Goal: Transaction & Acquisition: Book appointment/travel/reservation

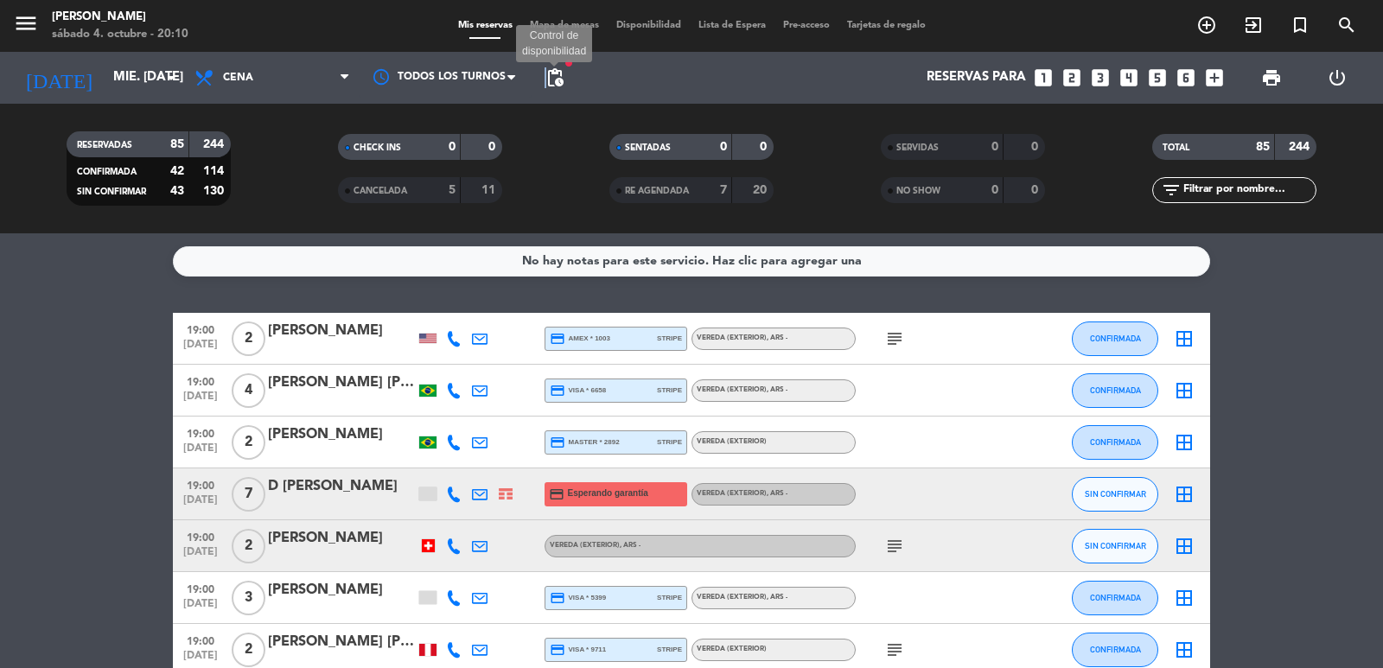
click at [545, 78] on span "pending_actions" at bounding box center [554, 77] width 21 height 21
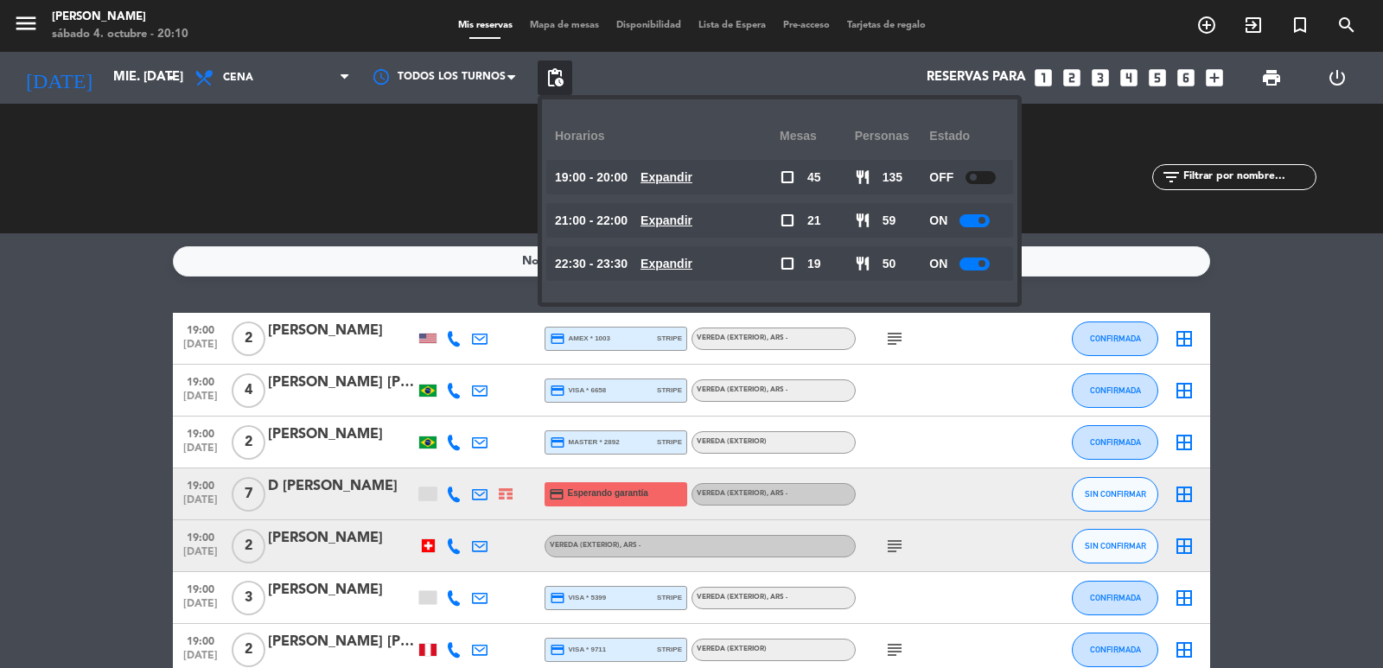
click at [668, 208] on div "21:00 - 22:00 Expandir" at bounding box center [667, 220] width 225 height 35
click at [679, 221] on u "Expandir" at bounding box center [666, 220] width 52 height 14
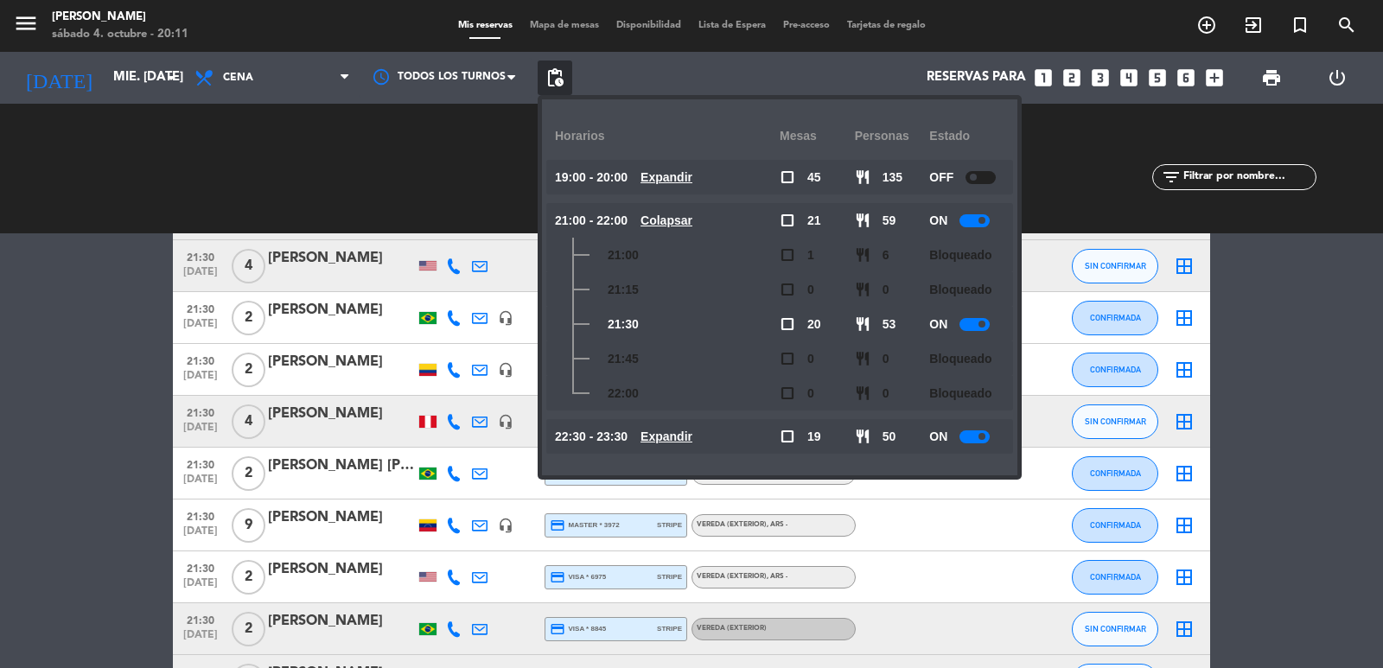
scroll to position [2593, 0]
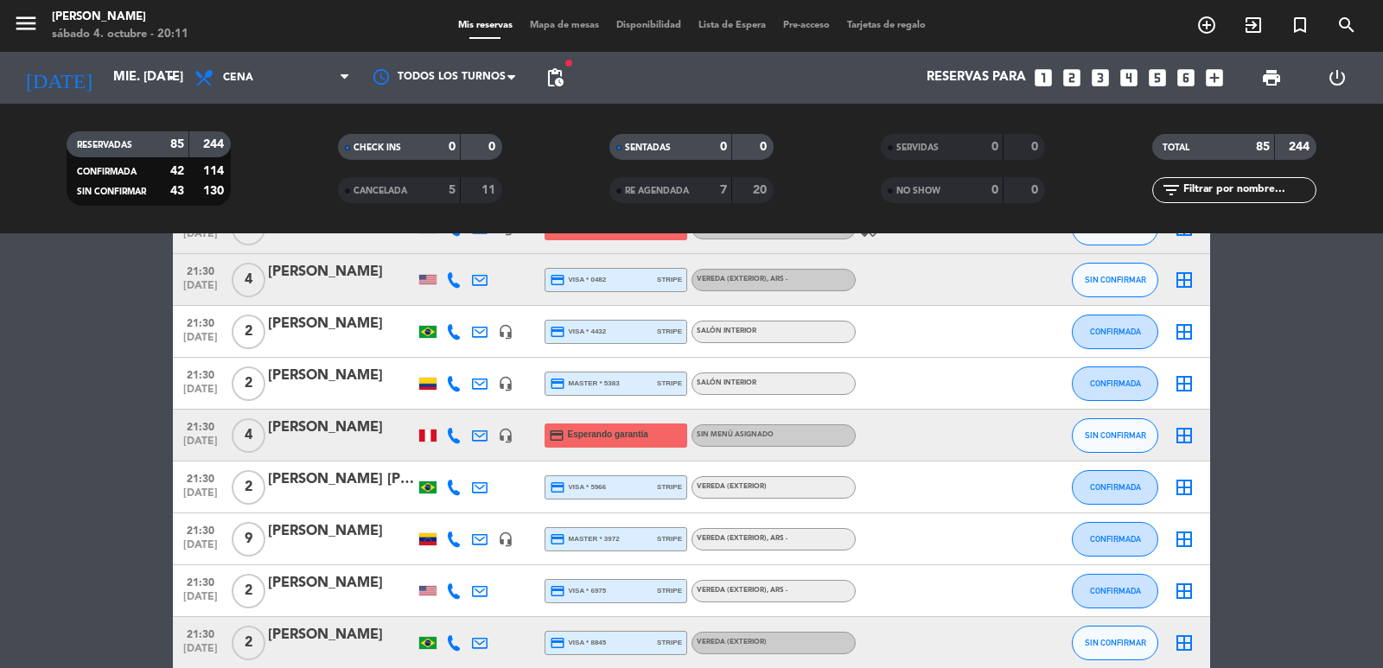
click at [1074, 77] on icon "looks_two" at bounding box center [1071, 78] width 22 height 22
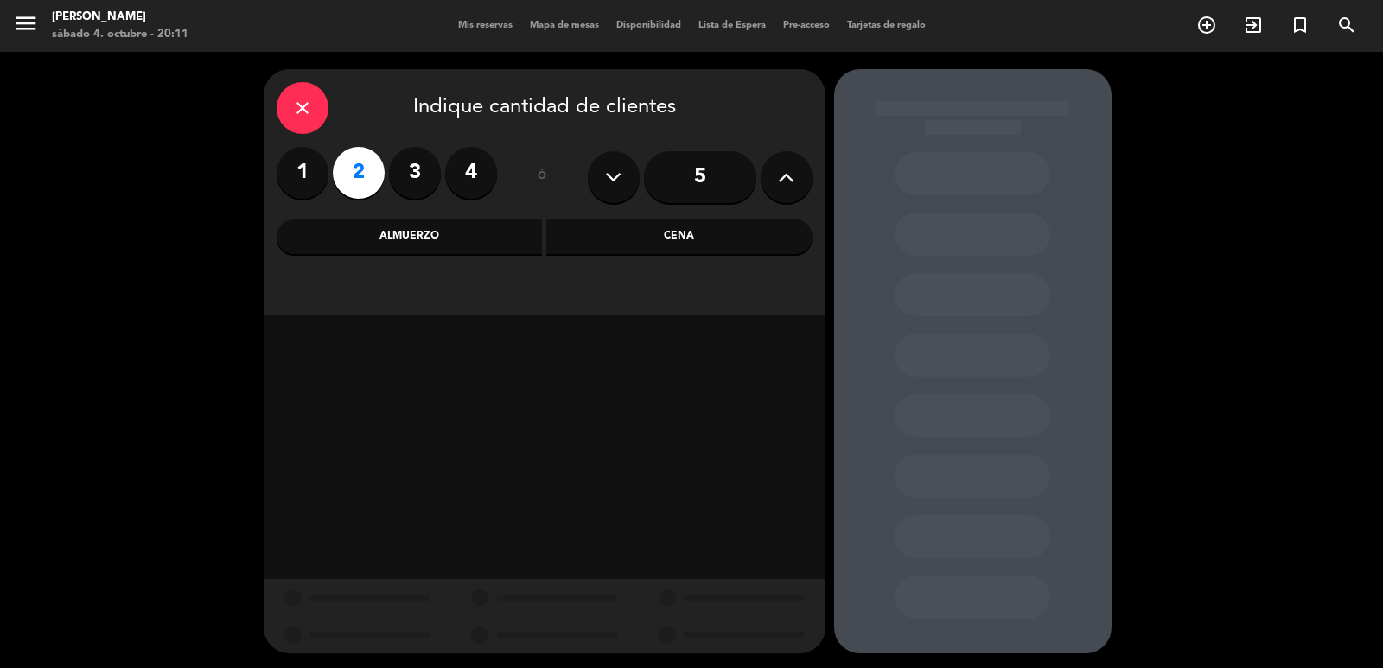
click at [576, 231] on div "Cena" at bounding box center [679, 237] width 266 height 35
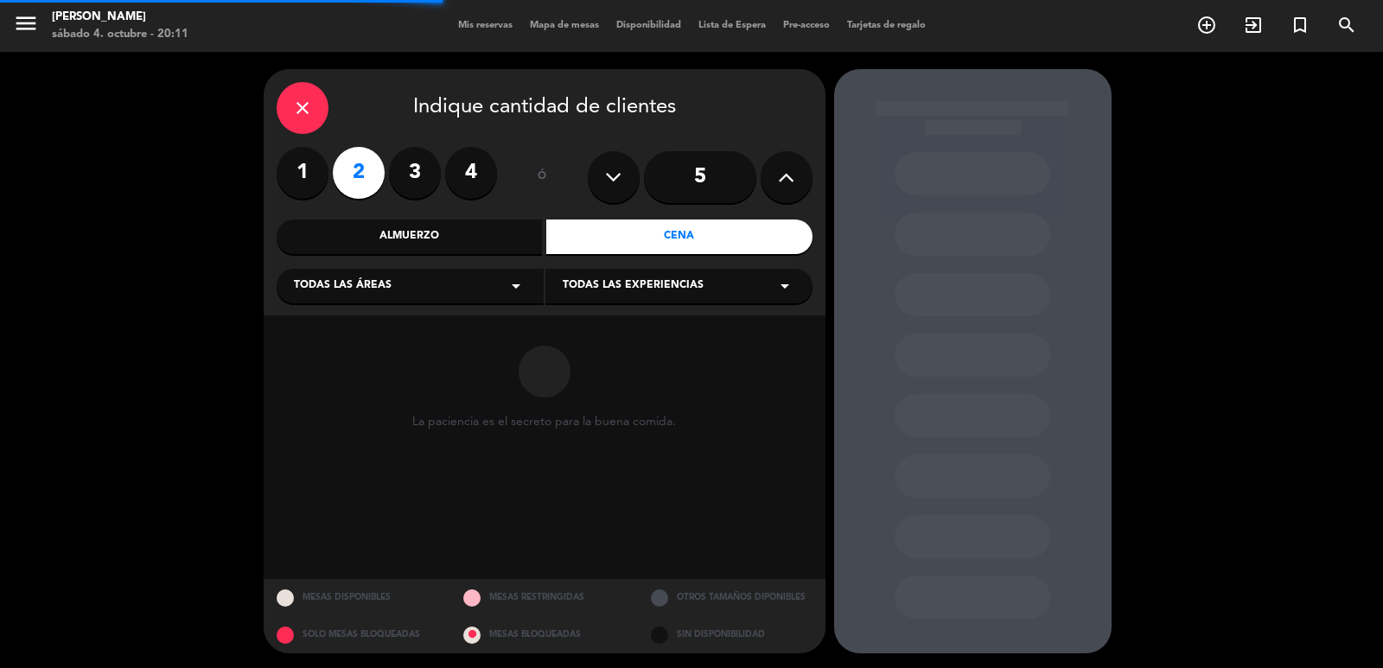
click at [475, 292] on div "Todas las áreas arrow_drop_down" at bounding box center [410, 286] width 267 height 35
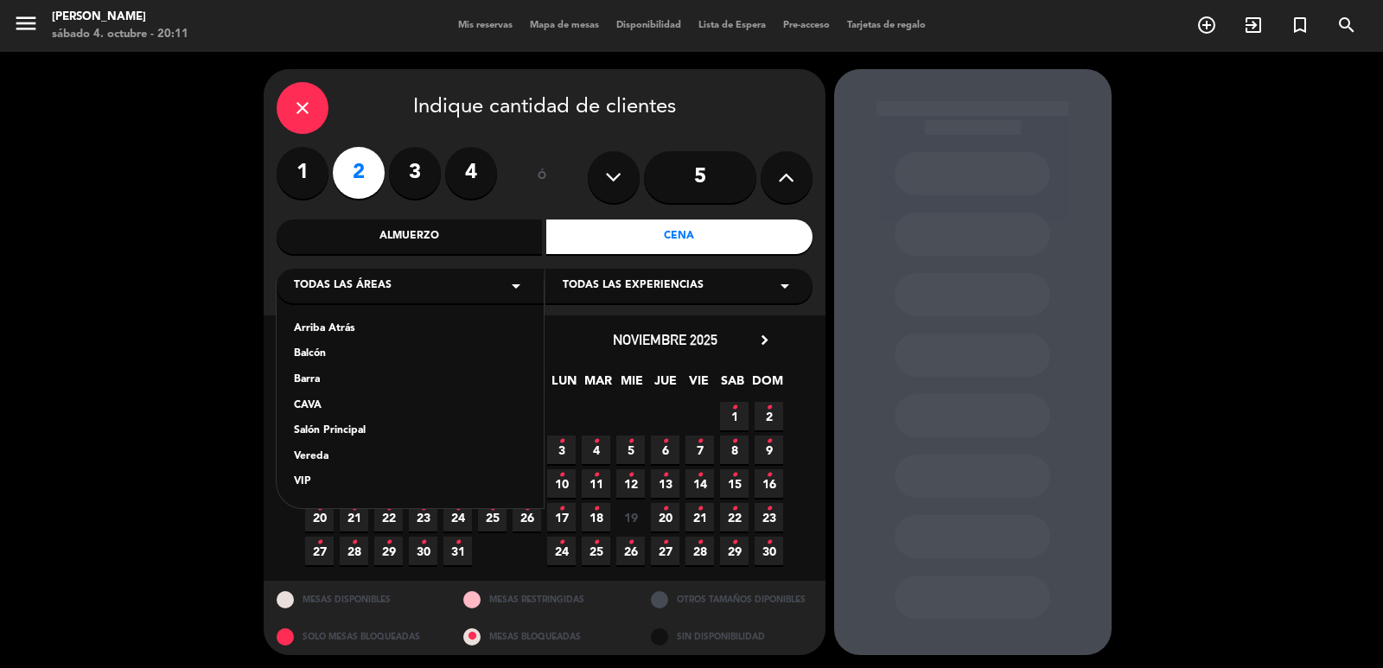
click at [315, 450] on div "Vereda" at bounding box center [410, 457] width 232 height 17
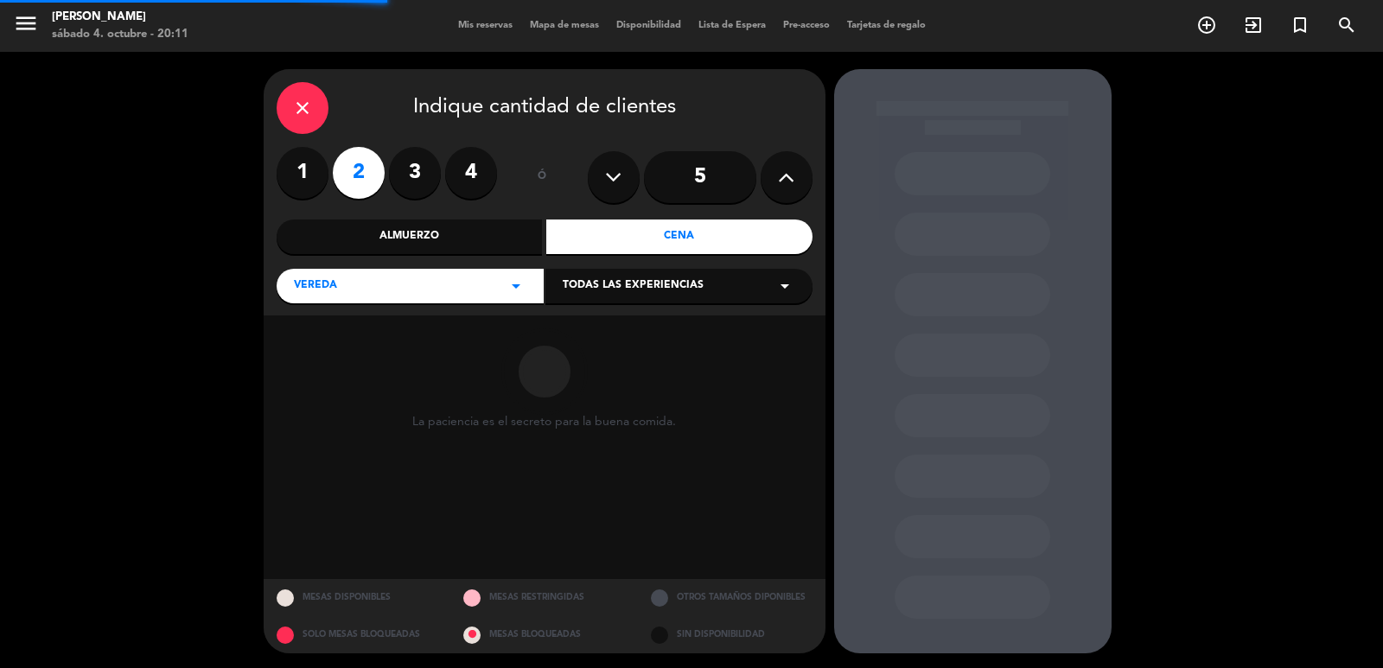
click at [661, 286] on span "Todas las experiencias" at bounding box center [633, 285] width 141 height 17
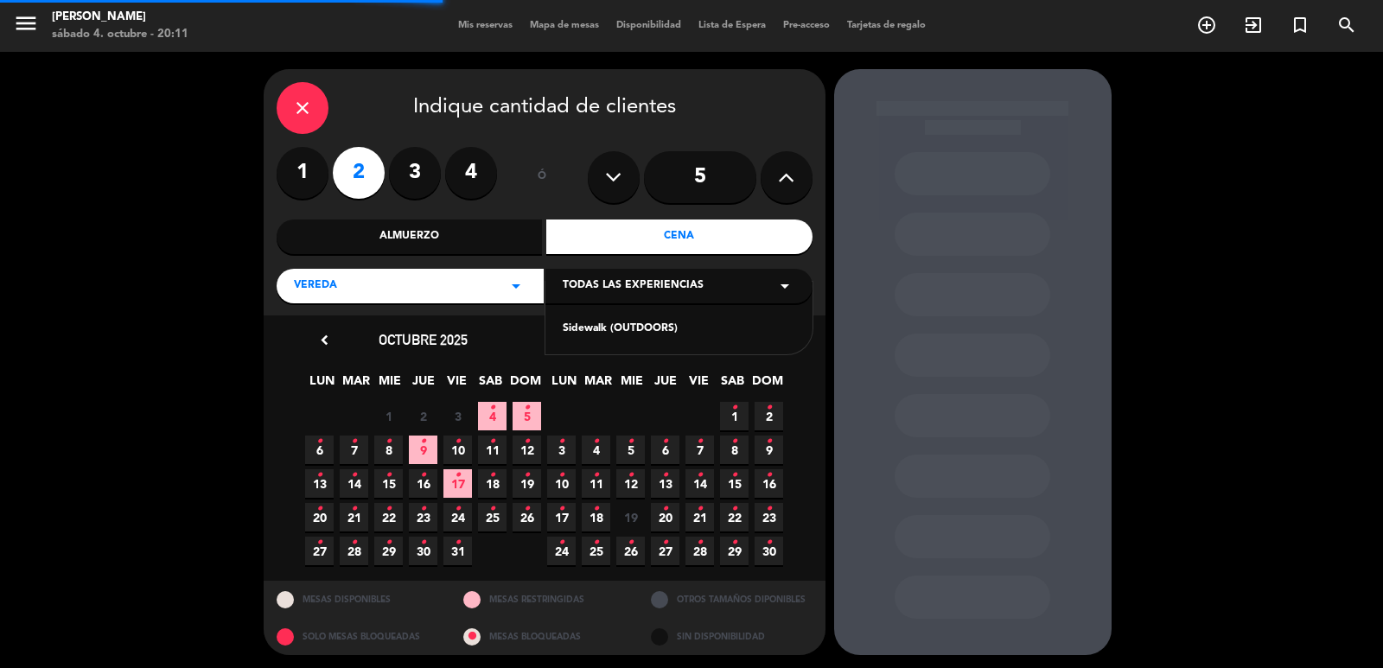
click at [653, 317] on div "Sidewalk (OUTDOORS)" at bounding box center [678, 318] width 267 height 73
click at [595, 316] on div "Sidewalk (OUTDOORS)" at bounding box center [678, 318] width 267 height 73
click at [586, 334] on div "Sidewalk (OUTDOORS)" at bounding box center [679, 329] width 232 height 17
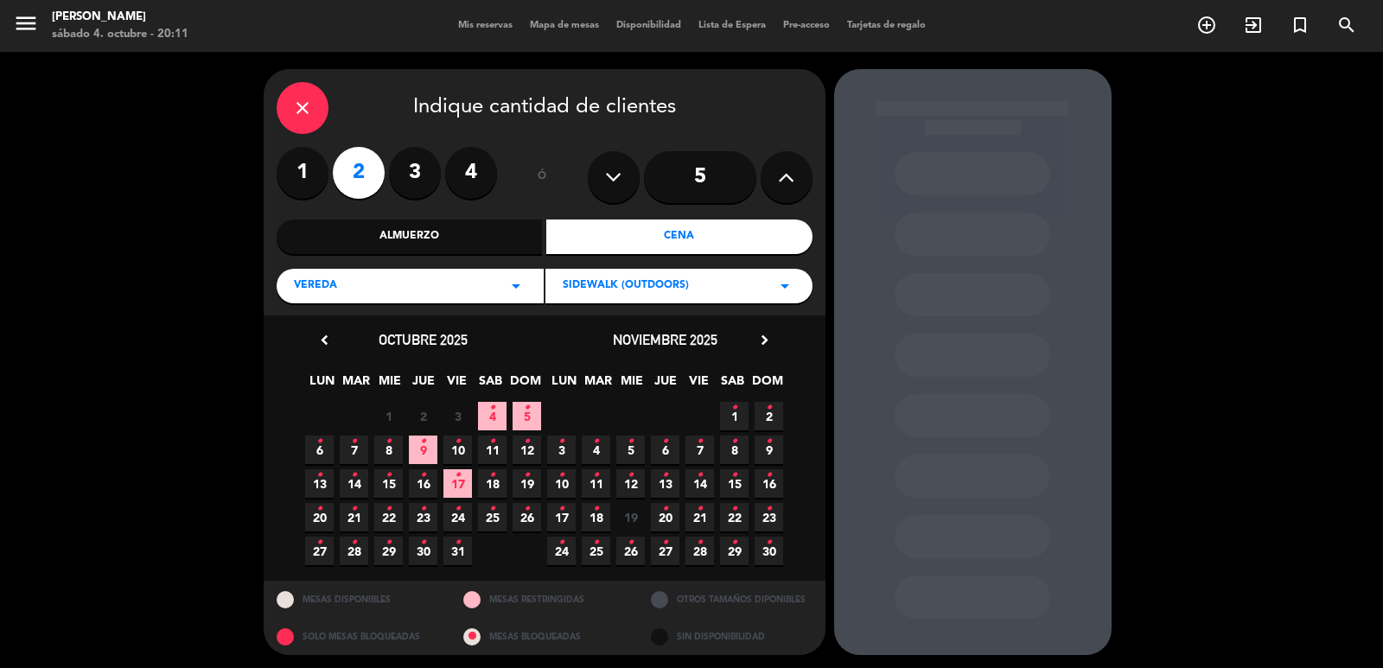
click at [394, 449] on span "8 •" at bounding box center [388, 450] width 29 height 29
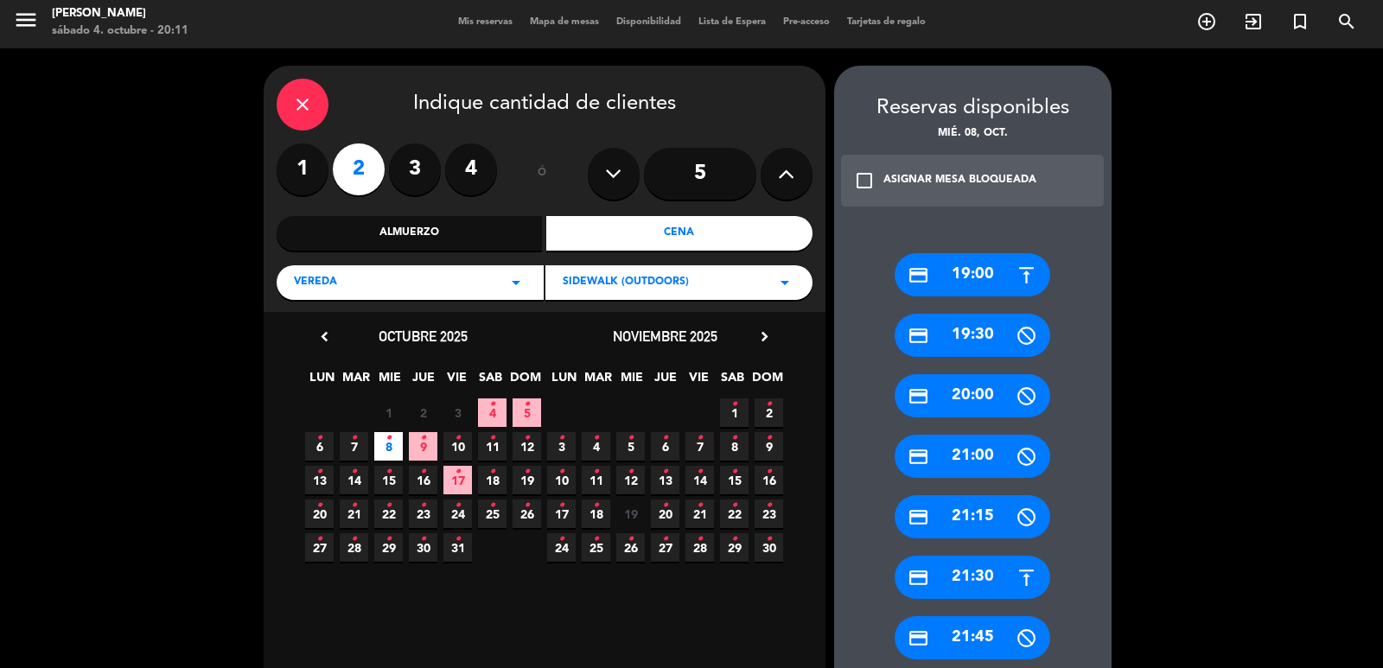
click at [981, 569] on div "credit_card 21:30" at bounding box center [972, 577] width 156 height 43
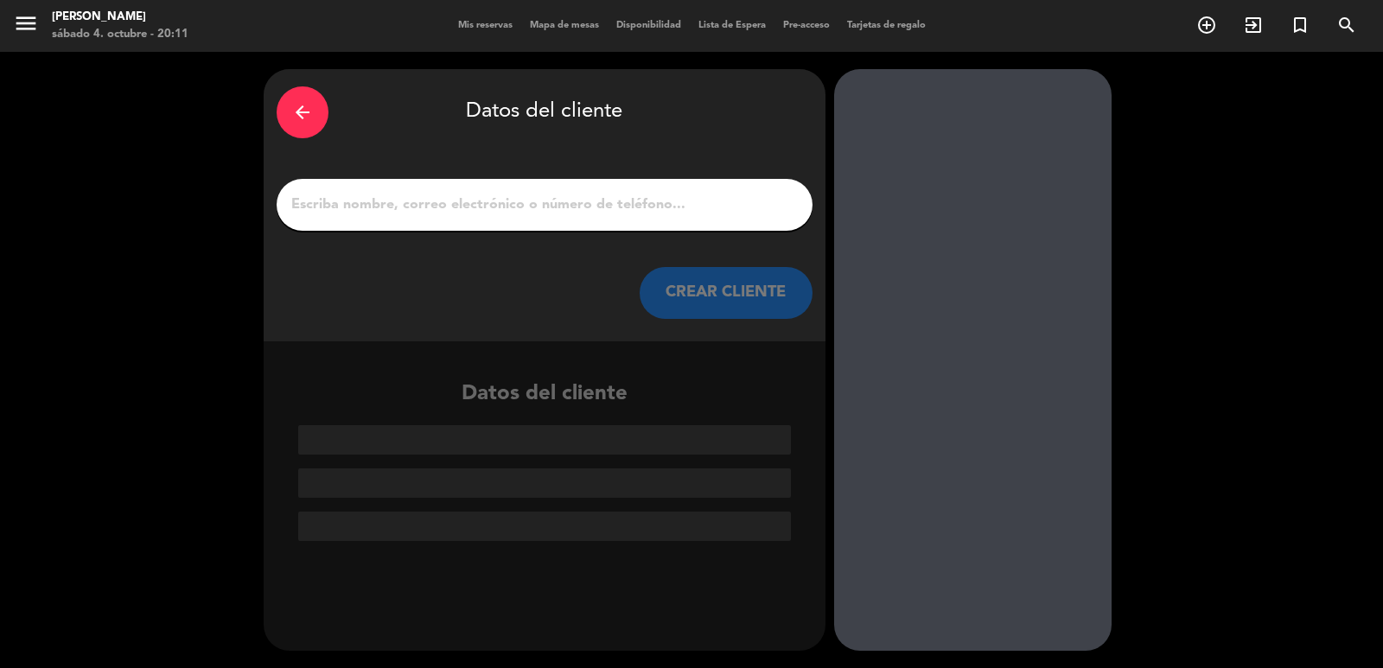
click at [503, 215] on input "1" at bounding box center [545, 205] width 510 height 24
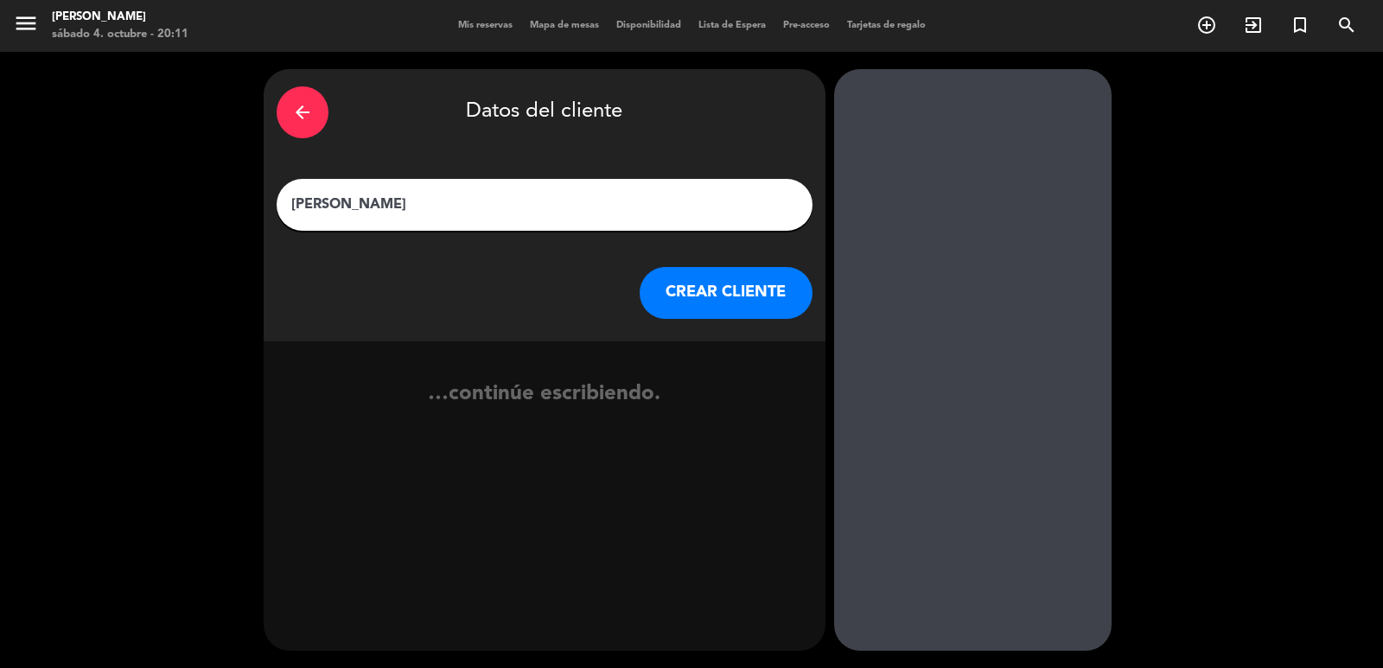
type input "[PERSON_NAME]"
click at [733, 291] on button "CREAR CLIENTE" at bounding box center [726, 293] width 173 height 52
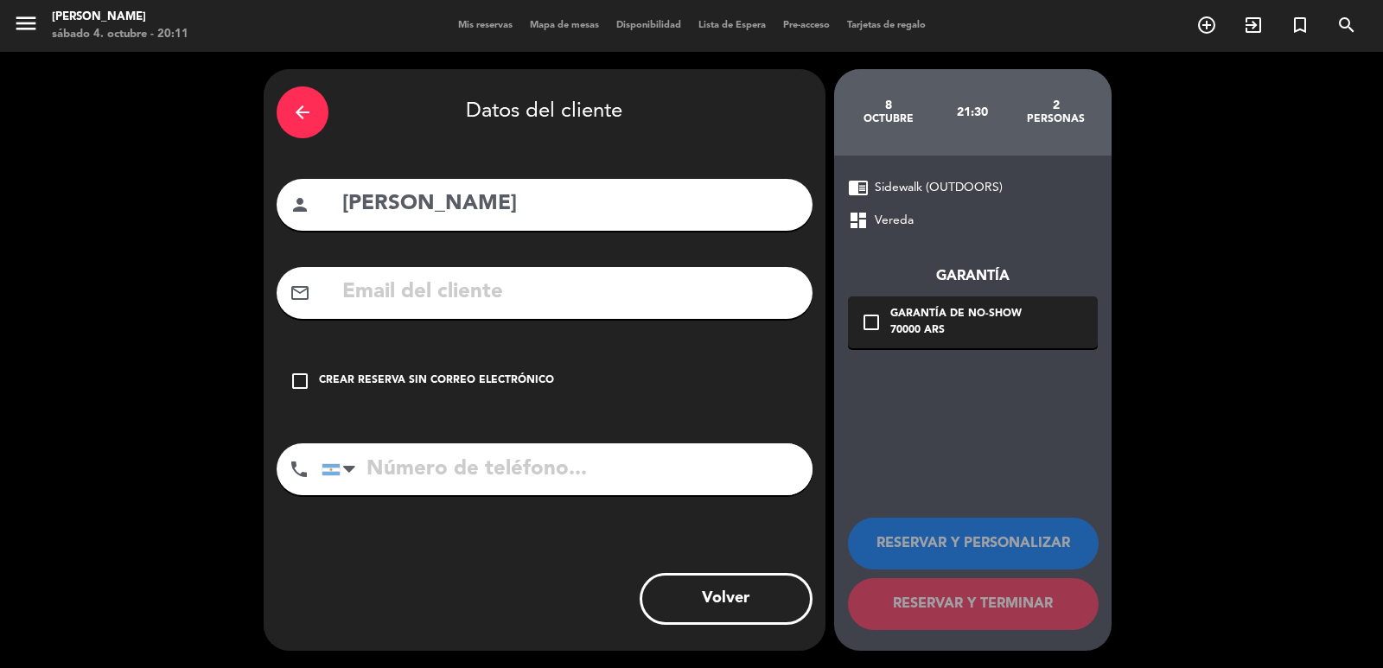
click at [485, 298] on input "text" at bounding box center [570, 292] width 459 height 35
click at [380, 294] on input "[PERSON_NAME].odont" at bounding box center [570, 292] width 459 height 35
click at [423, 318] on div "mail_outline [PERSON_NAME].odont" at bounding box center [545, 293] width 536 height 52
drag, startPoint x: 353, startPoint y: 302, endPoint x: 377, endPoint y: 303, distance: 24.2
click at [377, 303] on input "[PERSON_NAME].odont" at bounding box center [570, 292] width 459 height 35
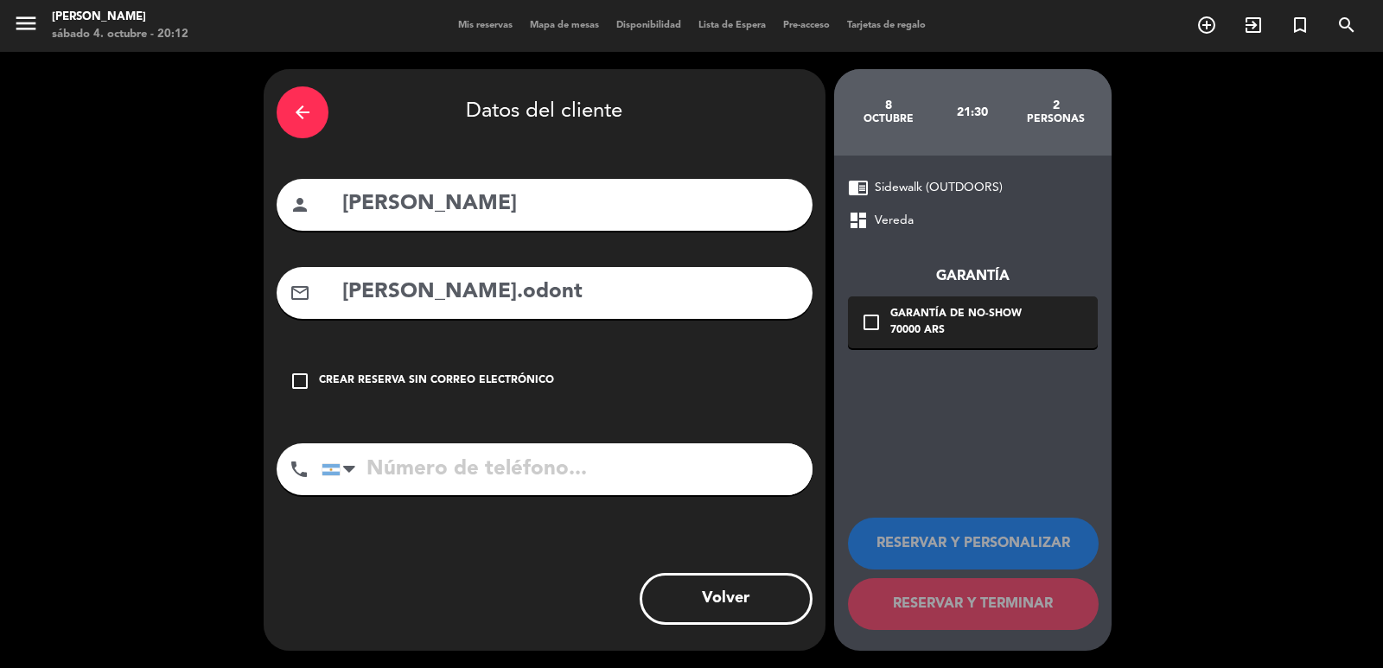
click at [376, 303] on input "[PERSON_NAME].odont" at bounding box center [570, 292] width 459 height 35
click at [487, 295] on input "[PERSON_NAME].odont" at bounding box center [570, 292] width 459 height 35
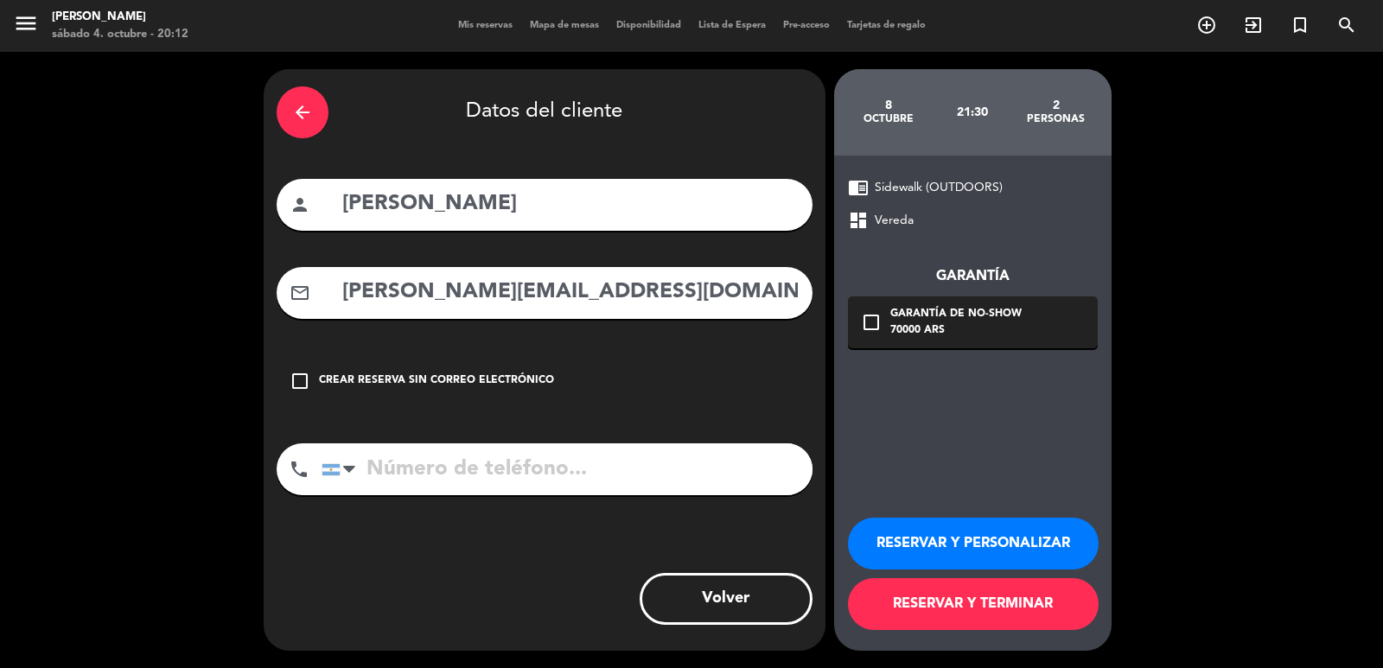
type input "[PERSON_NAME][EMAIL_ADDRESS][DOMAIN_NAME]"
click at [408, 466] on input "tel" at bounding box center [566, 469] width 491 height 52
type input "01140813744"
click at [883, 324] on div "check_box_outline_blank Garantía de no-show 70000 ARS" at bounding box center [973, 322] width 250 height 52
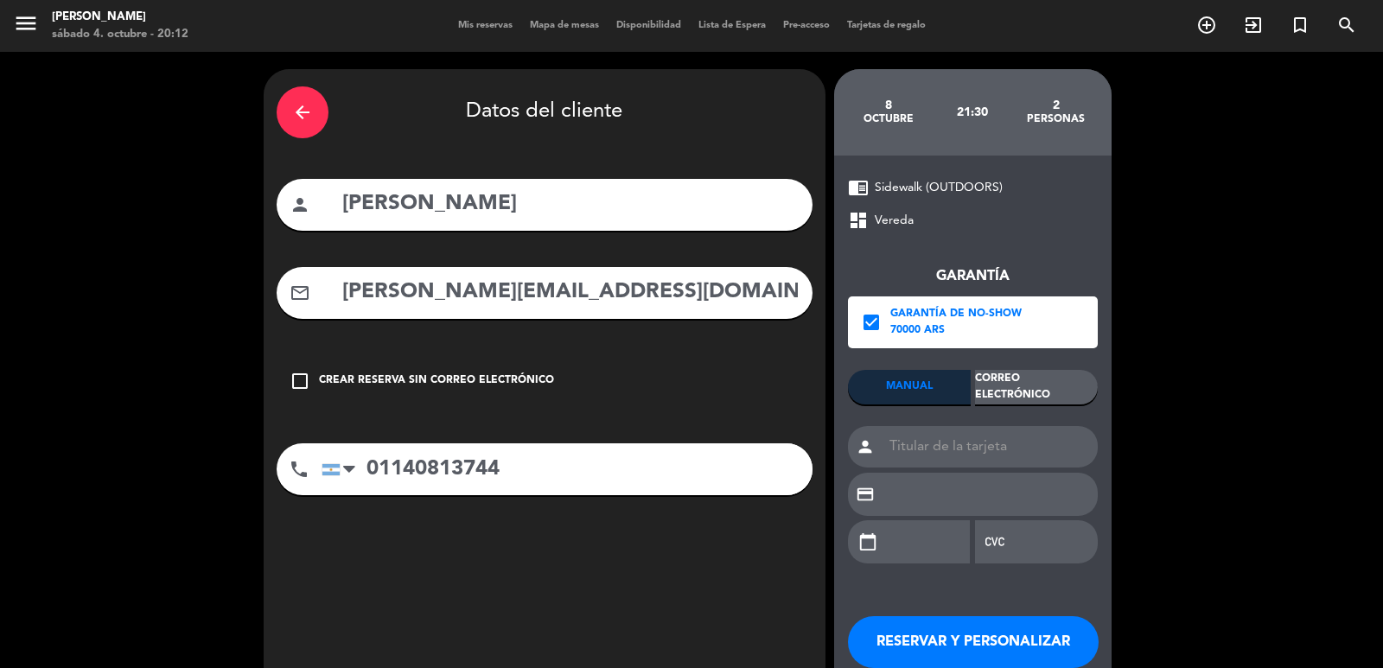
click at [1003, 384] on div "Correo Electrónico" at bounding box center [1036, 387] width 123 height 35
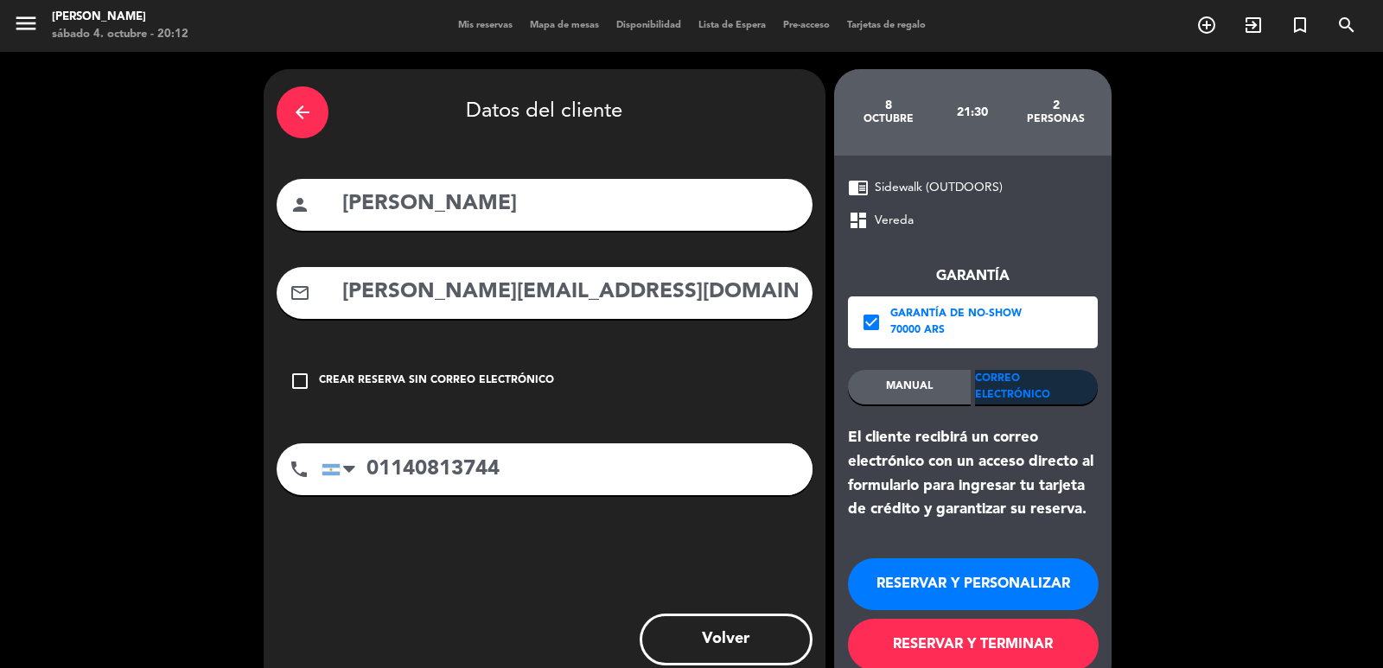
click at [350, 323] on div "arrow_back Datos del cliente person [PERSON_NAME] mail_outline [PERSON_NAME][EM…" at bounding box center [545, 380] width 562 height 622
drag, startPoint x: 315, startPoint y: 324, endPoint x: 736, endPoint y: 361, distance: 422.5
click at [736, 361] on div "arrow_back Datos del cliente person [PERSON_NAME] mail_outline [PERSON_NAME][EM…" at bounding box center [545, 380] width 562 height 622
click at [724, 318] on div "mail_outline [PERSON_NAME][EMAIL_ADDRESS][DOMAIN_NAME]" at bounding box center [545, 293] width 536 height 52
click at [926, 588] on button "RESERVAR Y PERSONALIZAR" at bounding box center [973, 584] width 251 height 52
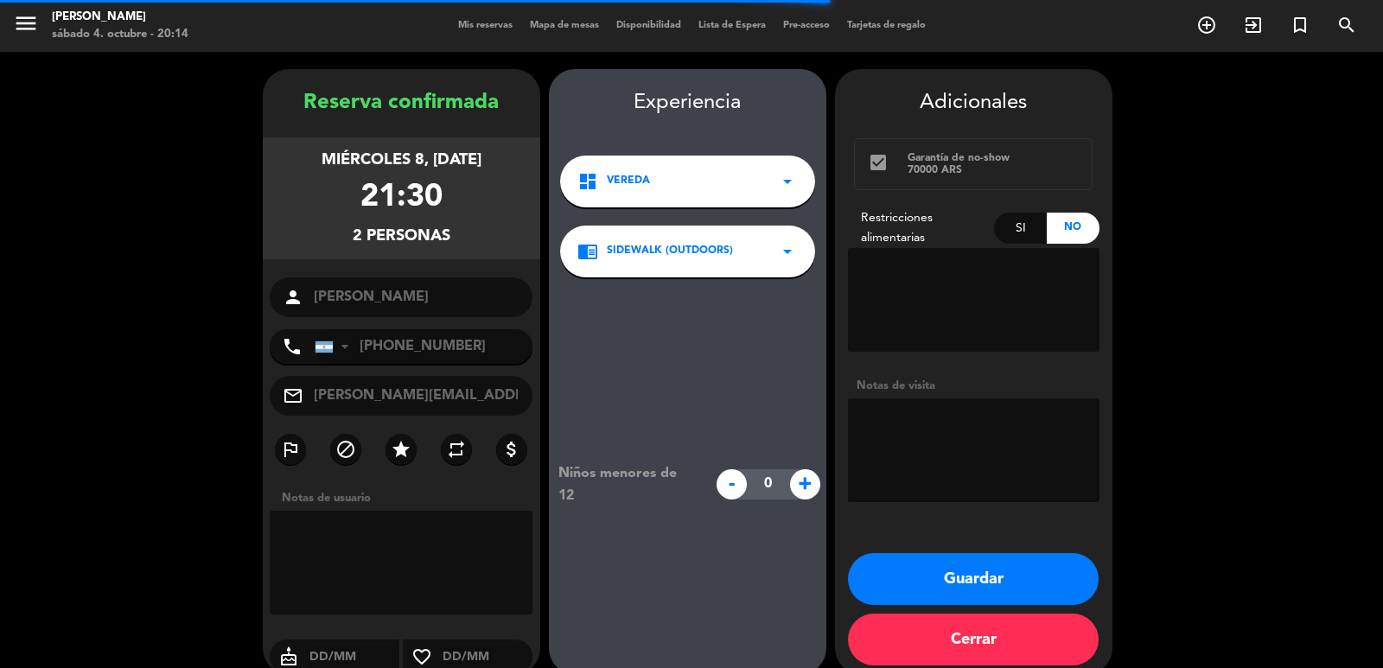
scroll to position [23, 0]
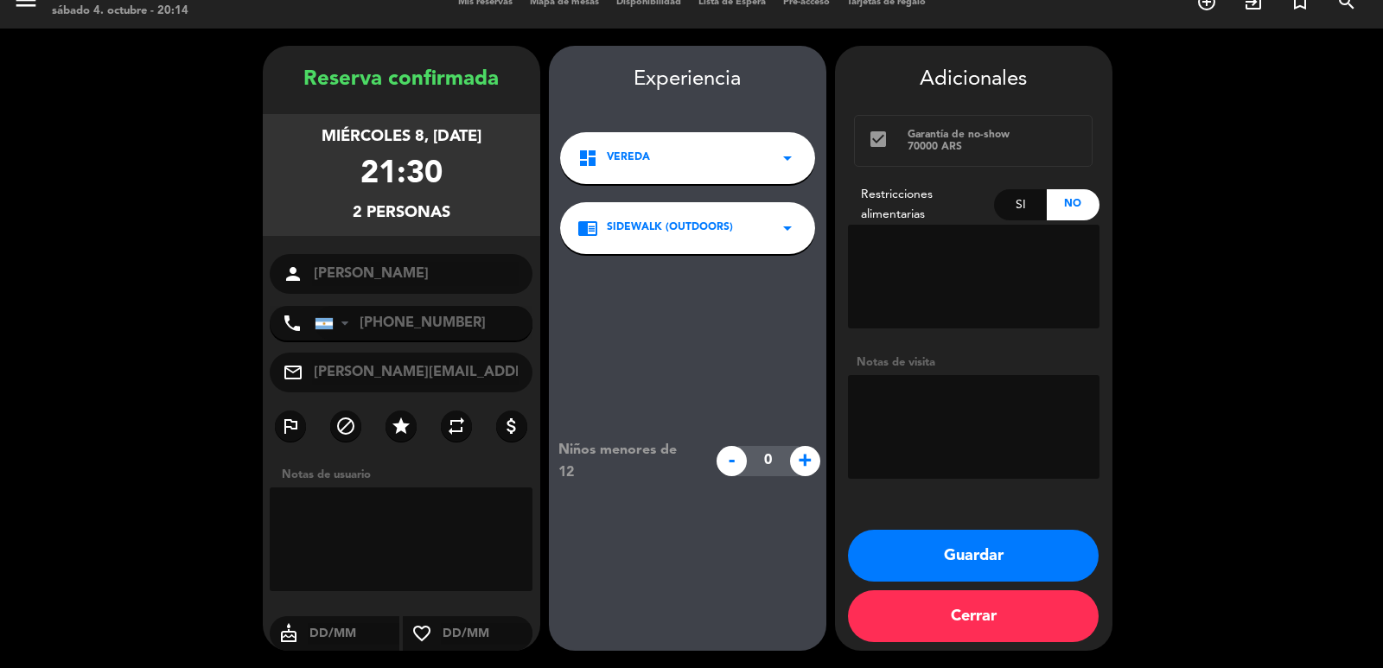
click at [920, 568] on button "Guardar" at bounding box center [973, 556] width 251 height 52
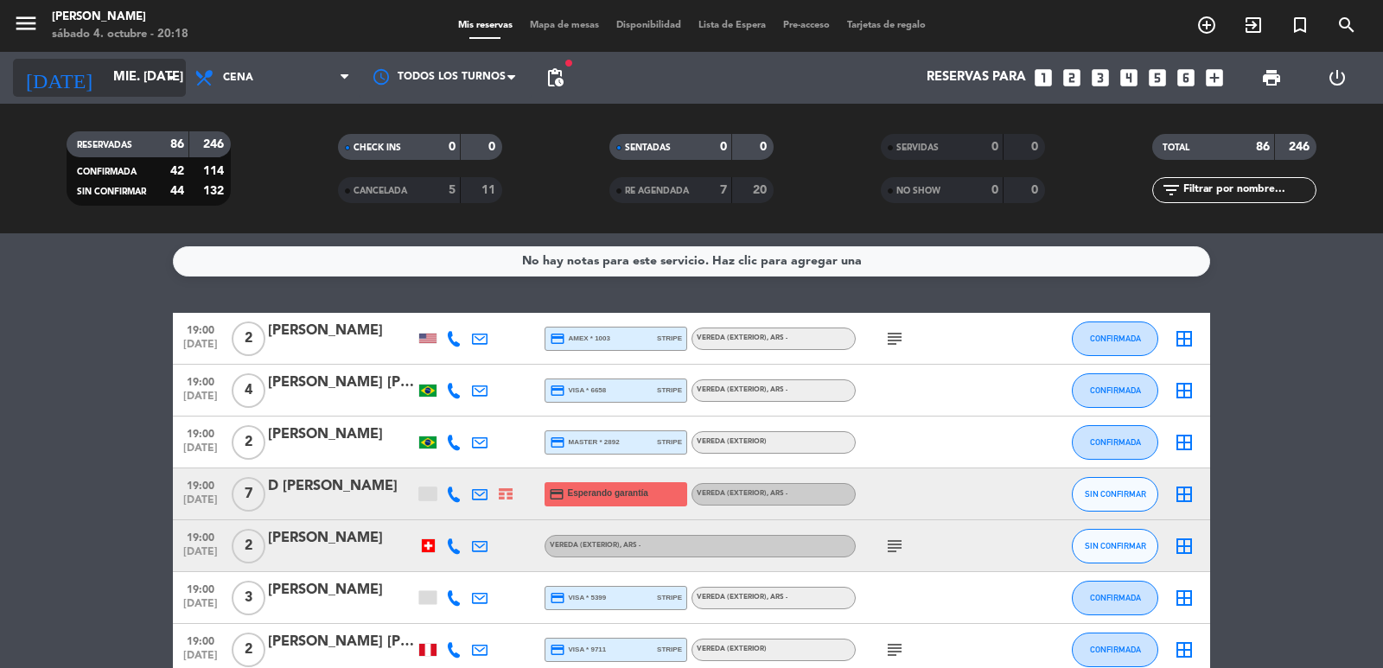
click at [133, 80] on input "mié. [DATE]" at bounding box center [188, 77] width 167 height 33
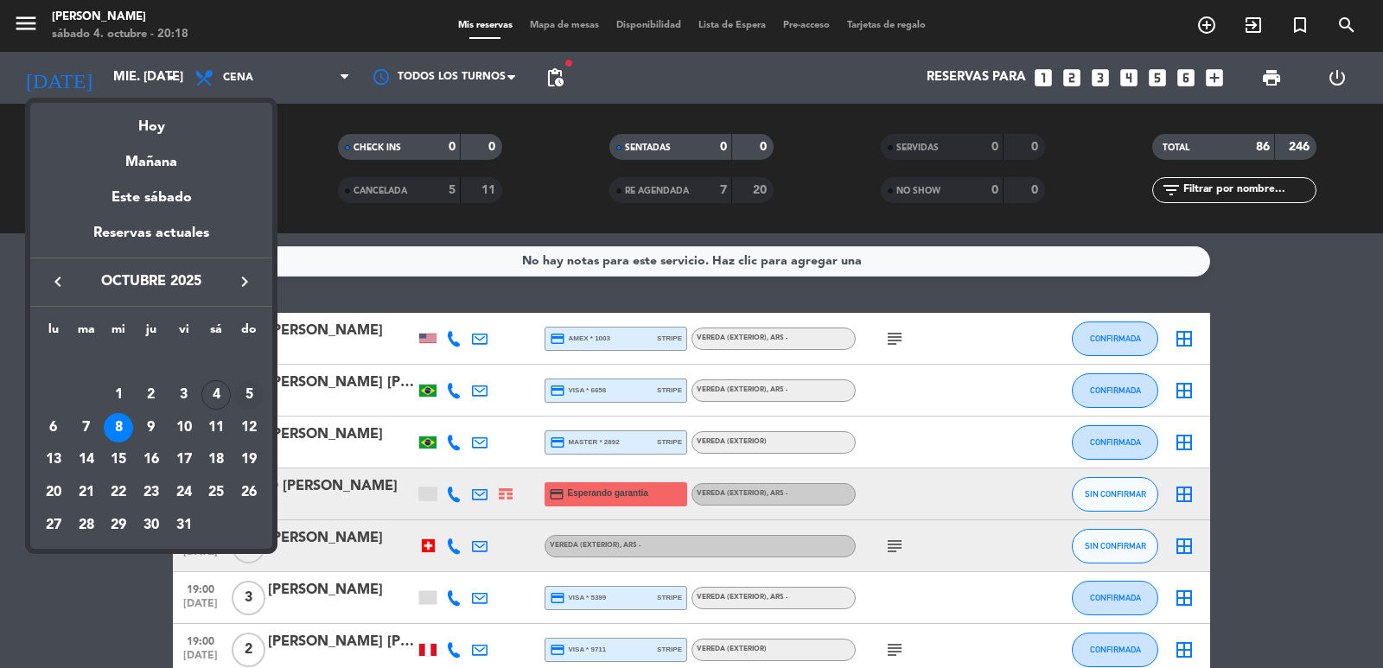
click at [261, 391] on div "5" at bounding box center [248, 394] width 29 height 29
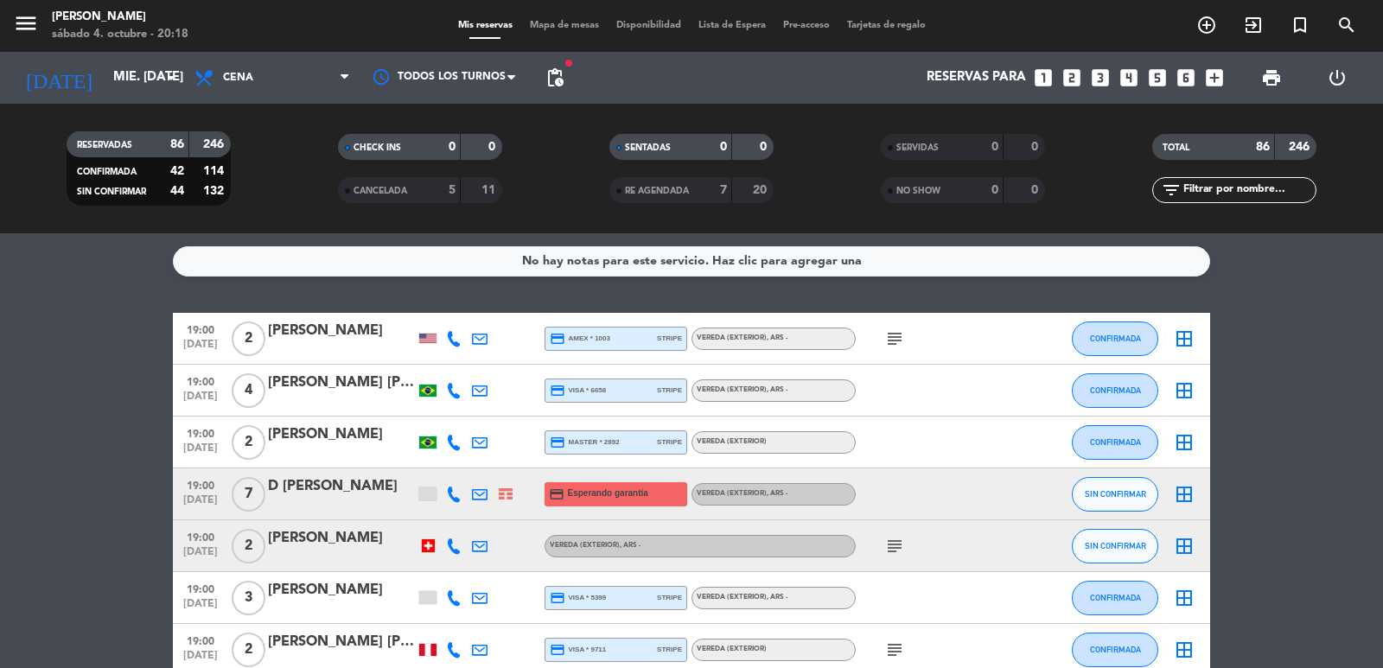
type input "dom. [DATE]"
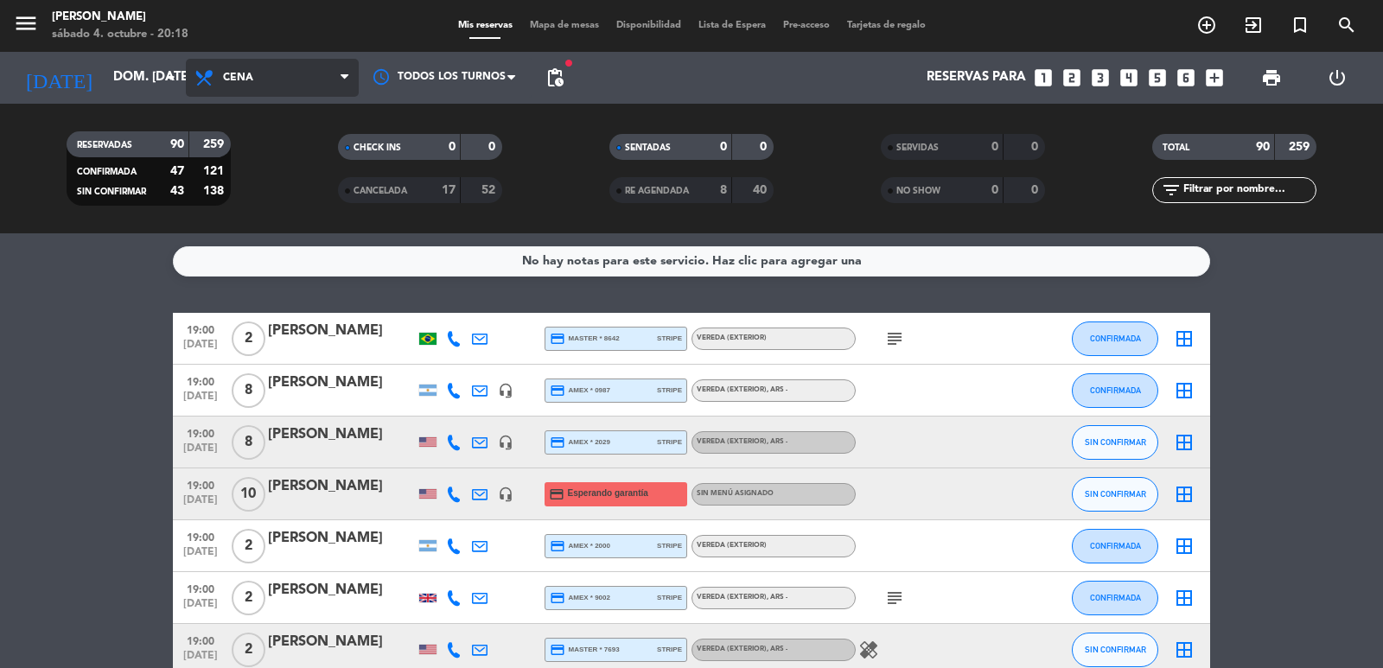
click at [289, 73] on span "Cena" at bounding box center [272, 78] width 173 height 38
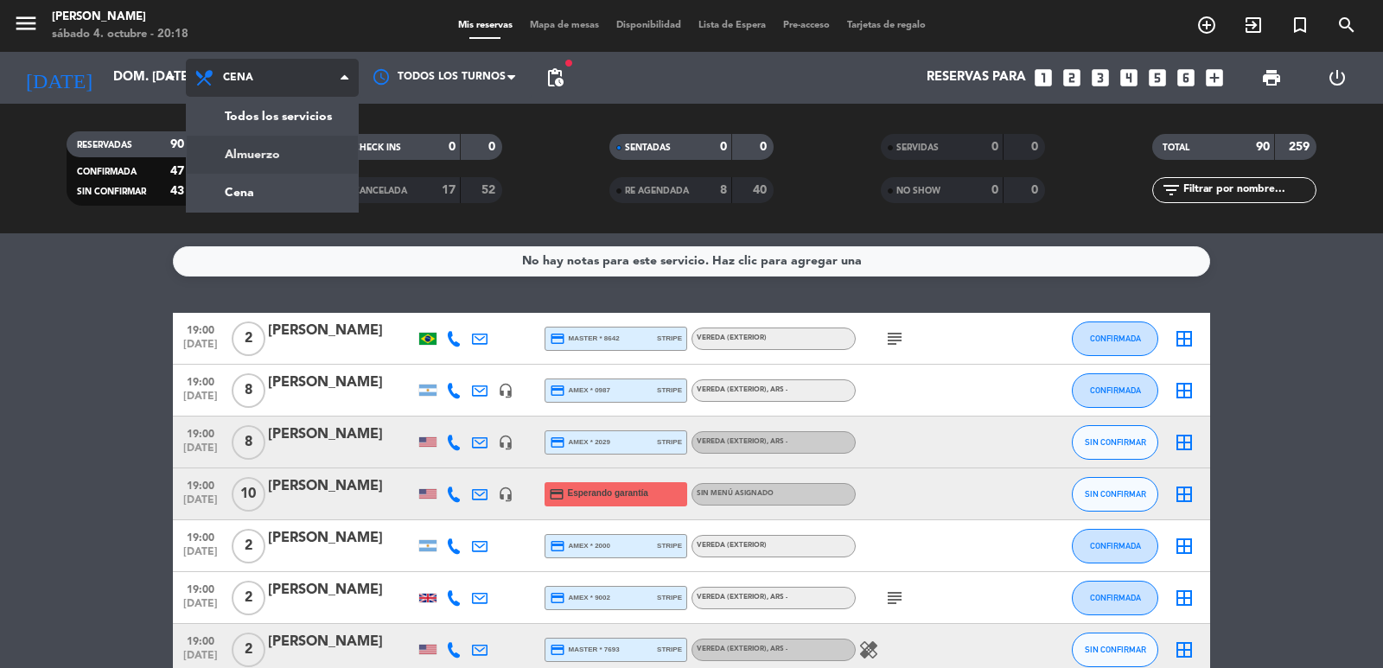
click at [285, 155] on div "menu [PERSON_NAME] 4. octubre - 20:18 Mis reservas Mapa de mesas Disponibilidad…" at bounding box center [691, 116] width 1383 height 233
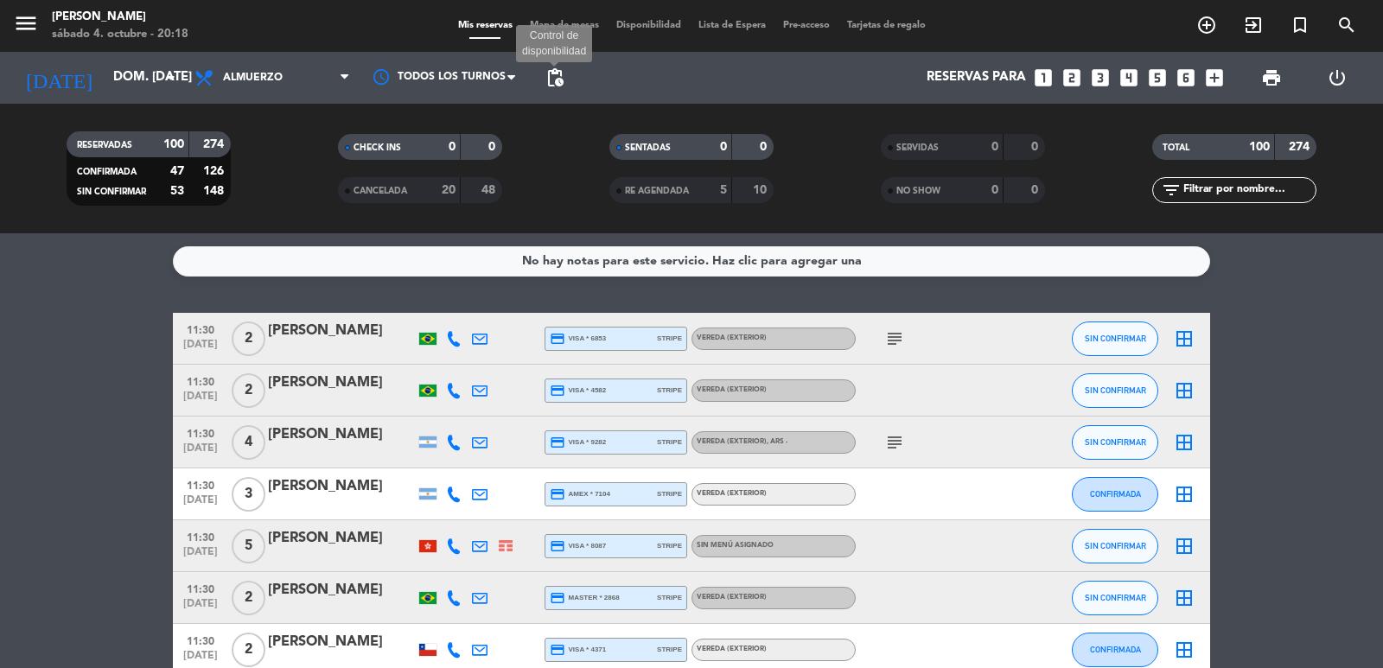
click at [548, 79] on span "pending_actions" at bounding box center [554, 77] width 21 height 21
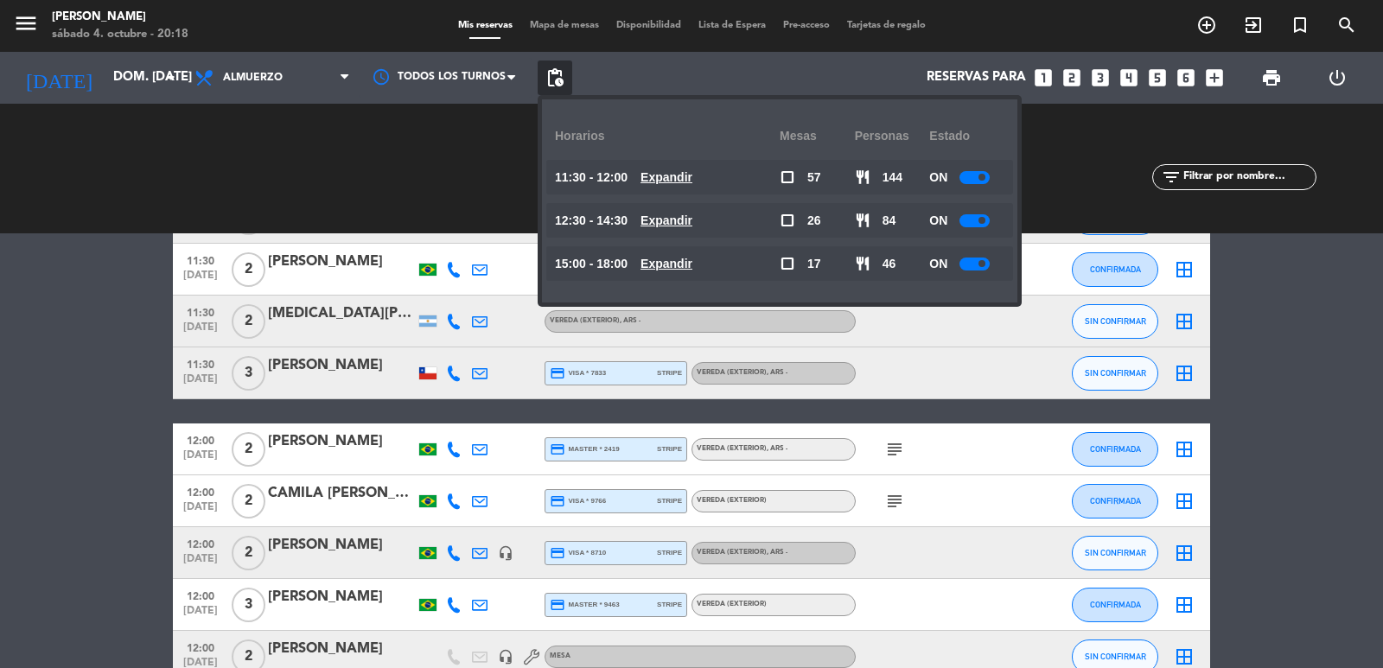
scroll to position [2420, 0]
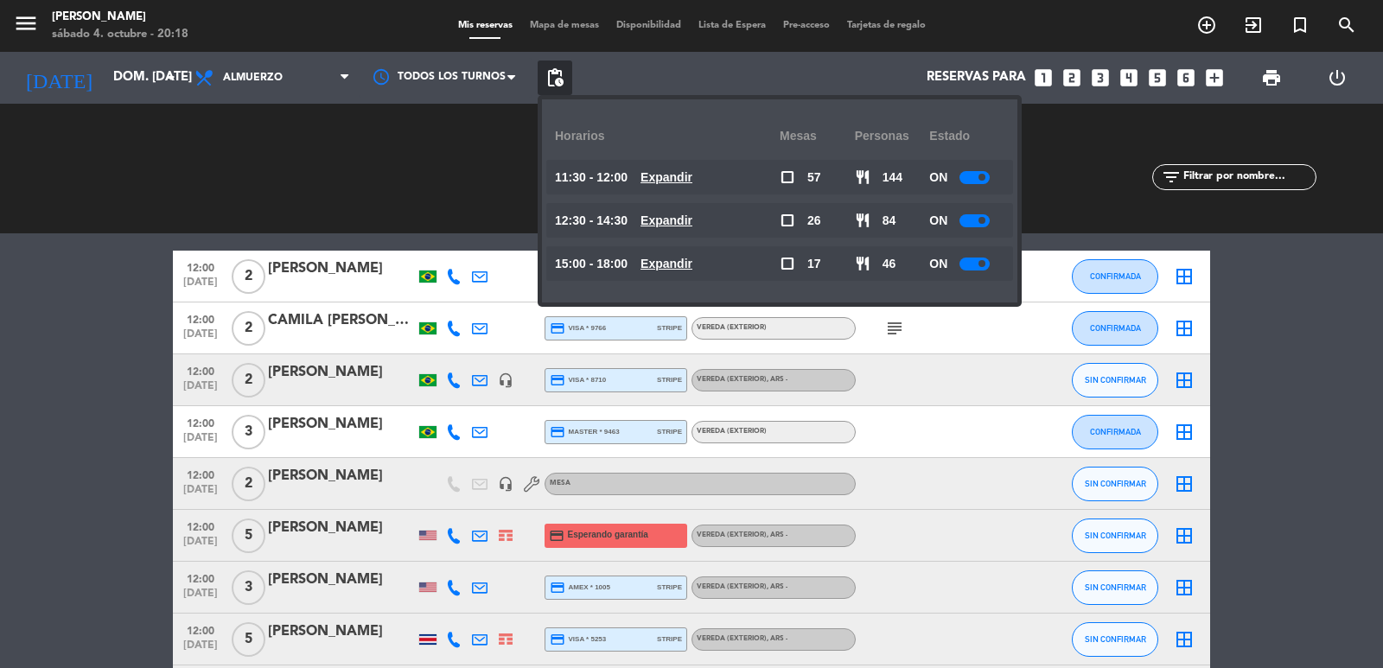
click at [90, 434] on bookings-row "11:30 [DATE] 2 [PERSON_NAME] credit_card visa * 6853 stripe Vereda (EXTERIOR) s…" at bounding box center [691, 546] width 1383 height 5306
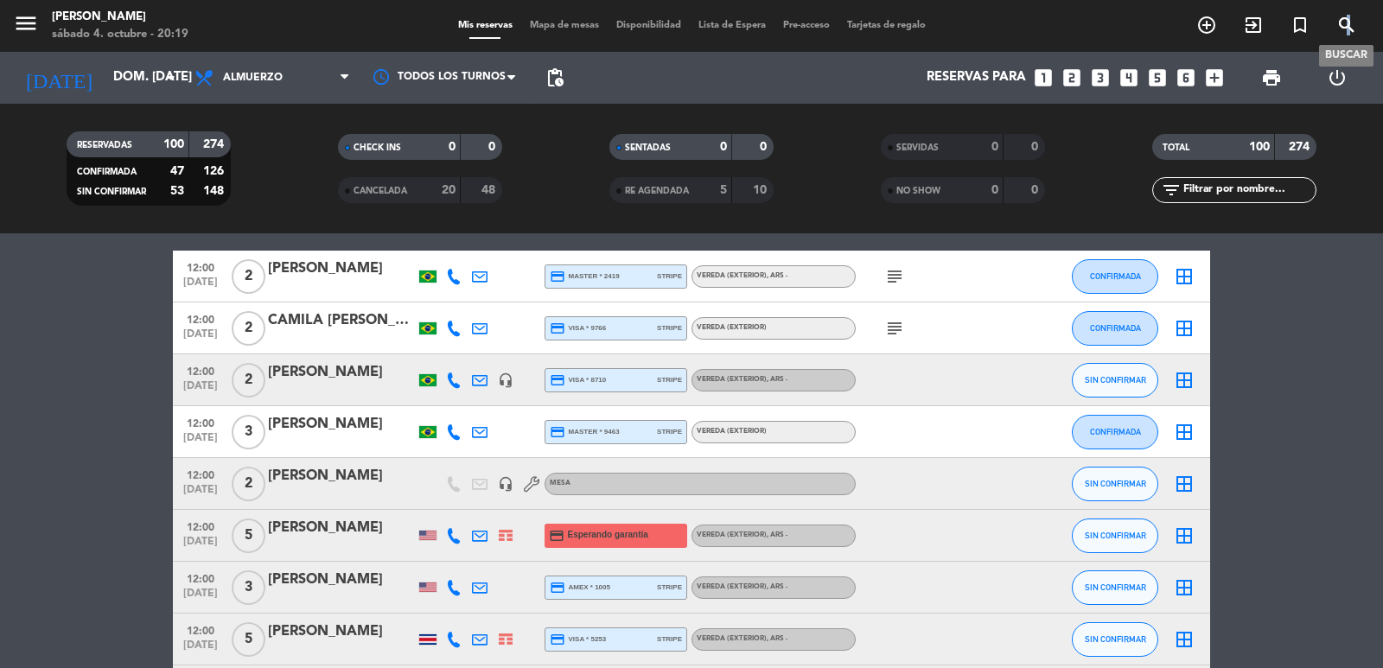
click at [1349, 24] on icon "search" at bounding box center [1346, 25] width 21 height 21
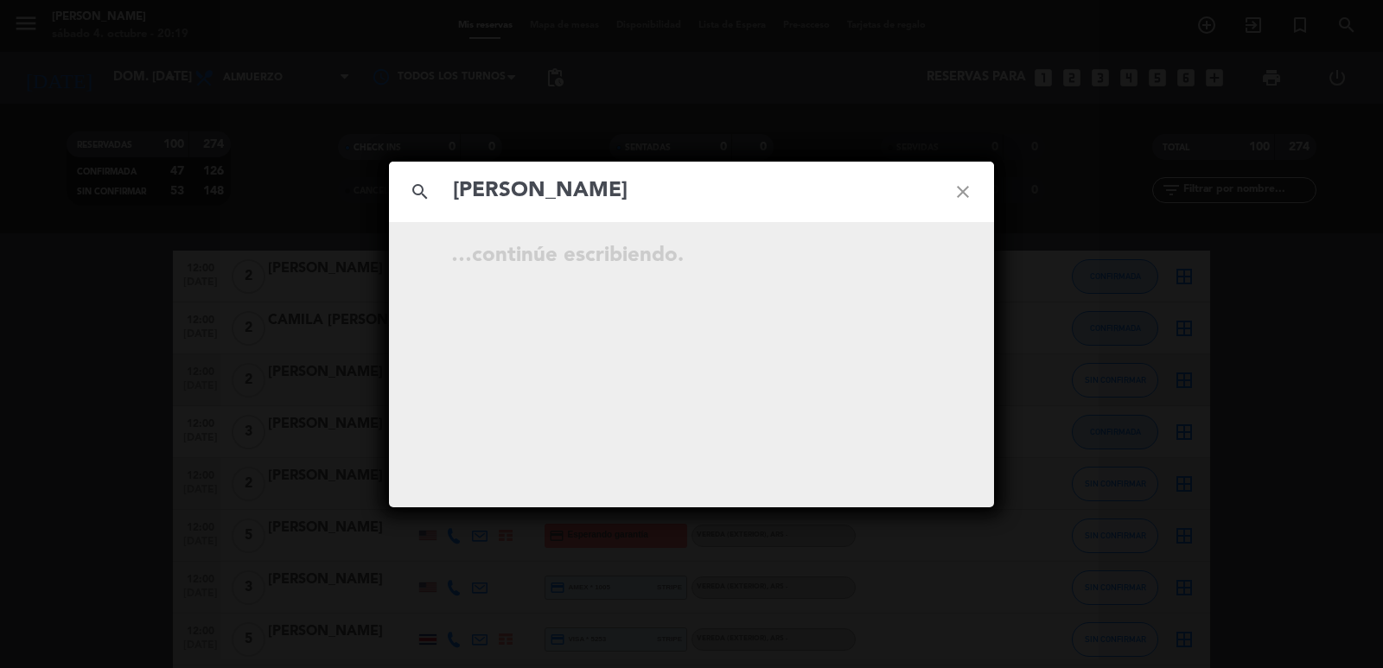
type input "[PERSON_NAME]"
click at [456, 187] on input "[PERSON_NAME]" at bounding box center [691, 191] width 481 height 35
click at [969, 194] on icon "close" at bounding box center [963, 192] width 62 height 62
click at [967, 194] on icon "close" at bounding box center [963, 192] width 62 height 62
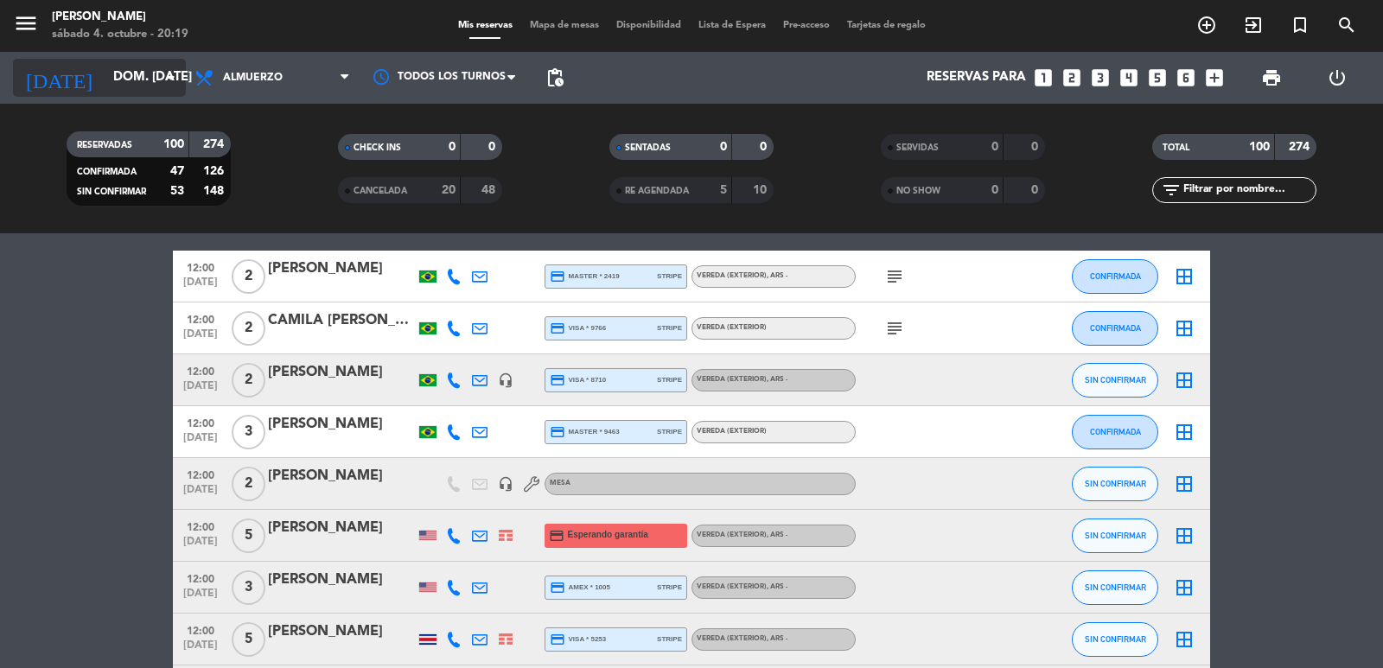
click at [138, 60] on div "[DATE] dom. [DATE] arrow_drop_down" at bounding box center [99, 78] width 173 height 38
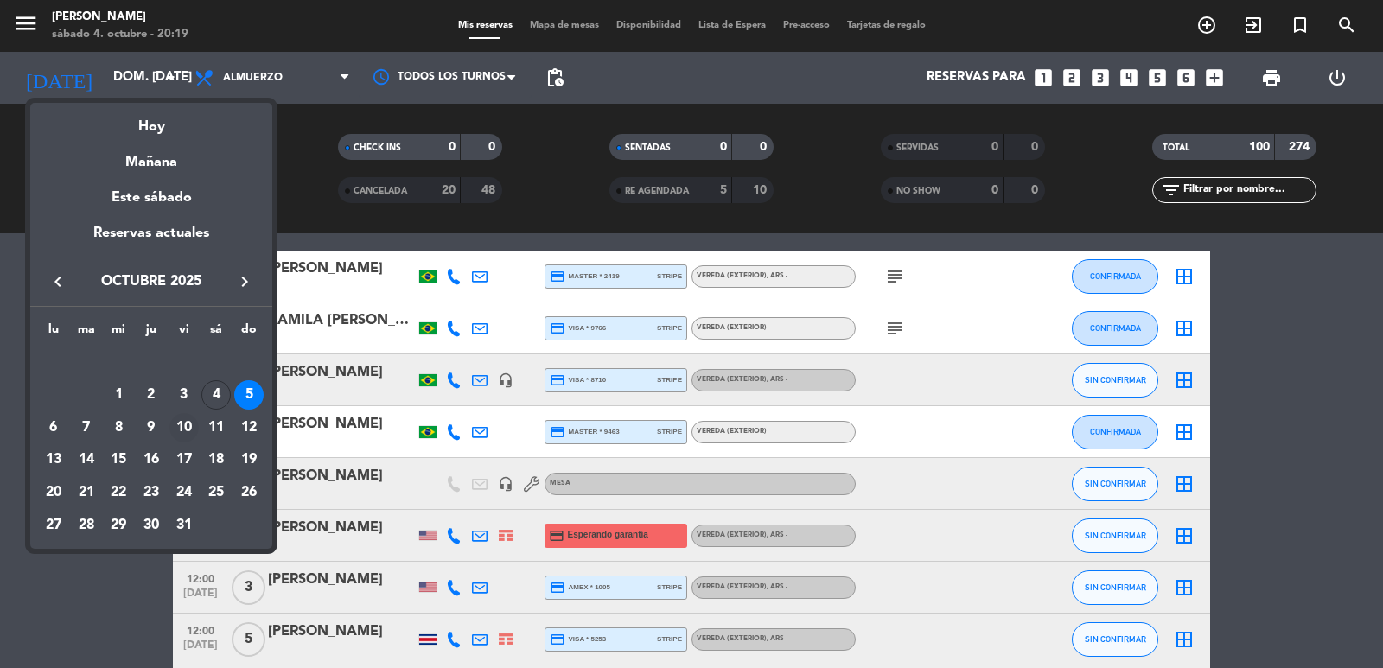
click at [182, 427] on div "10" at bounding box center [183, 427] width 29 height 29
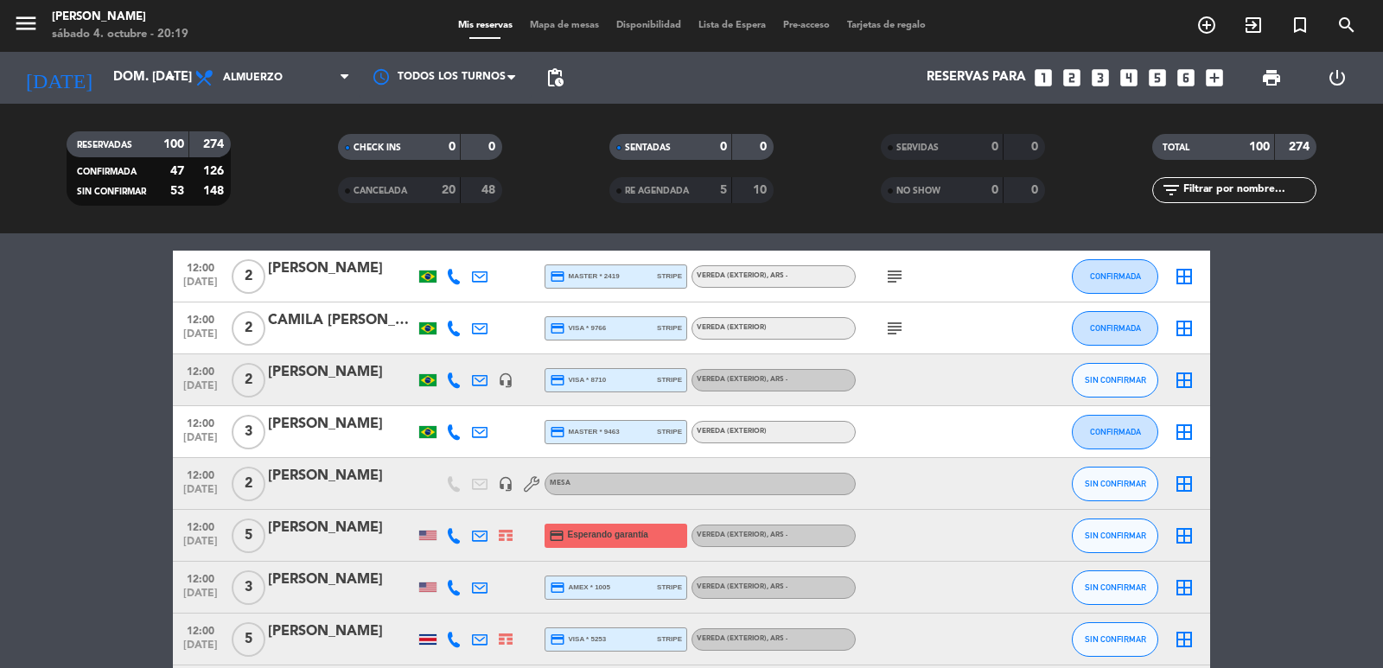
type input "vie. [DATE]"
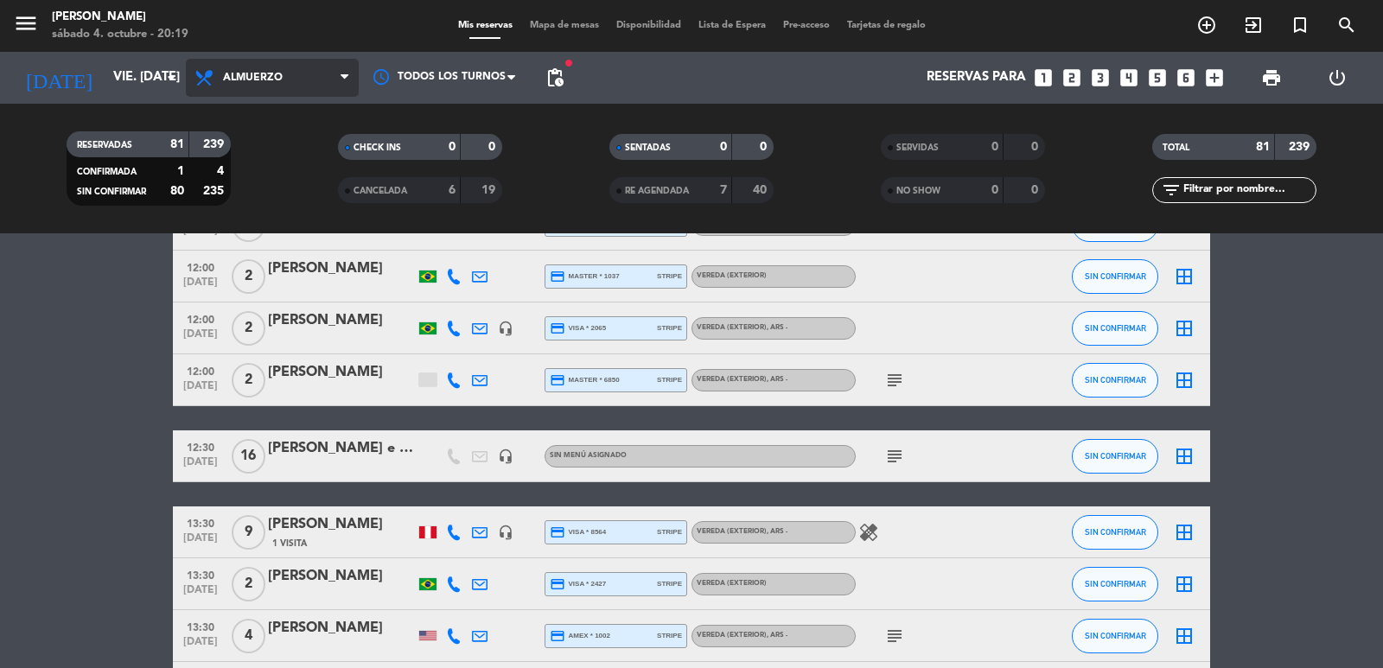
click at [323, 77] on span "Almuerzo" at bounding box center [272, 78] width 173 height 38
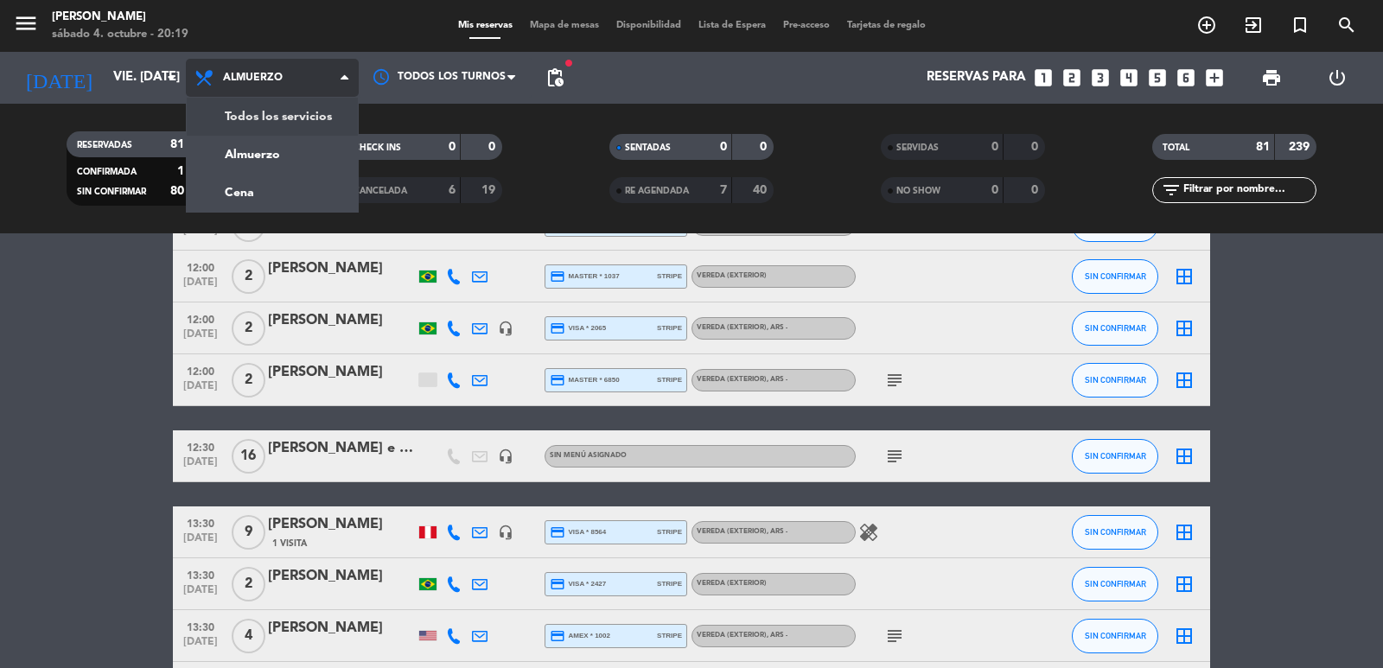
click at [291, 109] on div "menu [PERSON_NAME] 4. octubre - 20:19 Mis reservas Mapa de mesas Disponibilidad…" at bounding box center [691, 116] width 1383 height 233
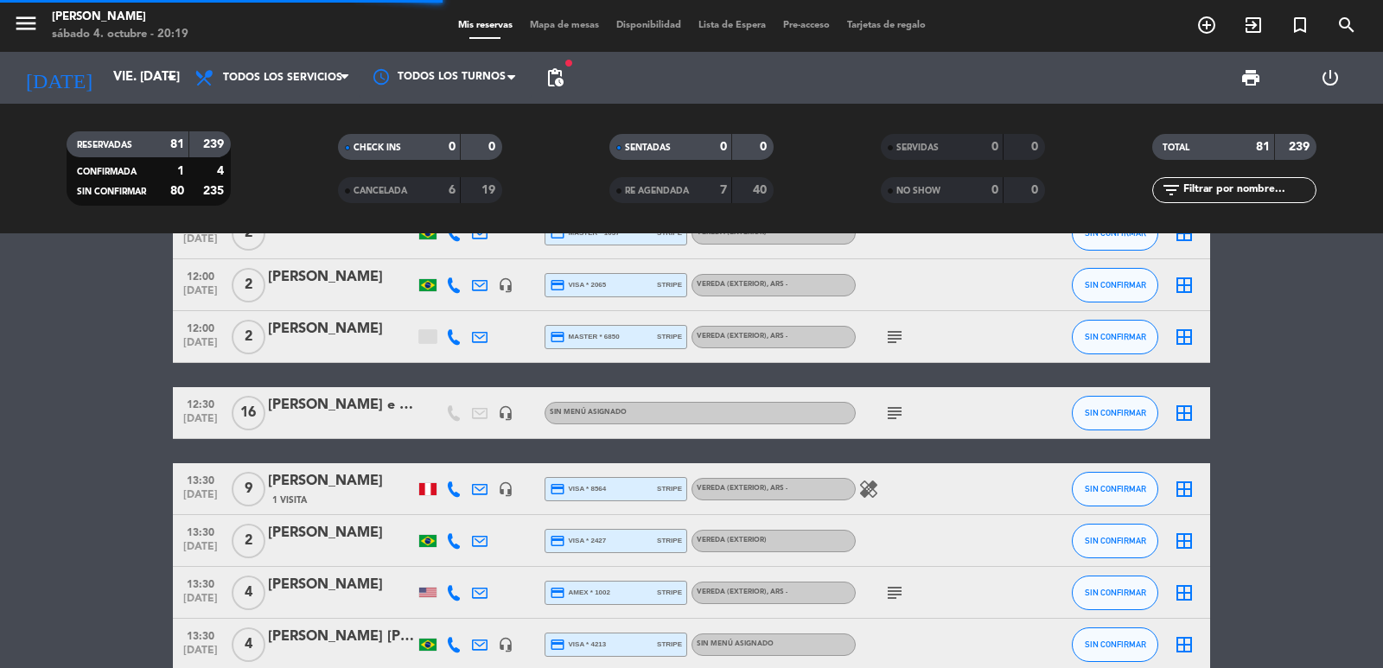
scroll to position [2377, 0]
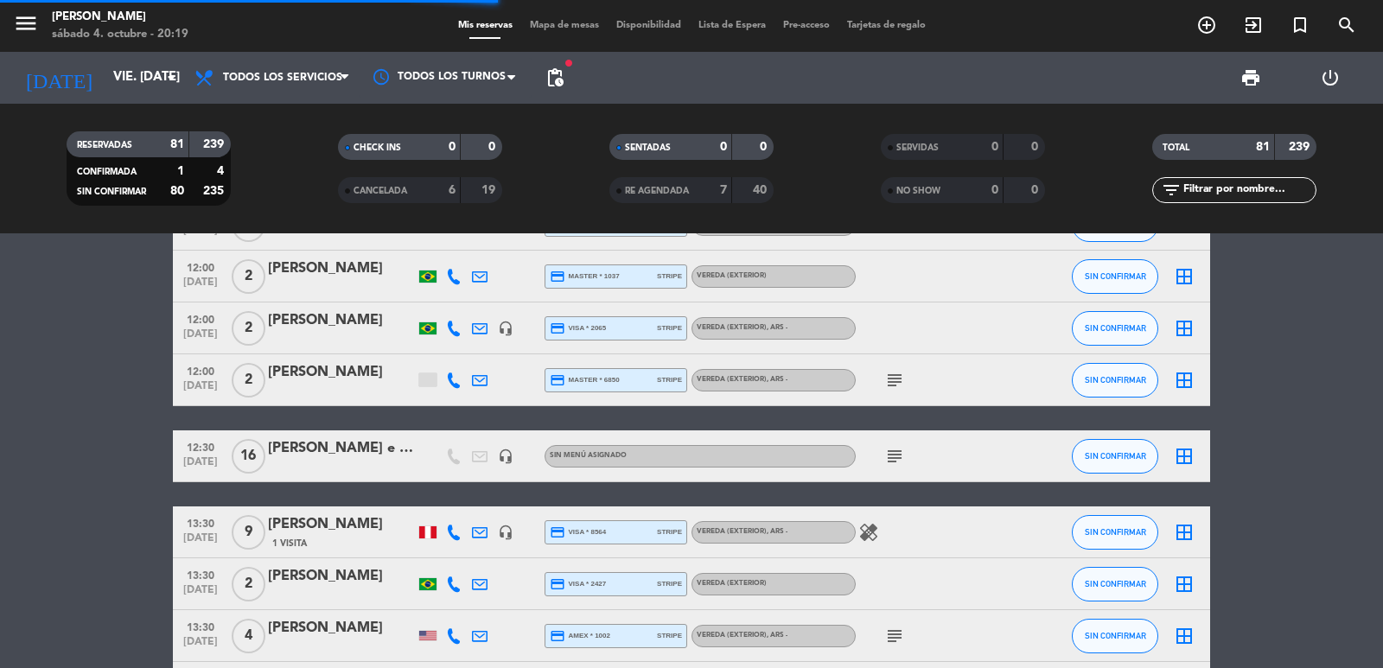
click at [1247, 191] on input "text" at bounding box center [1248, 190] width 134 height 19
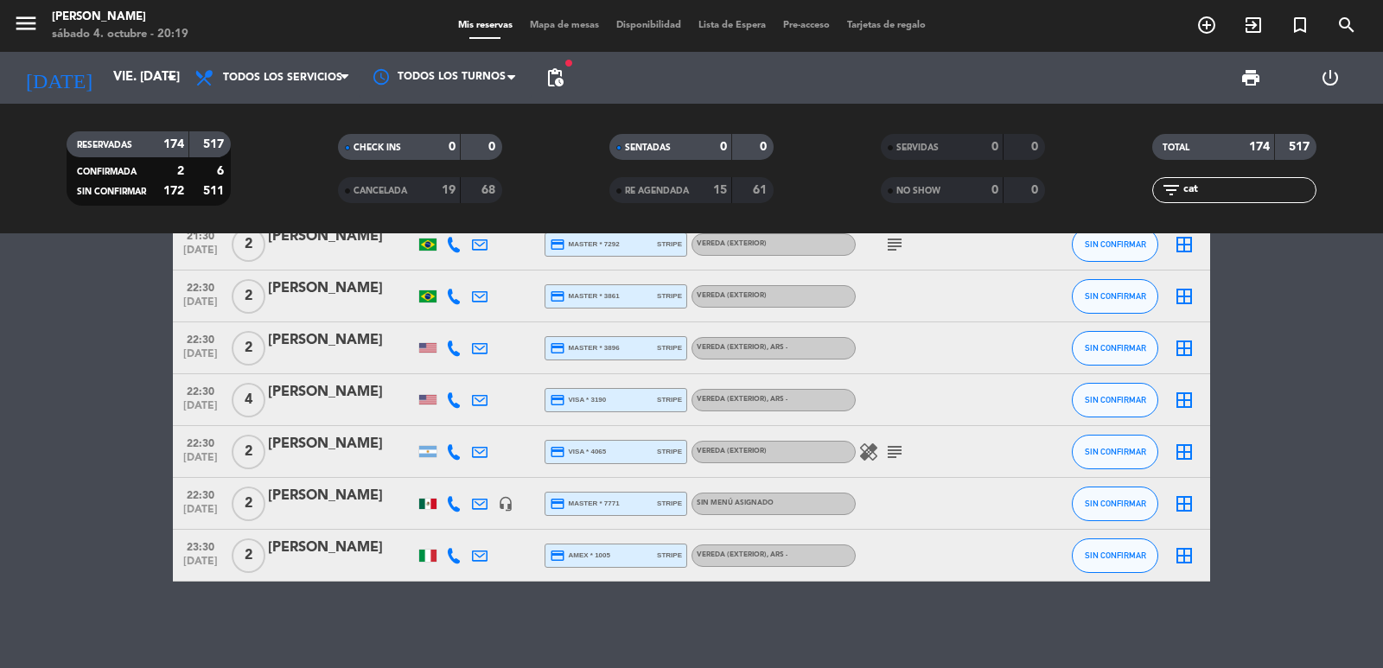
scroll to position [0, 0]
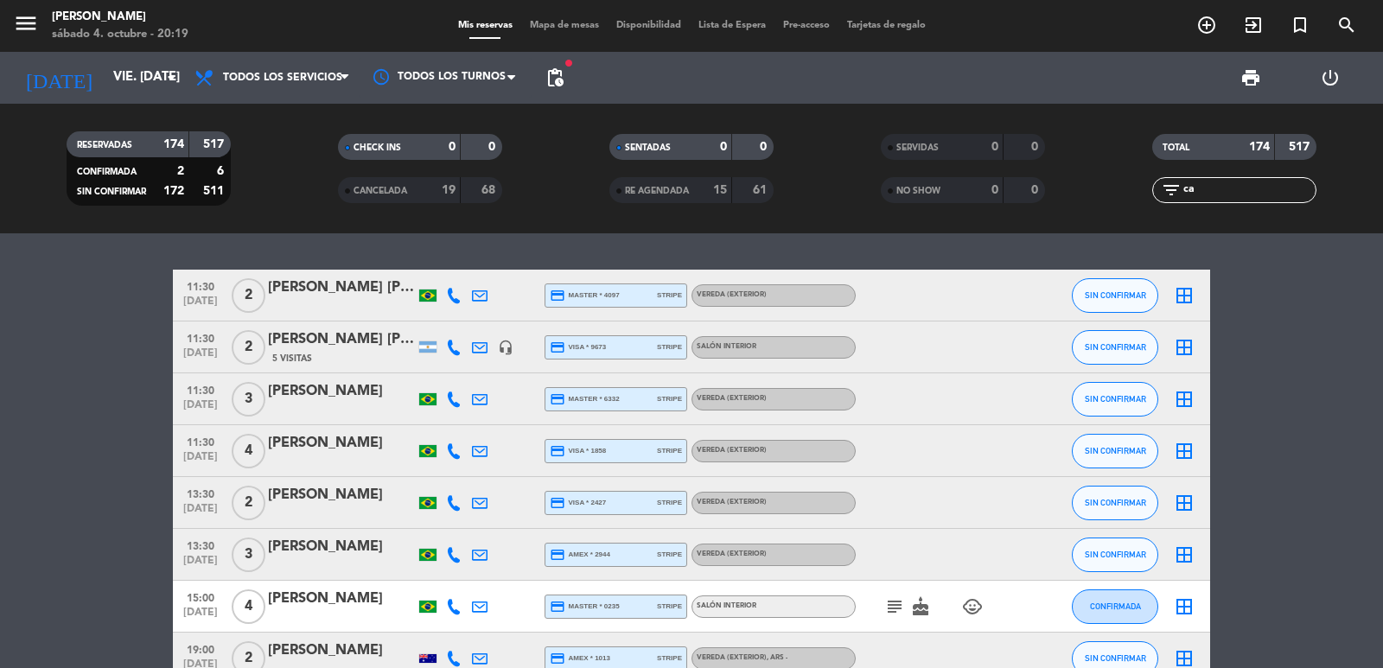
type input "c"
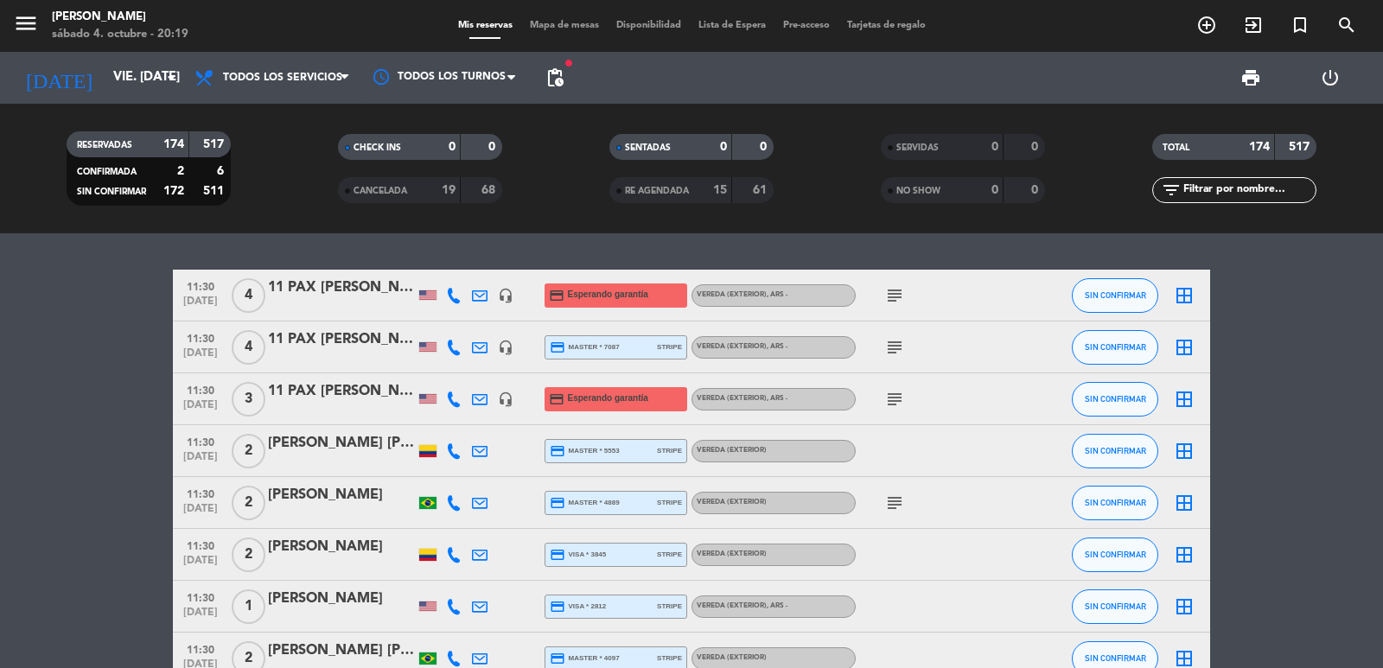
paste input "[PERSON_NAME]"
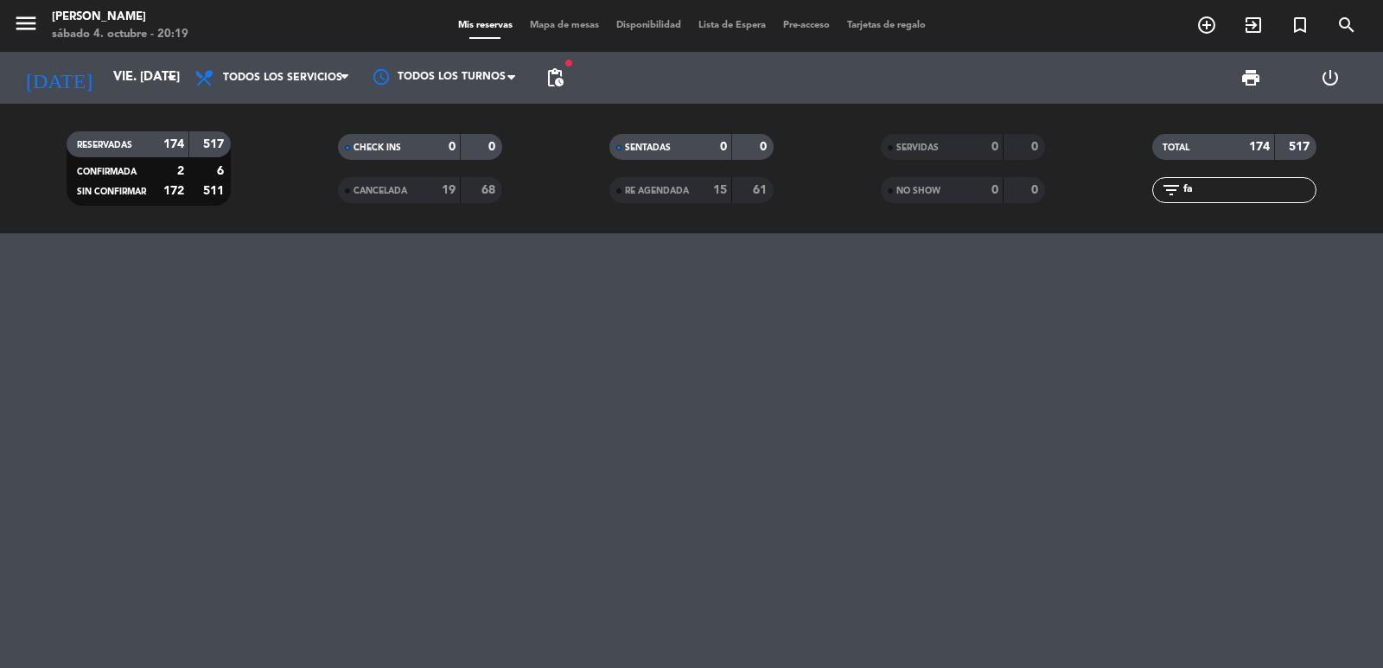
type input "f"
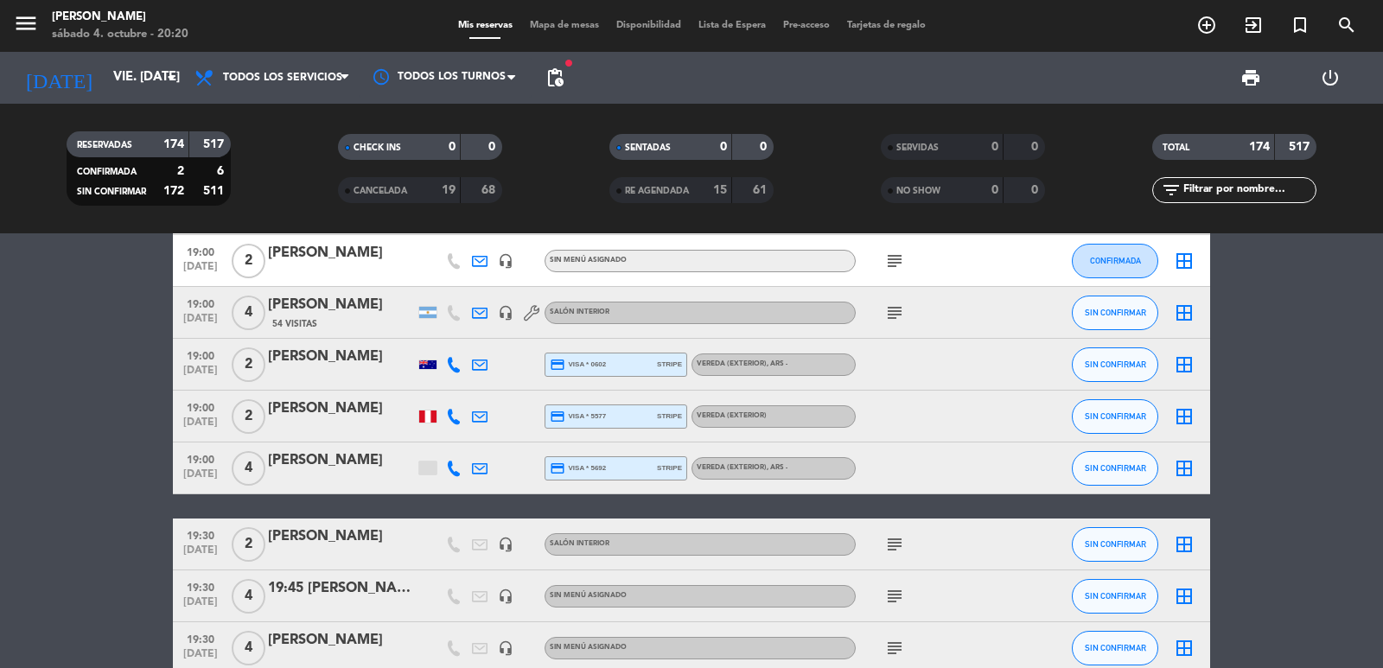
scroll to position [6395, 0]
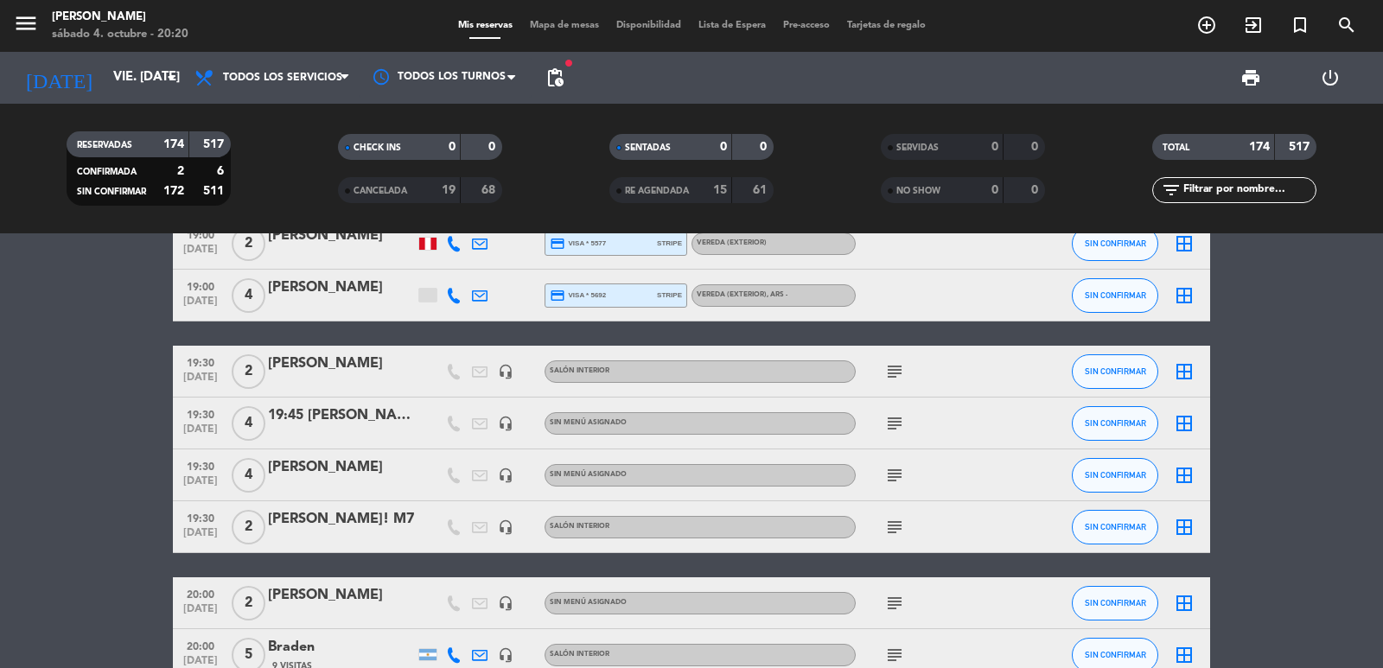
click at [315, 372] on div "[PERSON_NAME]" at bounding box center [341, 364] width 147 height 22
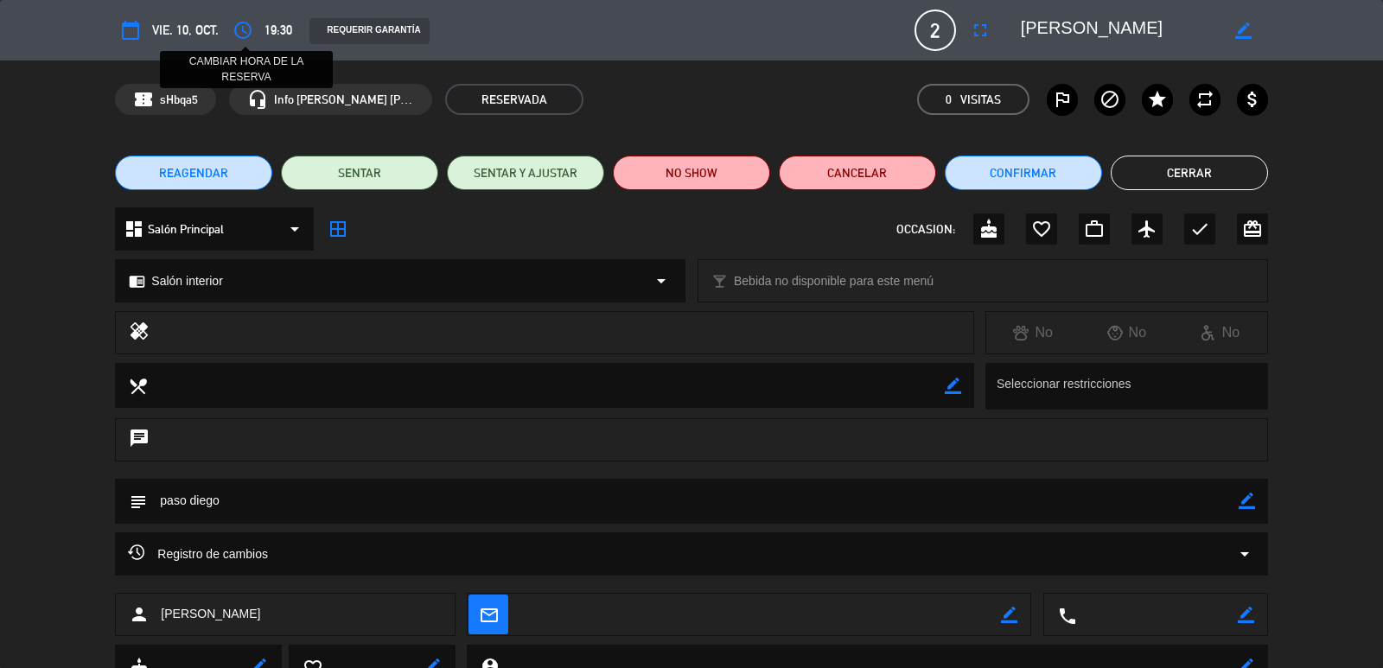
click at [237, 29] on icon "access_time" at bounding box center [242, 30] width 21 height 21
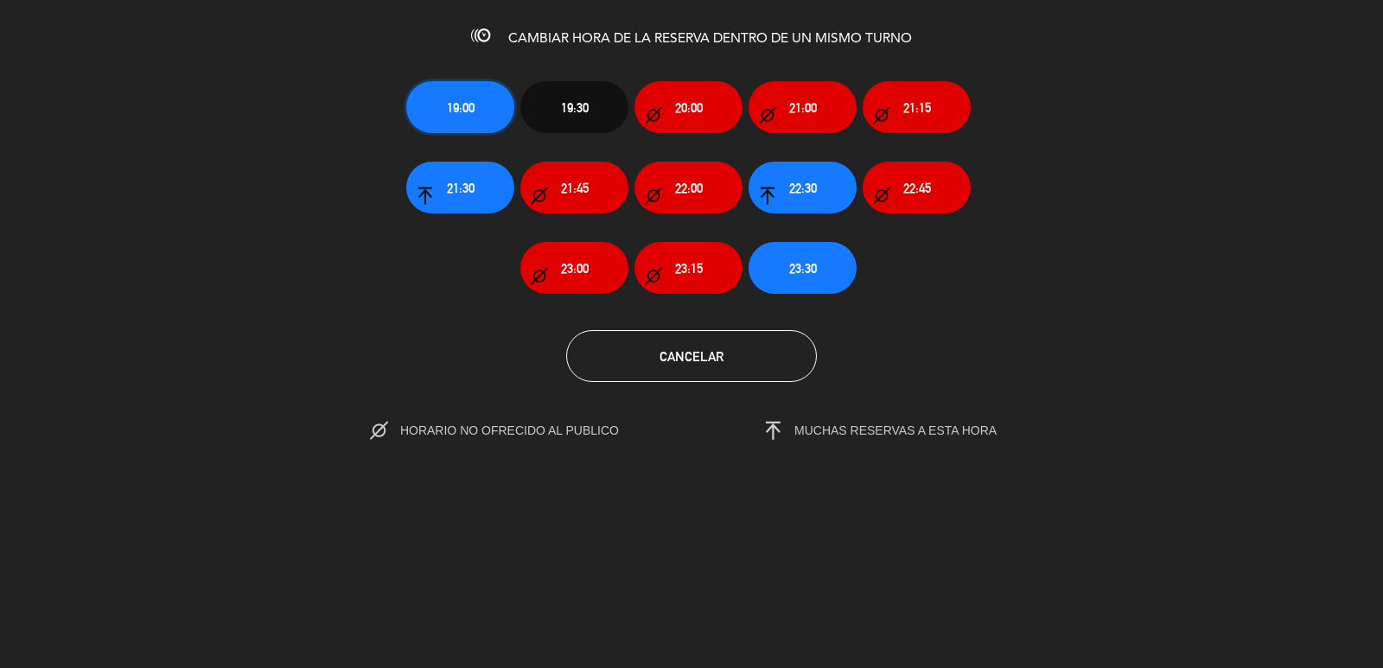
click at [482, 114] on button "19:00" at bounding box center [460, 107] width 108 height 52
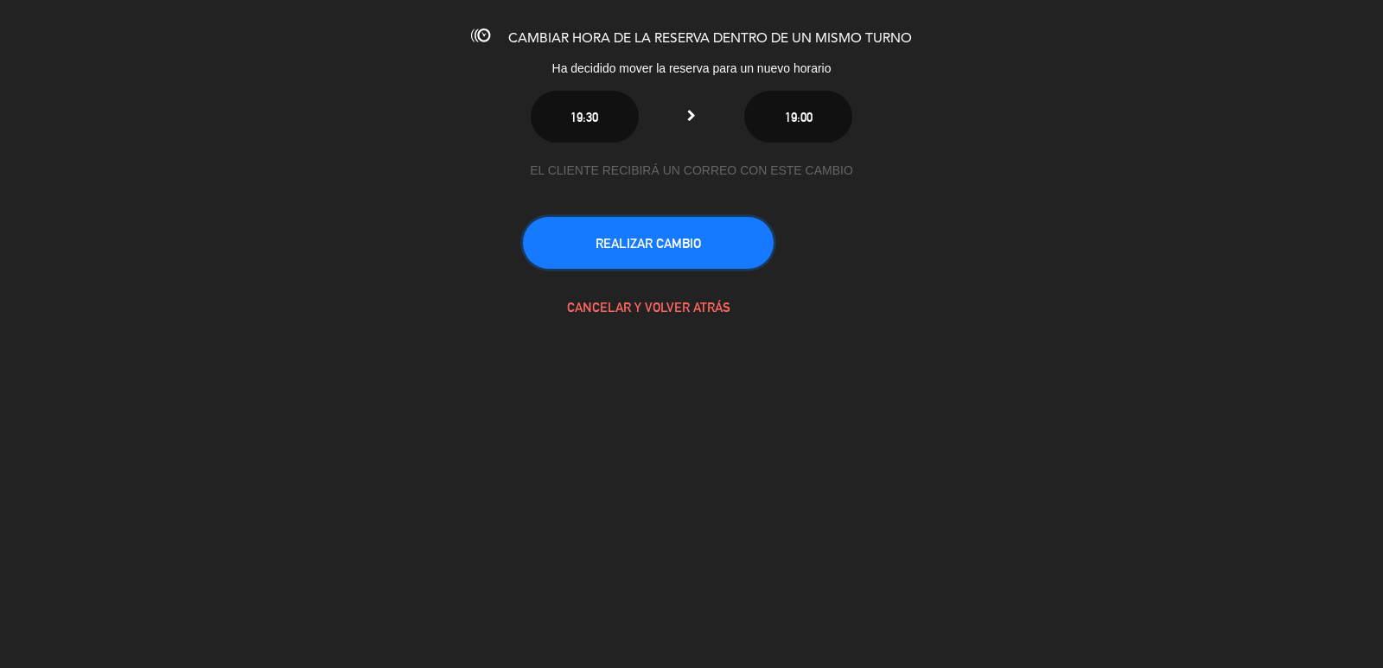
click at [671, 239] on button "REALIZAR CAMBIO" at bounding box center [648, 243] width 251 height 52
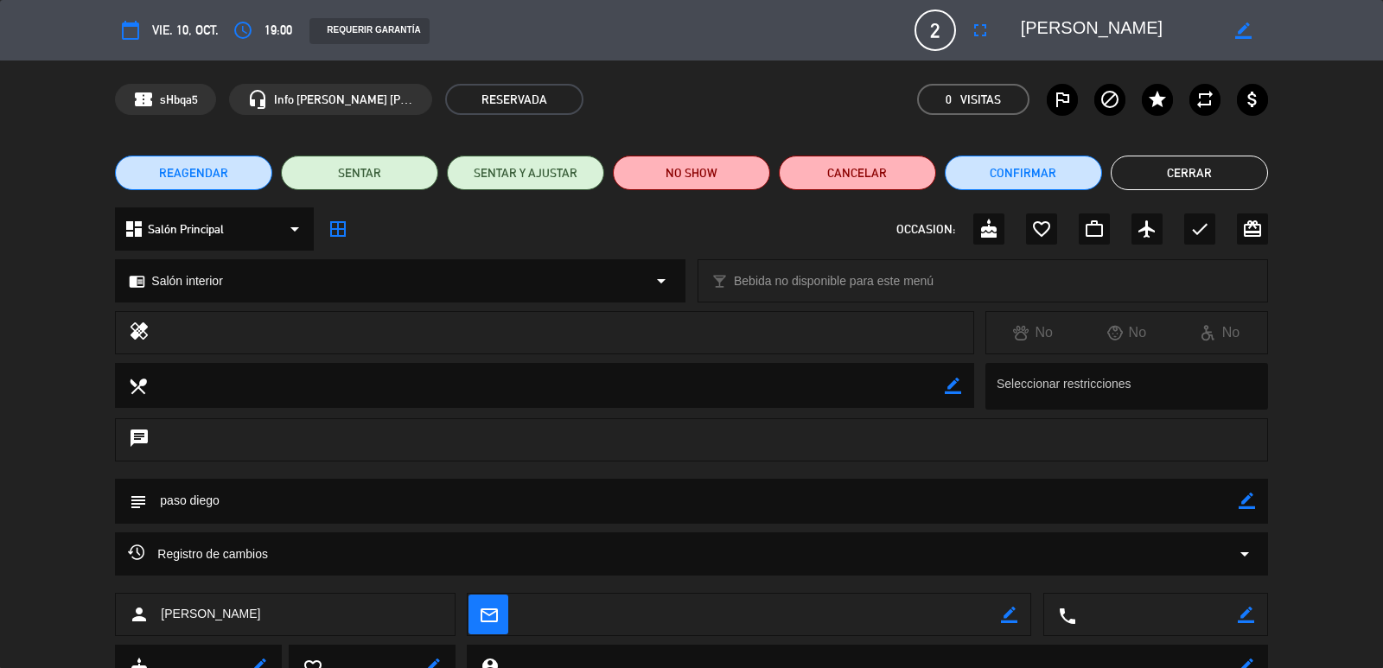
click at [1215, 168] on button "Cerrar" at bounding box center [1189, 173] width 157 height 35
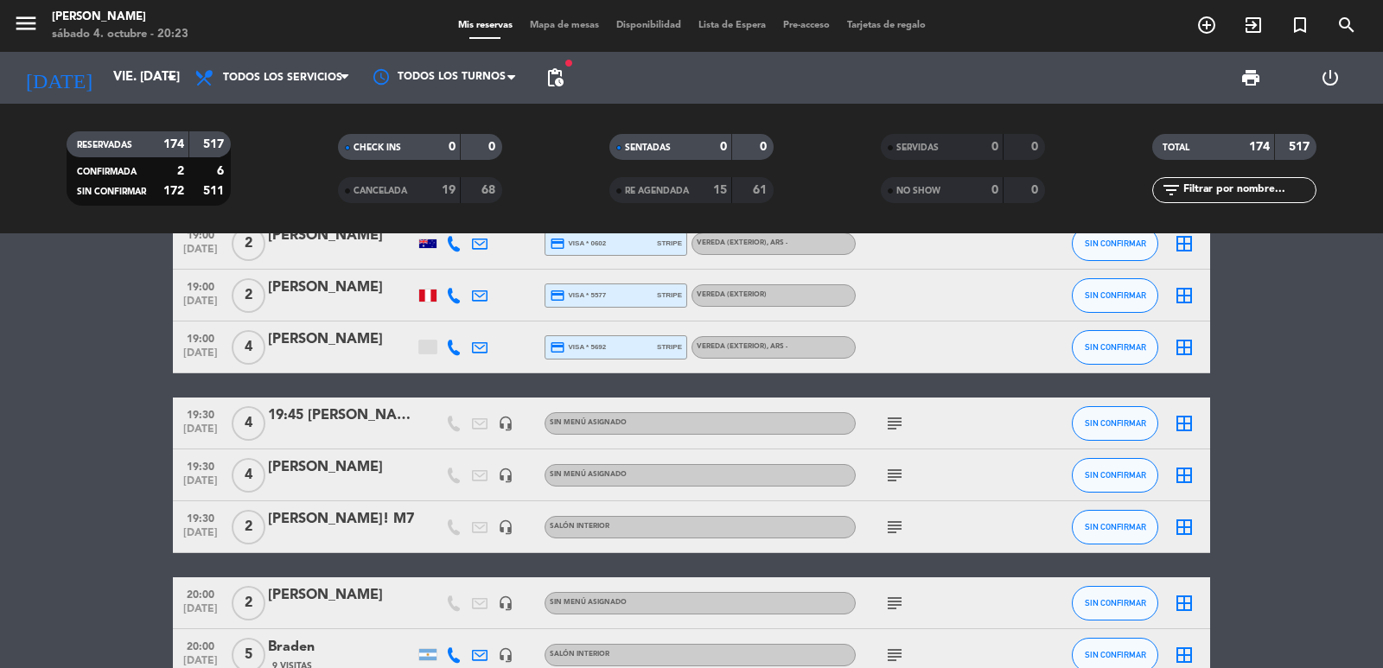
click at [1200, 184] on input "text" at bounding box center [1248, 190] width 134 height 19
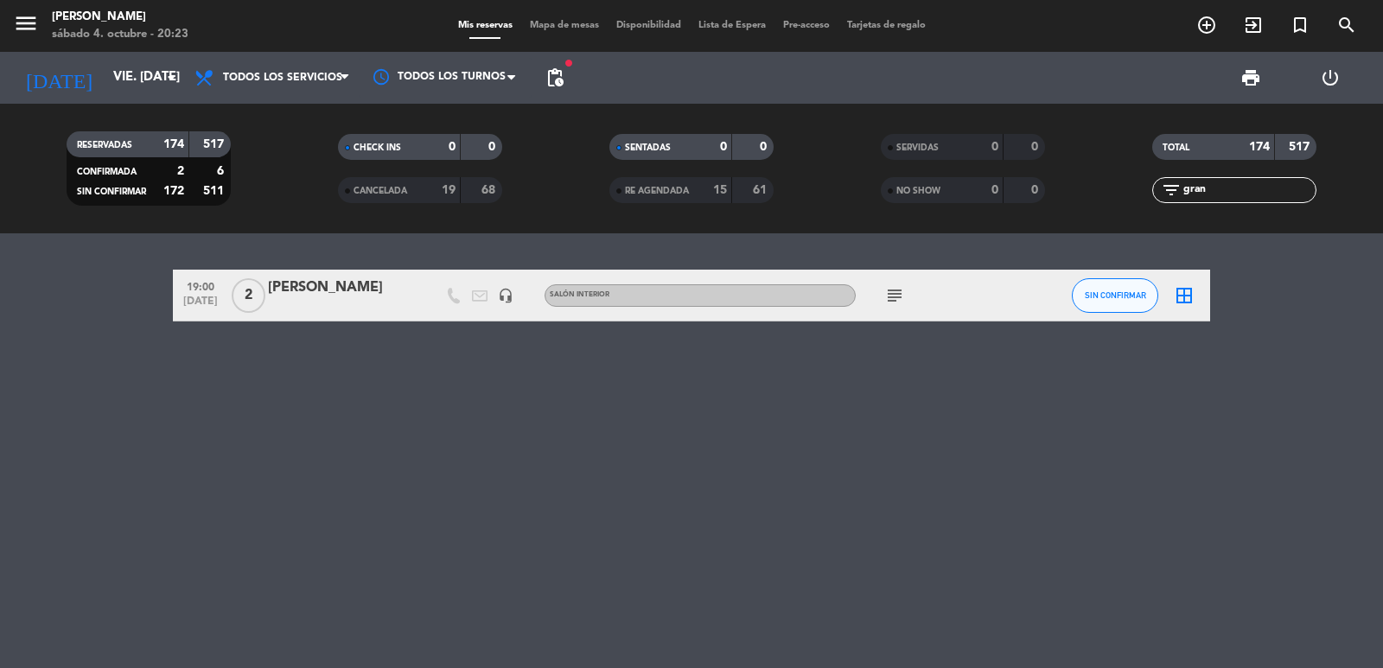
type input "gran"
drag, startPoint x: 180, startPoint y: 284, endPoint x: 411, endPoint y: 287, distance: 231.6
click at [411, 287] on div "19:00 [DATE] 2 [PERSON_NAME] headset_mic Salón interior subject SIN CONFIRMAR b…" at bounding box center [691, 296] width 1037 height 52
copy div "19:00 [DATE] 2 Grant Falcouner"
click at [908, 301] on div "subject" at bounding box center [934, 295] width 156 height 51
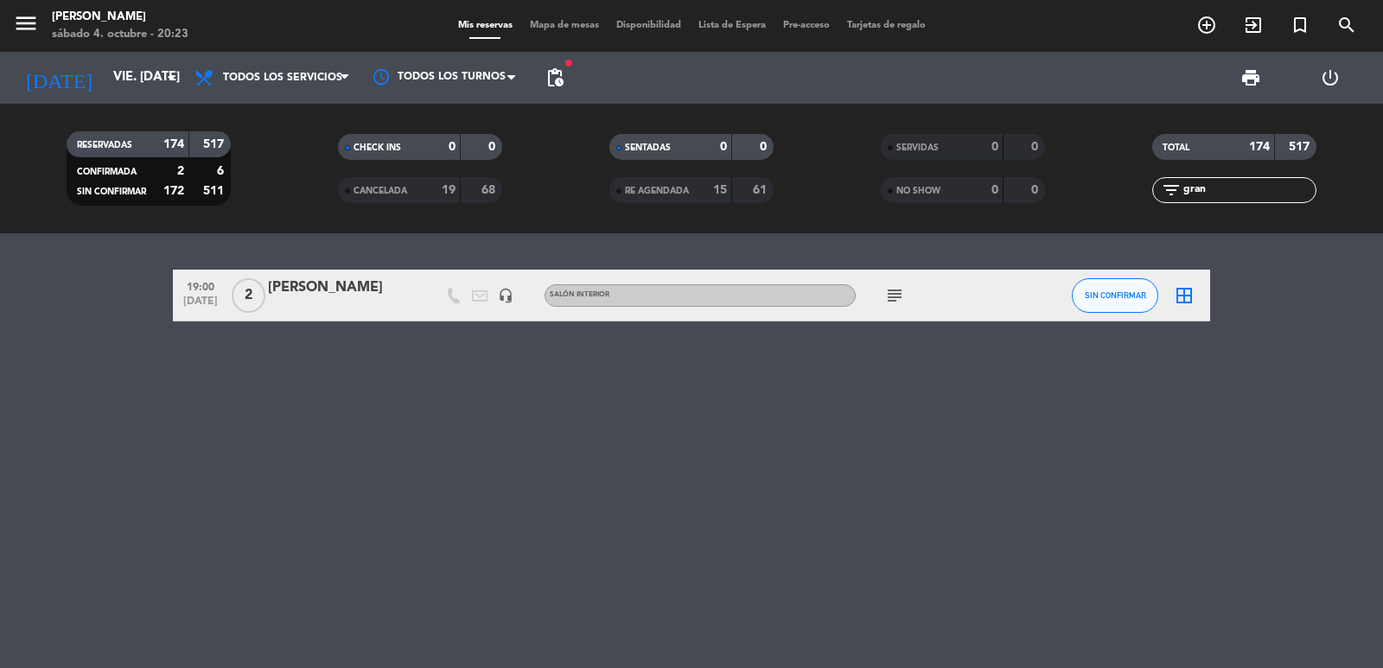
click at [890, 296] on icon "subject" at bounding box center [894, 295] width 21 height 21
click at [105, 73] on input "vie. [DATE]" at bounding box center [188, 77] width 167 height 33
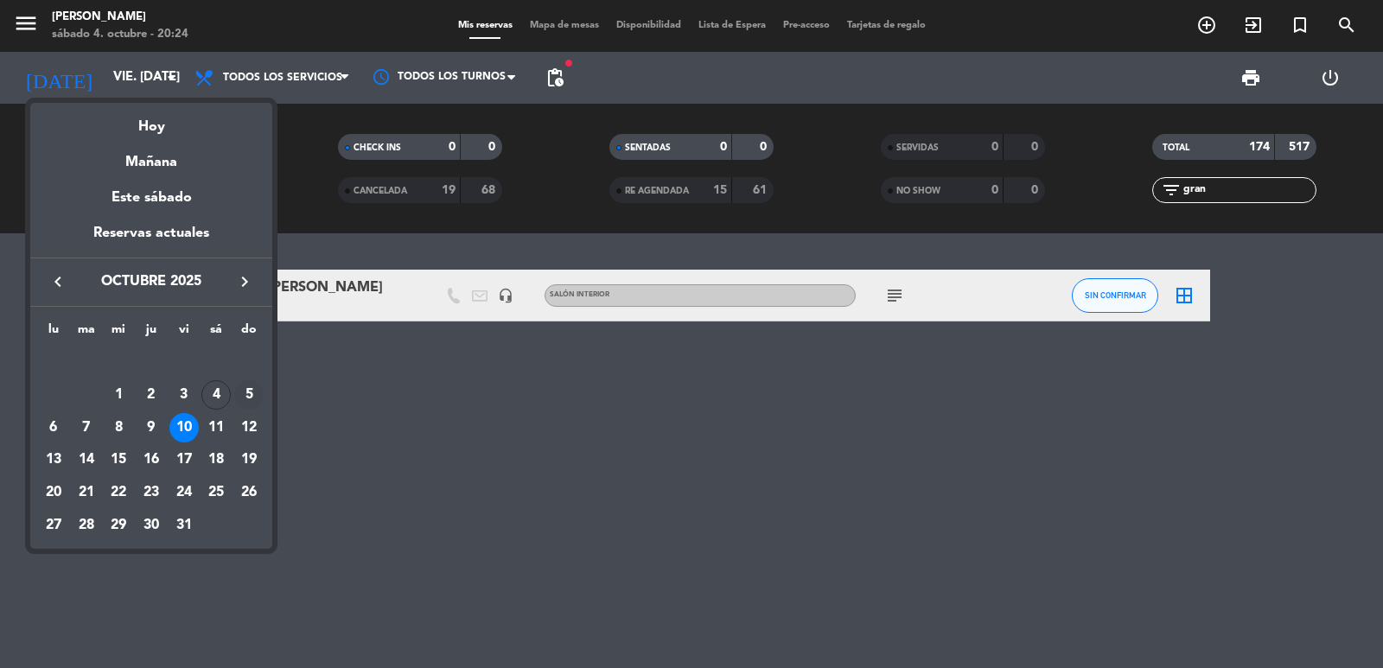
click at [243, 395] on div "5" at bounding box center [248, 394] width 29 height 29
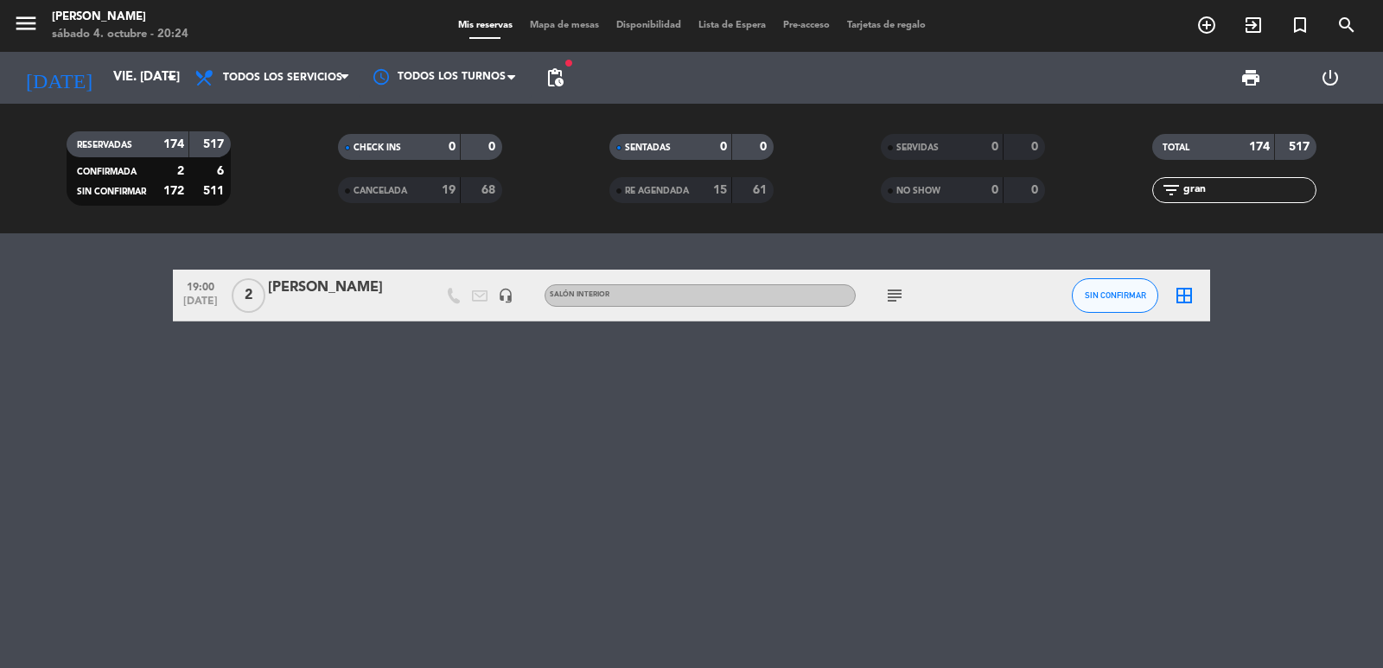
type input "dom. [DATE]"
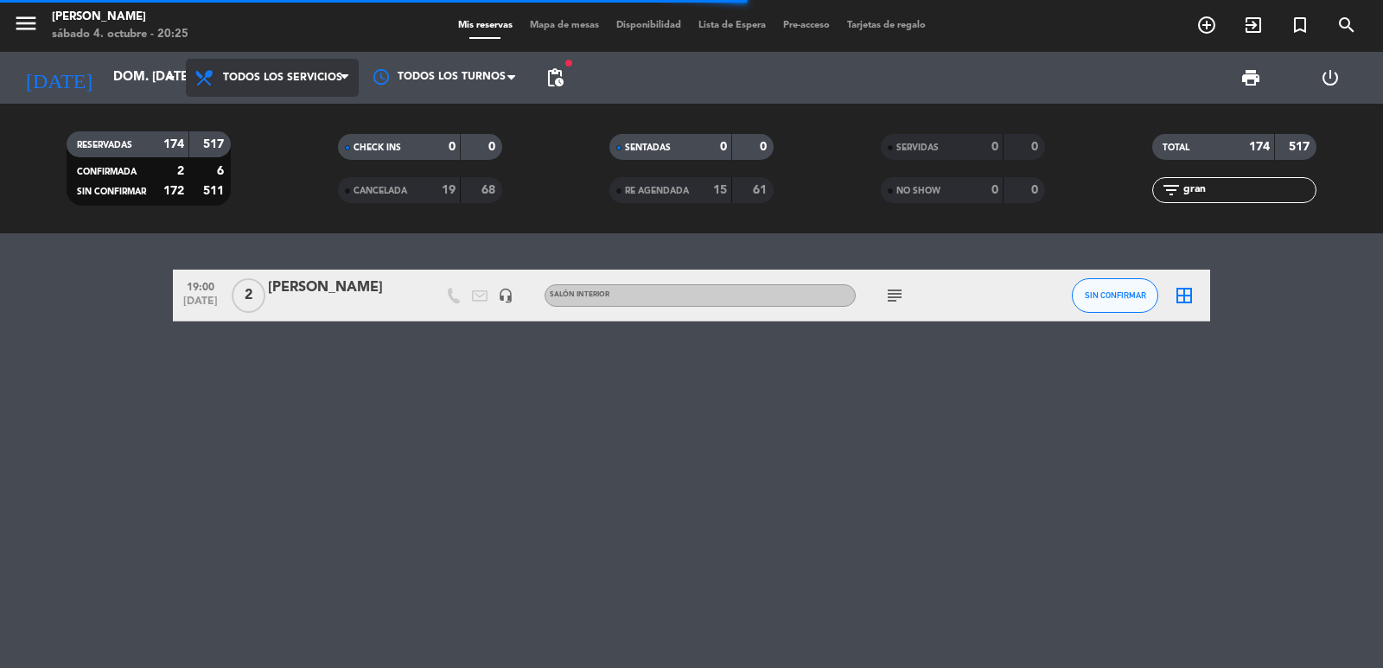
click at [340, 80] on span "Todos los servicios" at bounding box center [282, 78] width 119 height 12
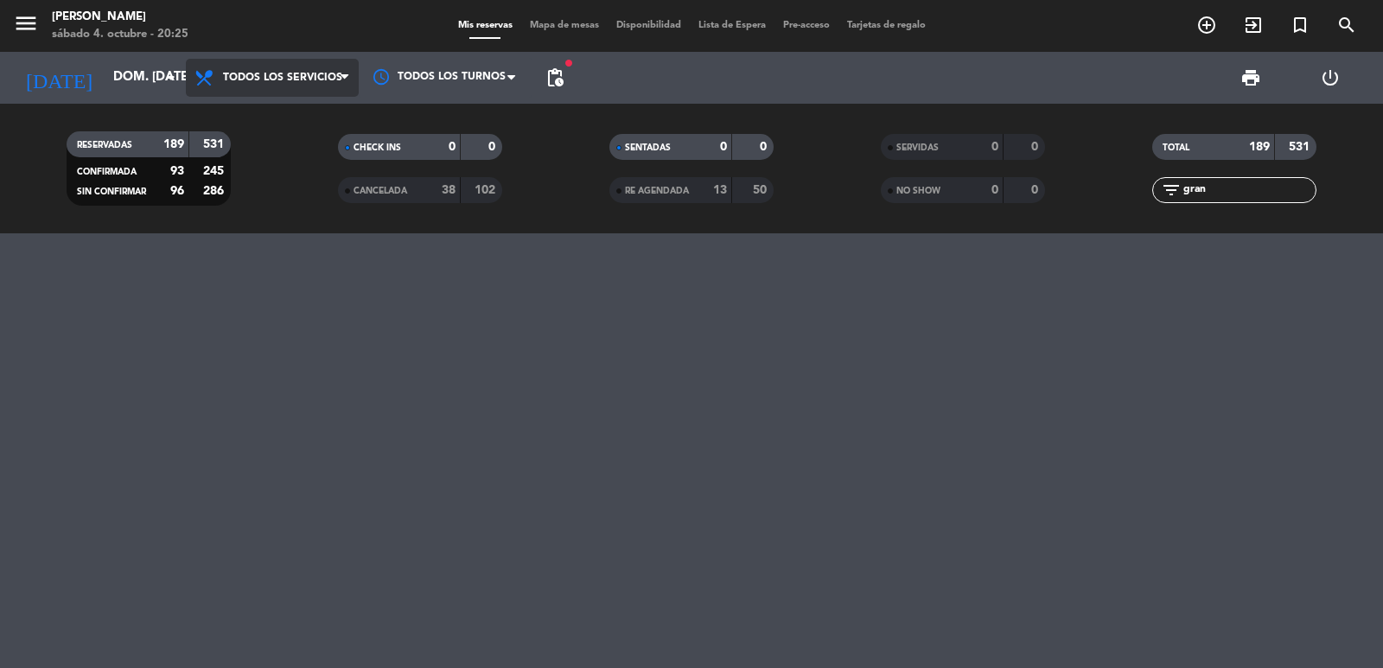
click at [292, 79] on span "Todos los servicios" at bounding box center [282, 78] width 119 height 12
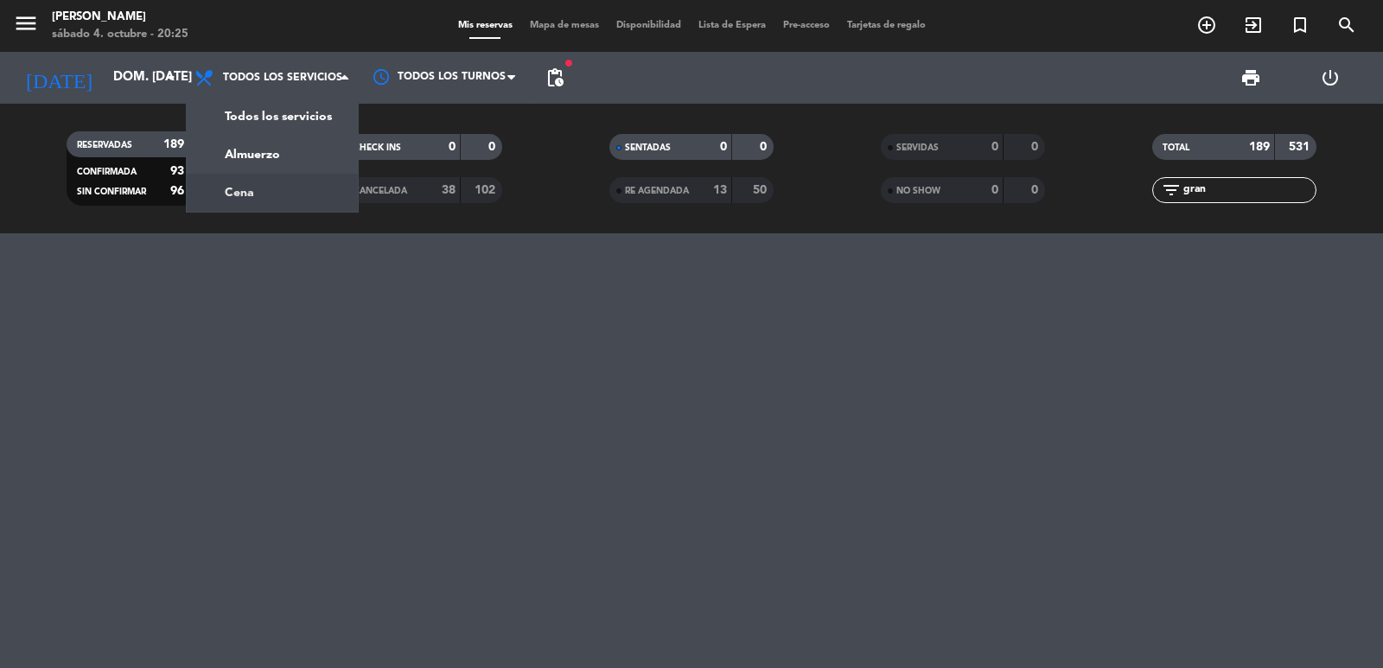
click at [275, 188] on div "menu [PERSON_NAME] 4. octubre - 20:25 Mis reservas Mapa de mesas Disponibilidad…" at bounding box center [691, 116] width 1383 height 233
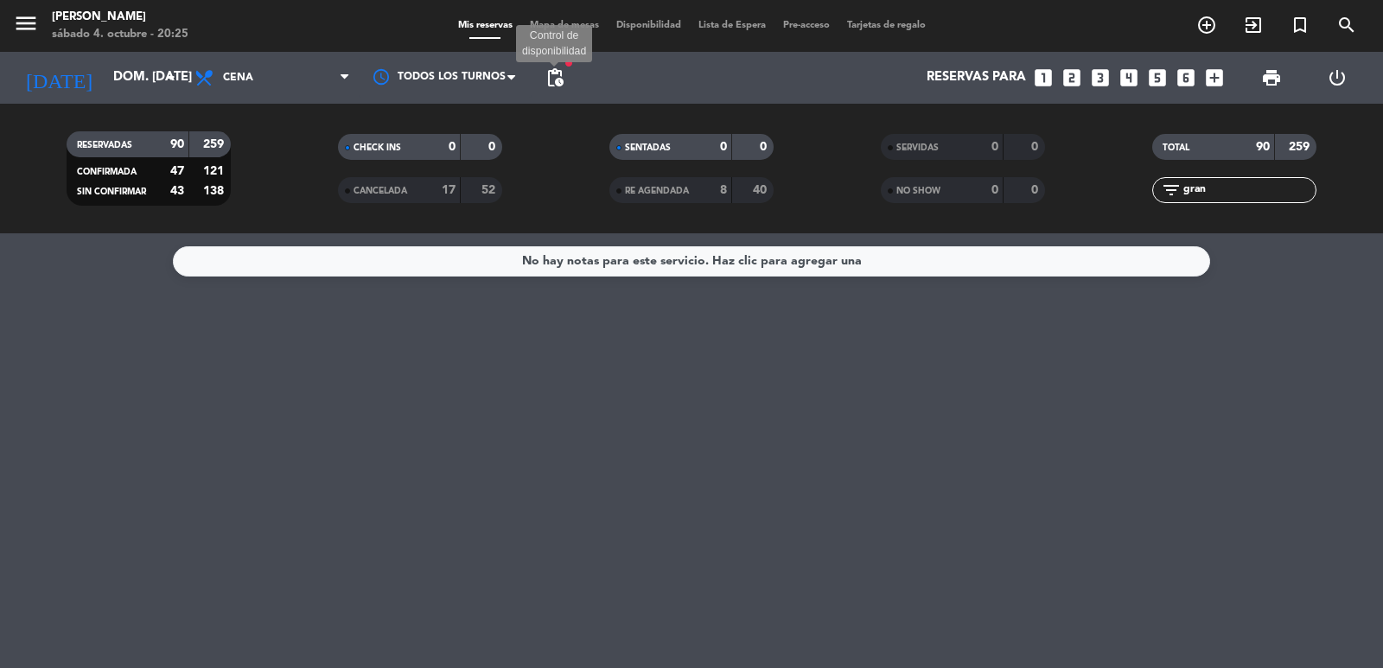
click at [562, 77] on span "pending_actions" at bounding box center [554, 77] width 21 height 21
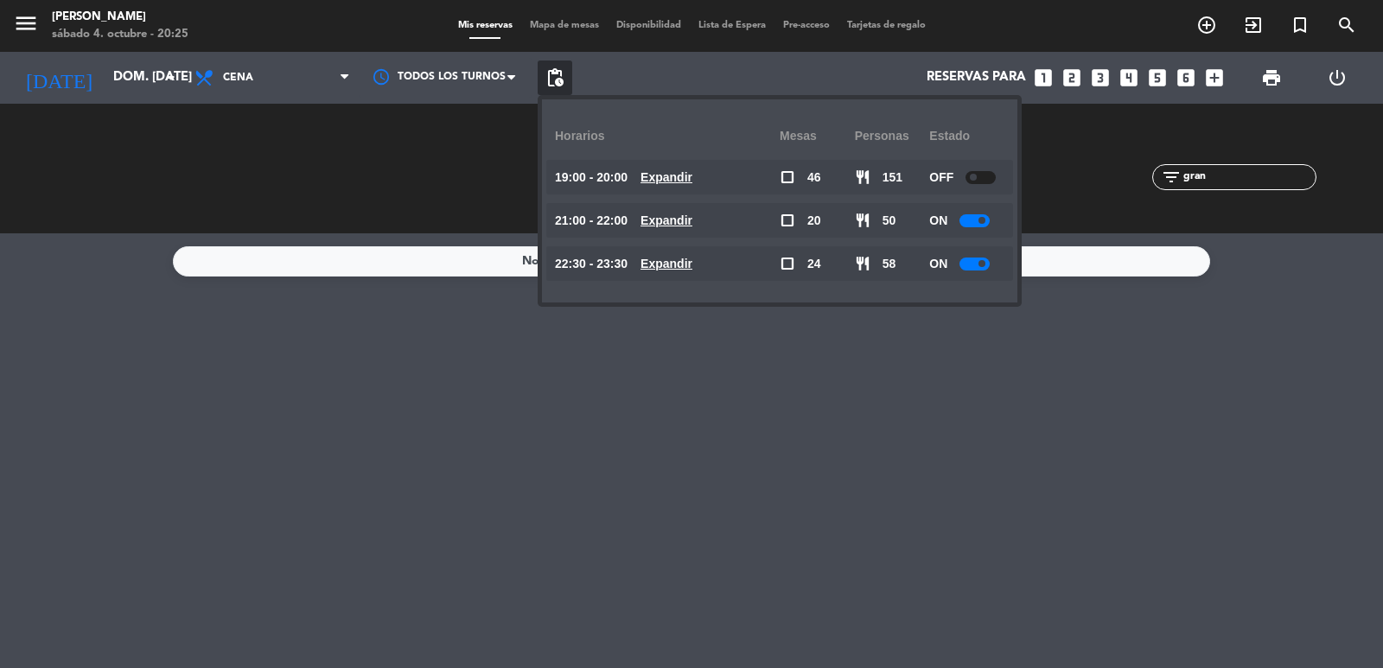
click at [677, 220] on u "Expandir" at bounding box center [666, 220] width 52 height 14
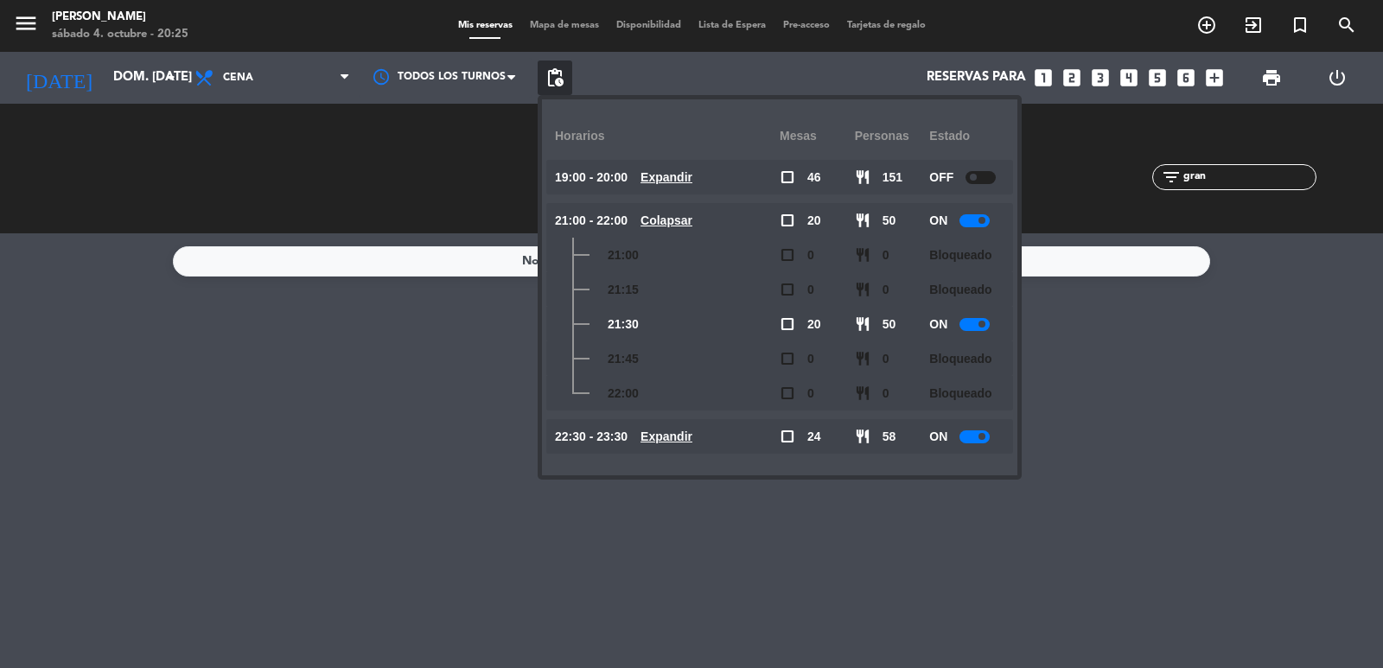
click at [685, 170] on u "Expandir" at bounding box center [666, 177] width 52 height 14
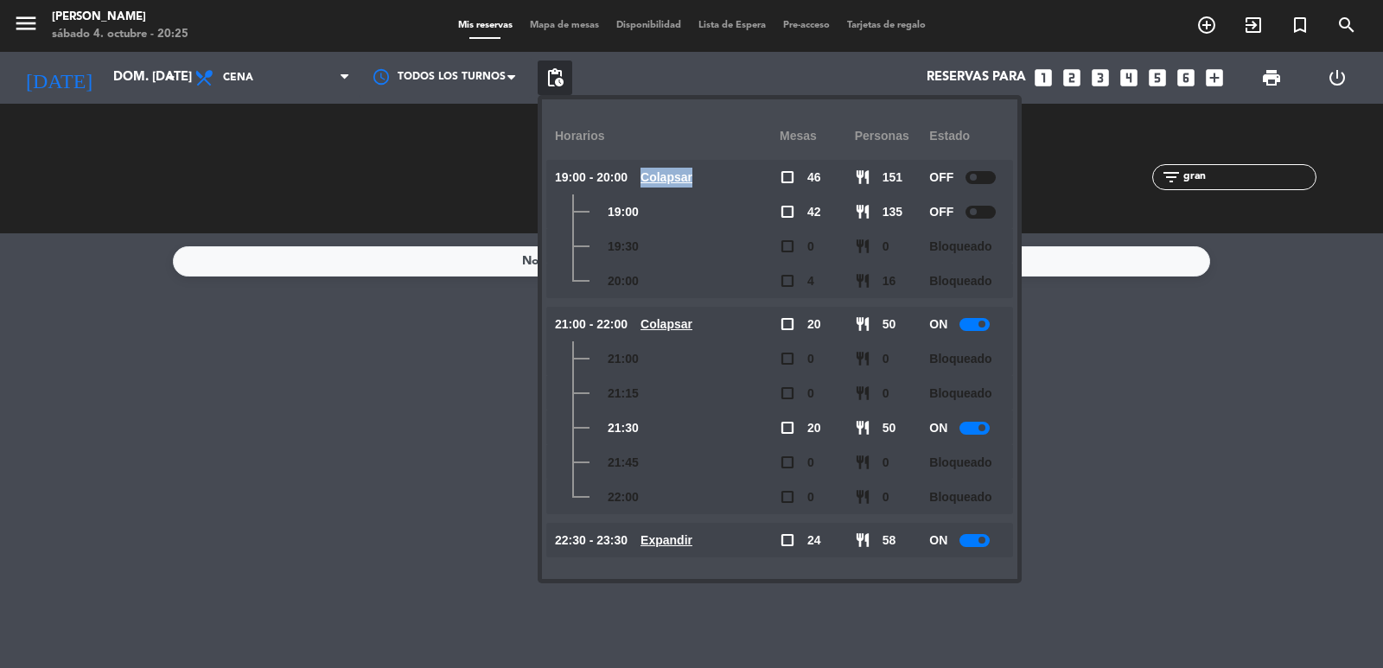
click at [685, 170] on u "Colapsar" at bounding box center [666, 177] width 52 height 14
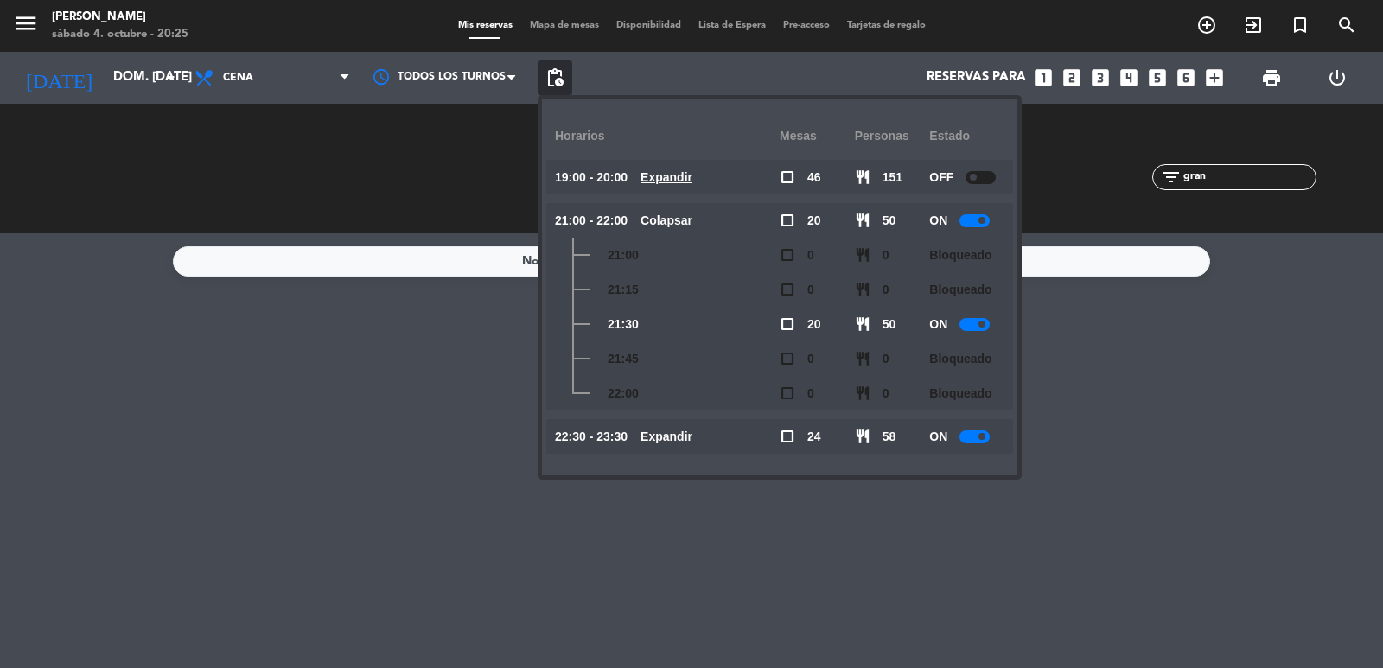
click at [692, 445] on span "Expandir" at bounding box center [666, 437] width 52 height 20
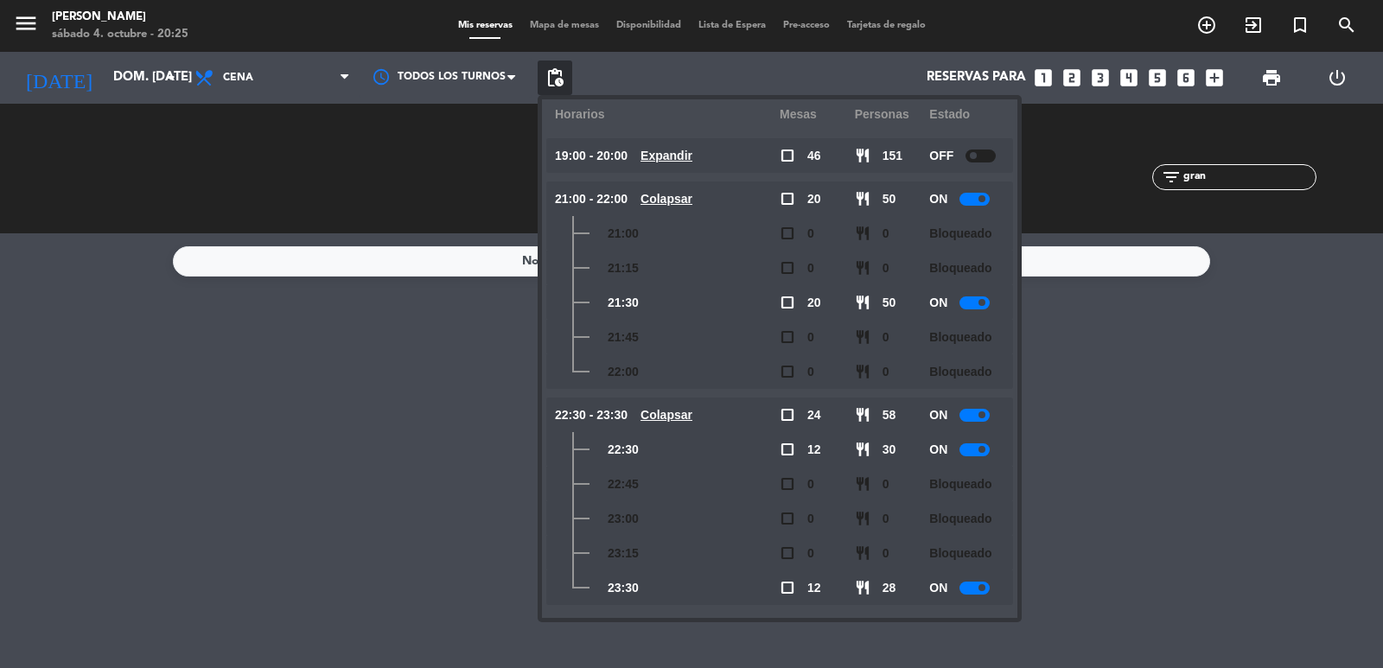
scroll to position [30, 0]
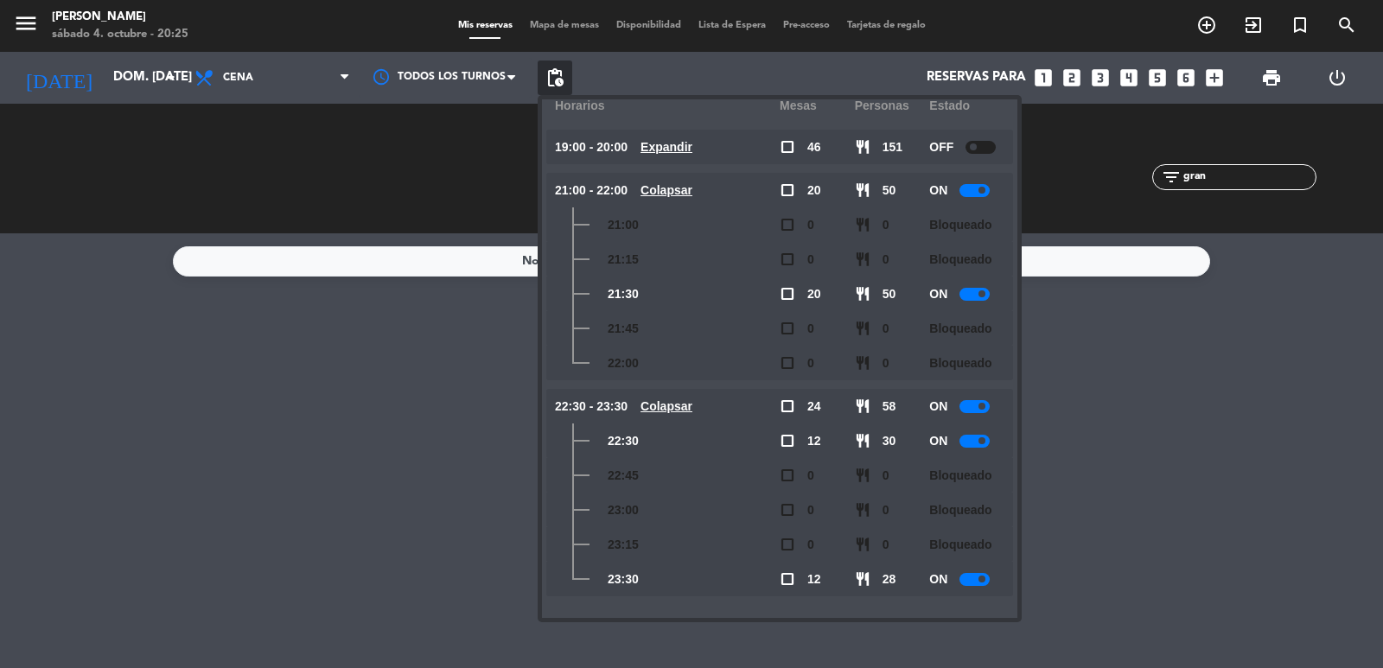
click at [1104, 70] on icon "looks_3" at bounding box center [1100, 78] width 22 height 22
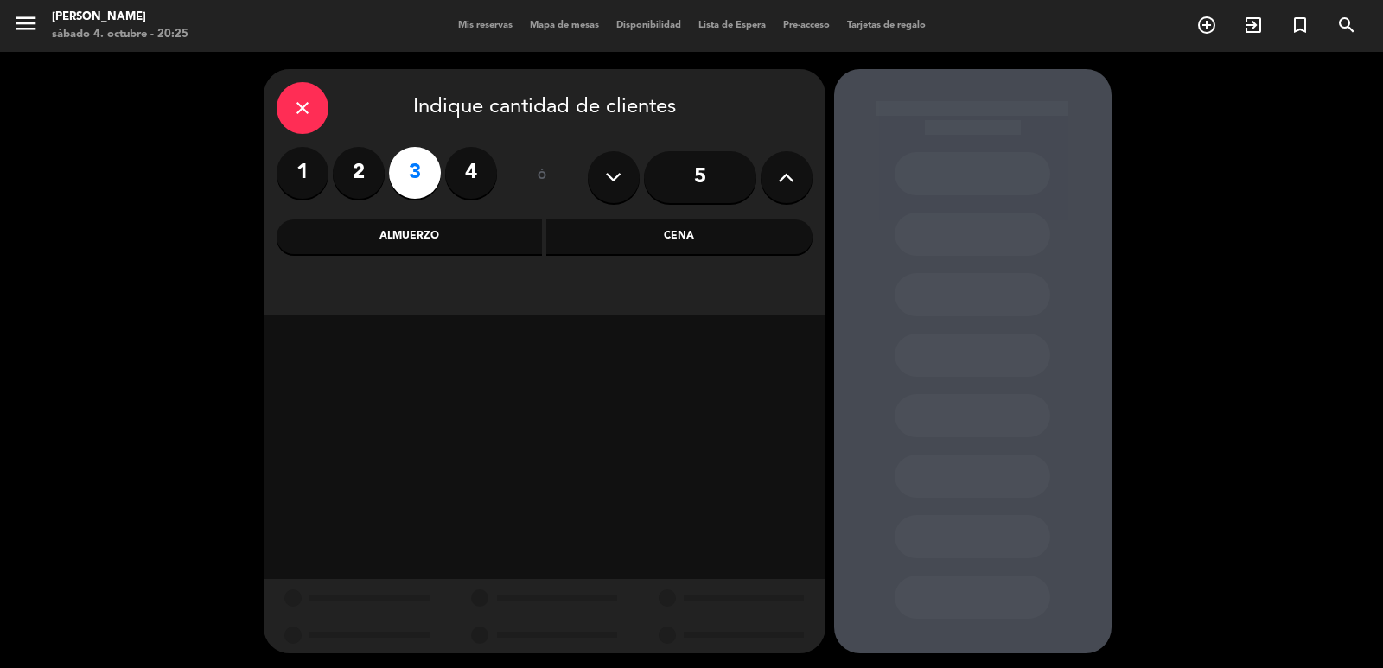
click at [606, 242] on div "Cena" at bounding box center [679, 237] width 266 height 35
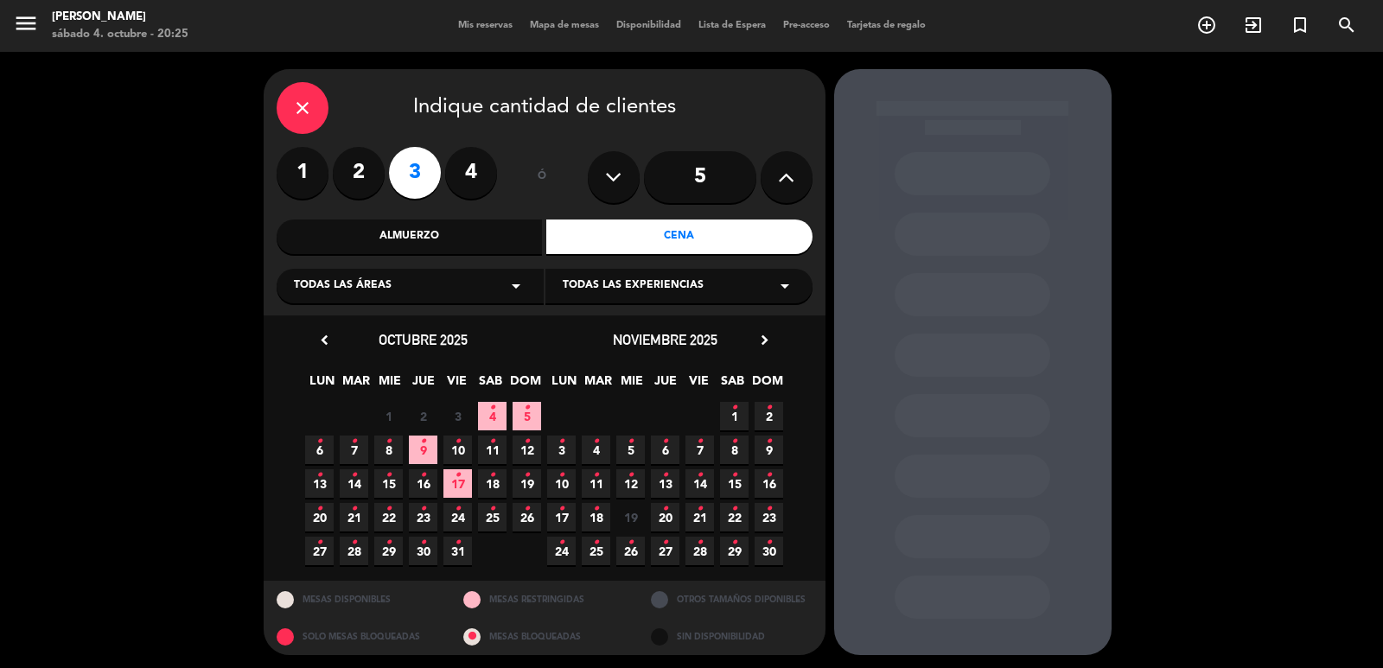
click at [536, 417] on span "5 •" at bounding box center [526, 416] width 29 height 29
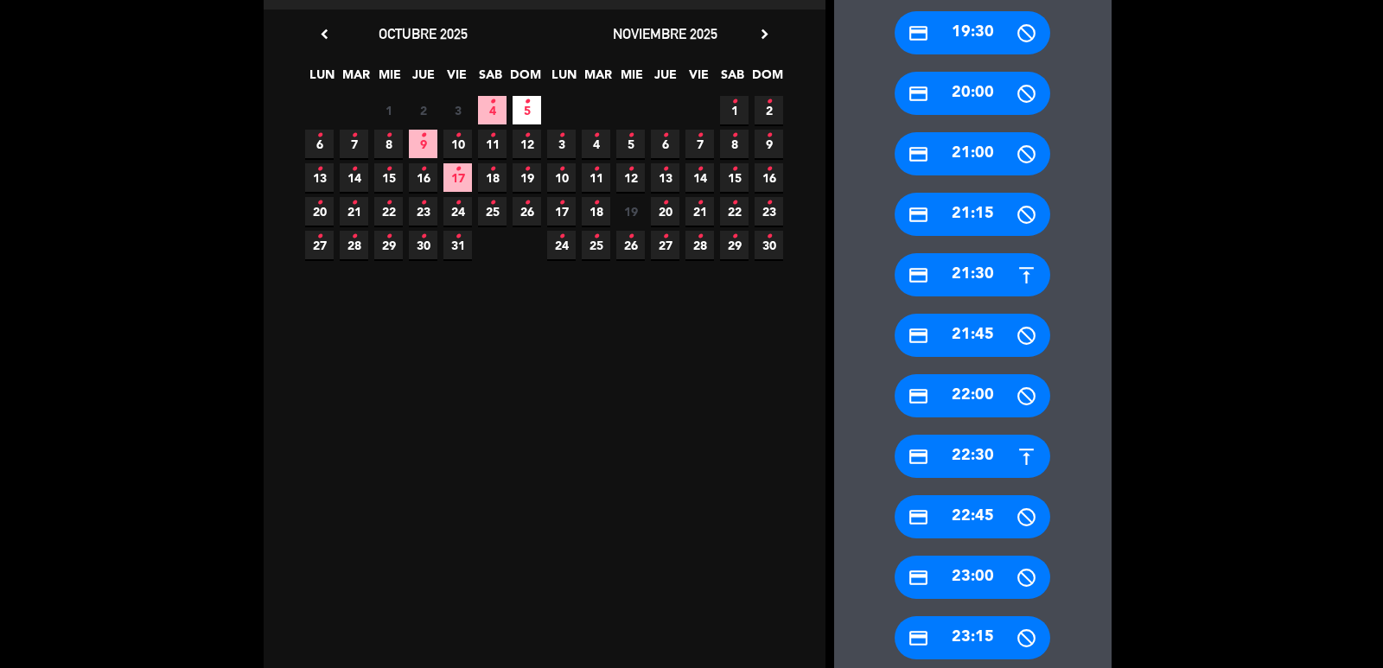
scroll to position [294, 0]
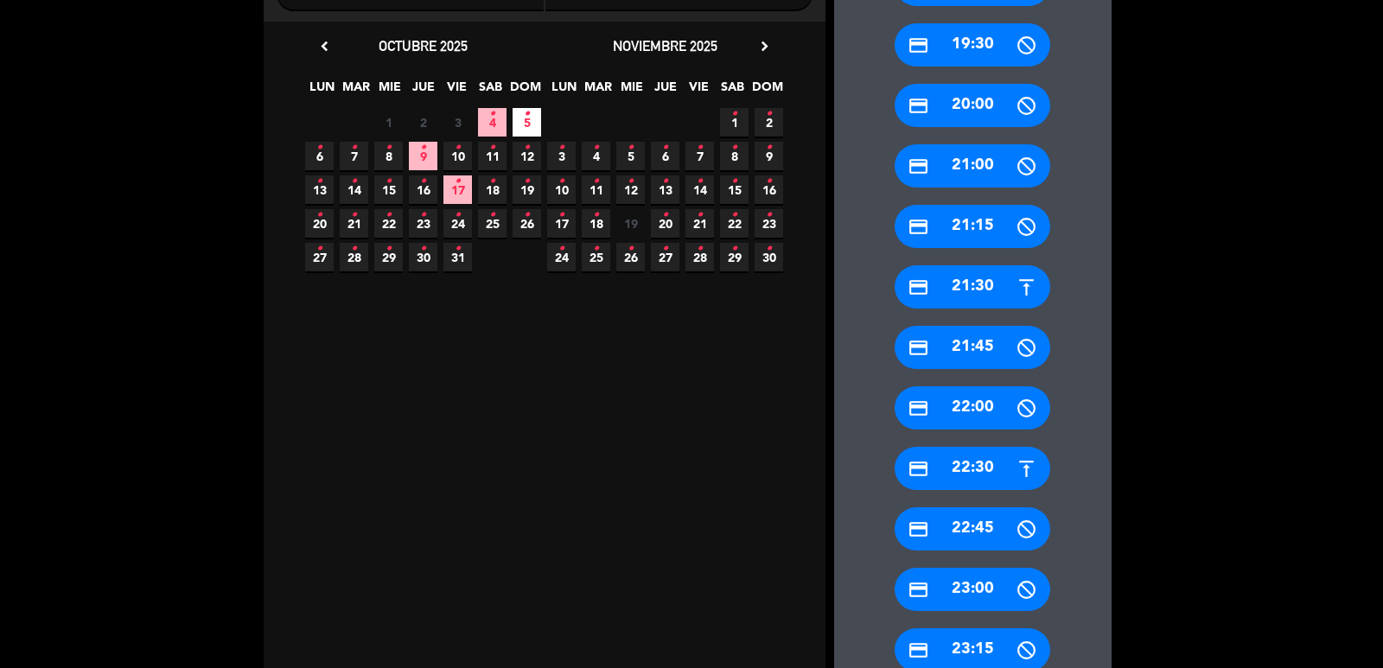
click at [1011, 284] on div "credit_card 21:30" at bounding box center [972, 286] width 156 height 43
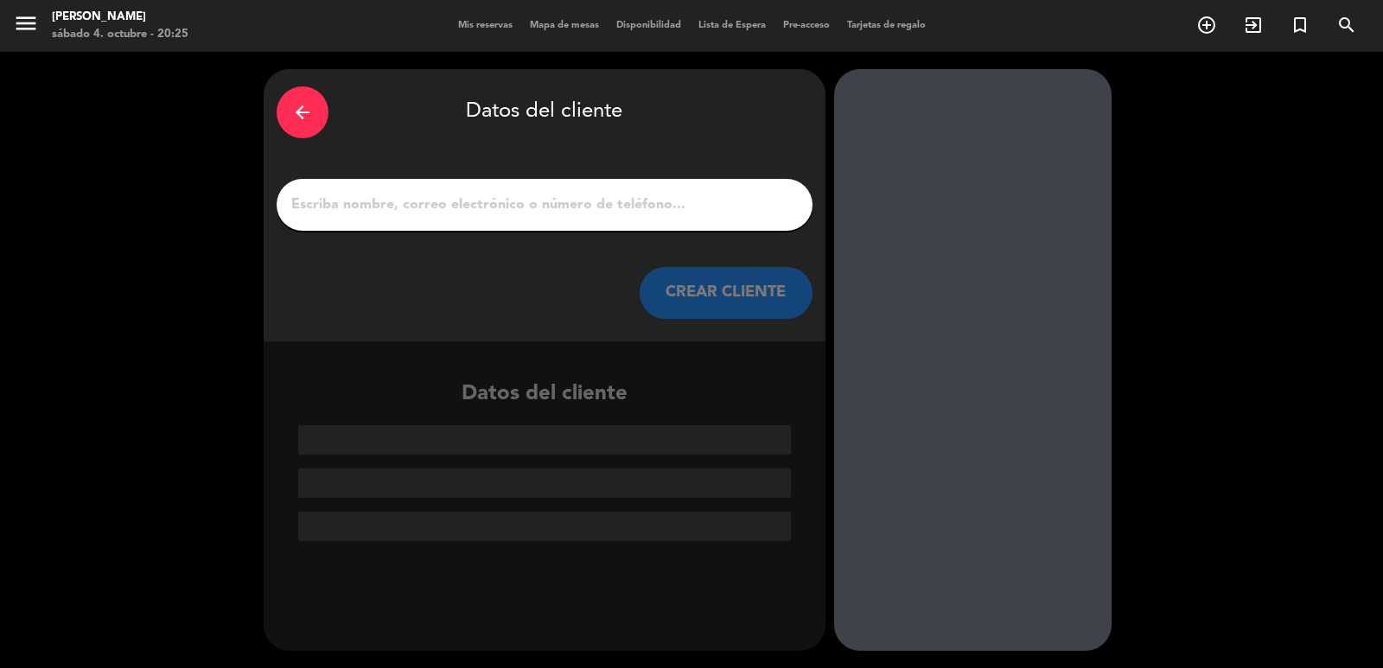
scroll to position [0, 0]
click at [514, 199] on input "1" at bounding box center [545, 205] width 510 height 24
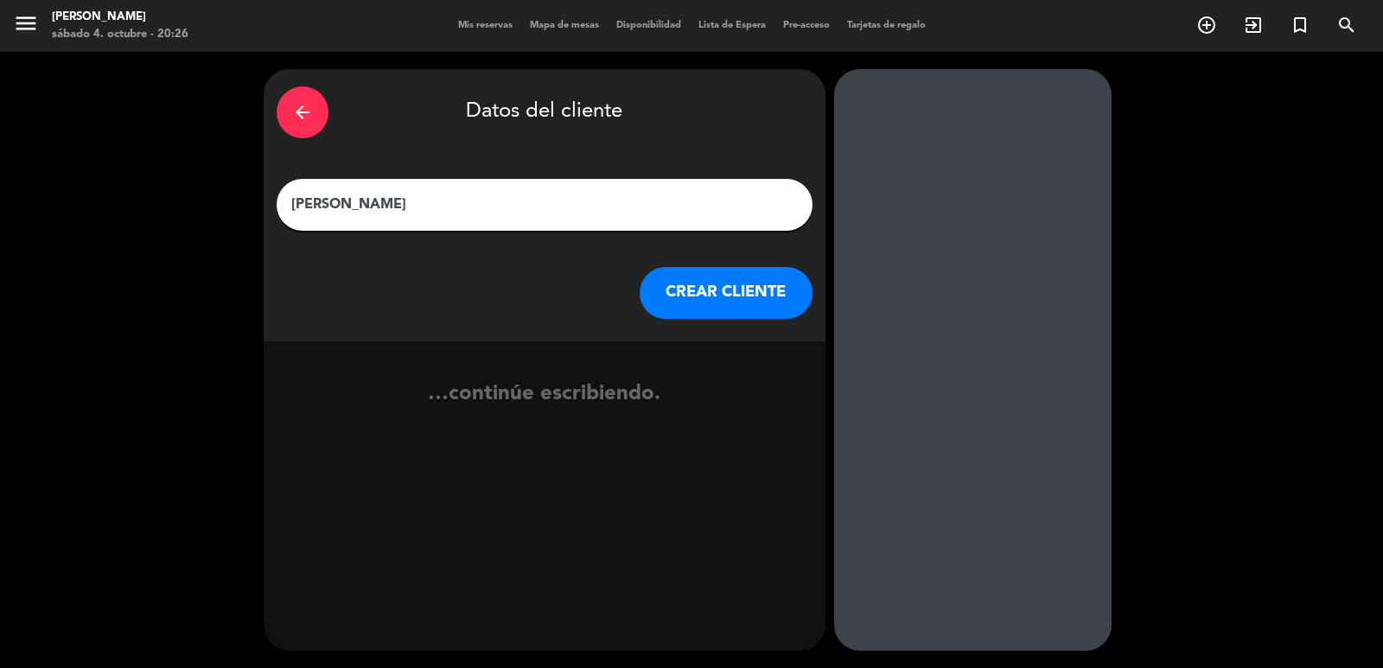
type input "[PERSON_NAME]"
click at [778, 283] on button "CREAR CLIENTE" at bounding box center [726, 293] width 173 height 52
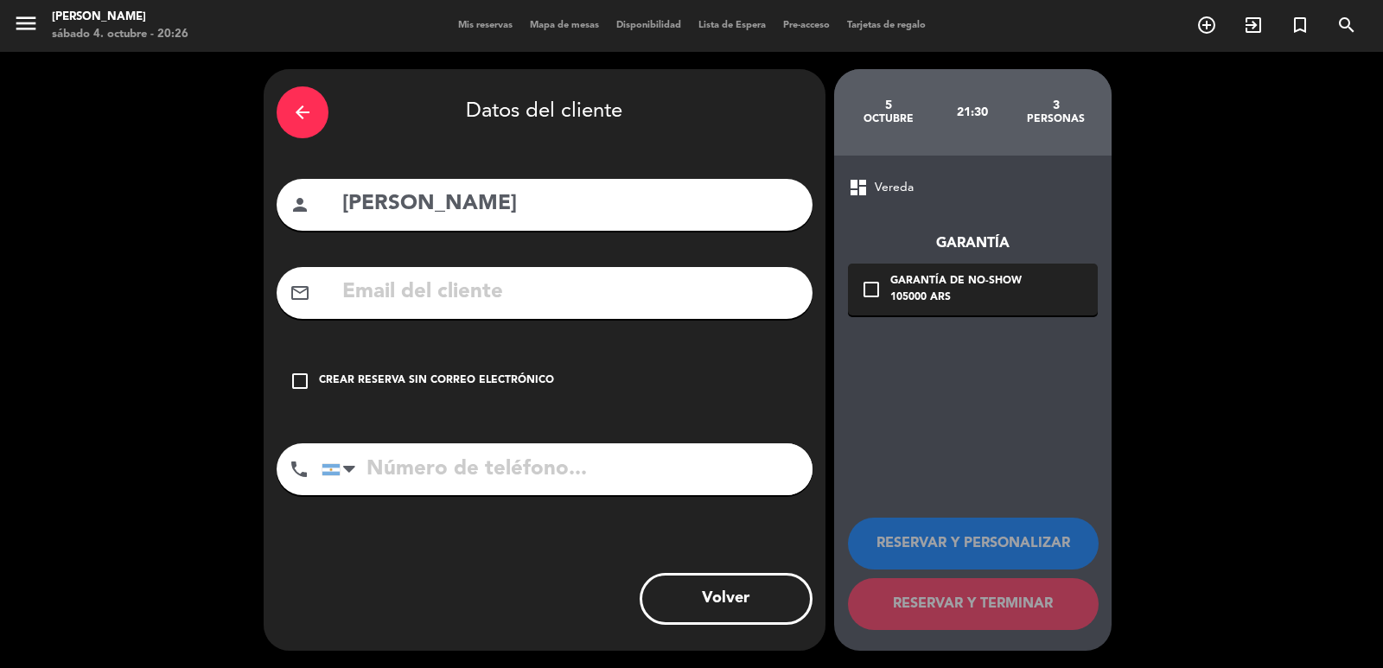
click at [531, 290] on input "text" at bounding box center [570, 292] width 459 height 35
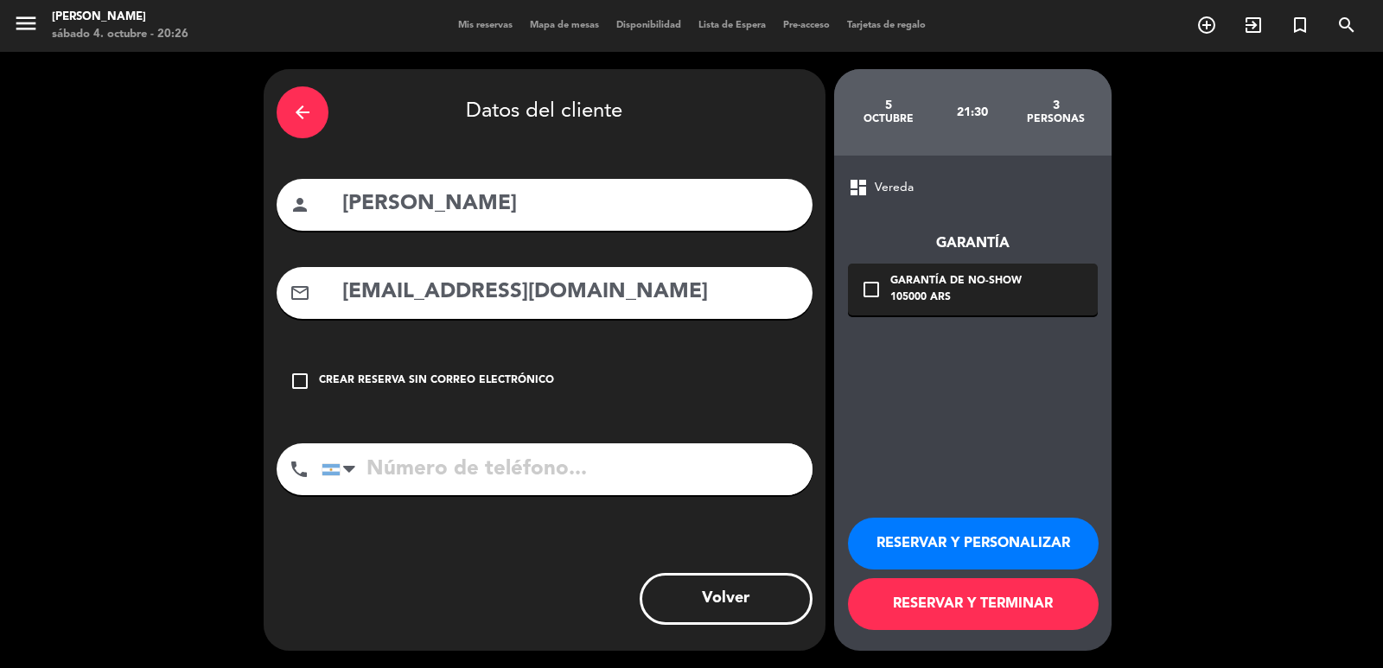
type input "[EMAIL_ADDRESS][DOMAIN_NAME]"
click at [519, 473] on input "tel" at bounding box center [566, 469] width 491 height 52
type input "5"
type input "6"
type input "[PHONE_NUMBER]"
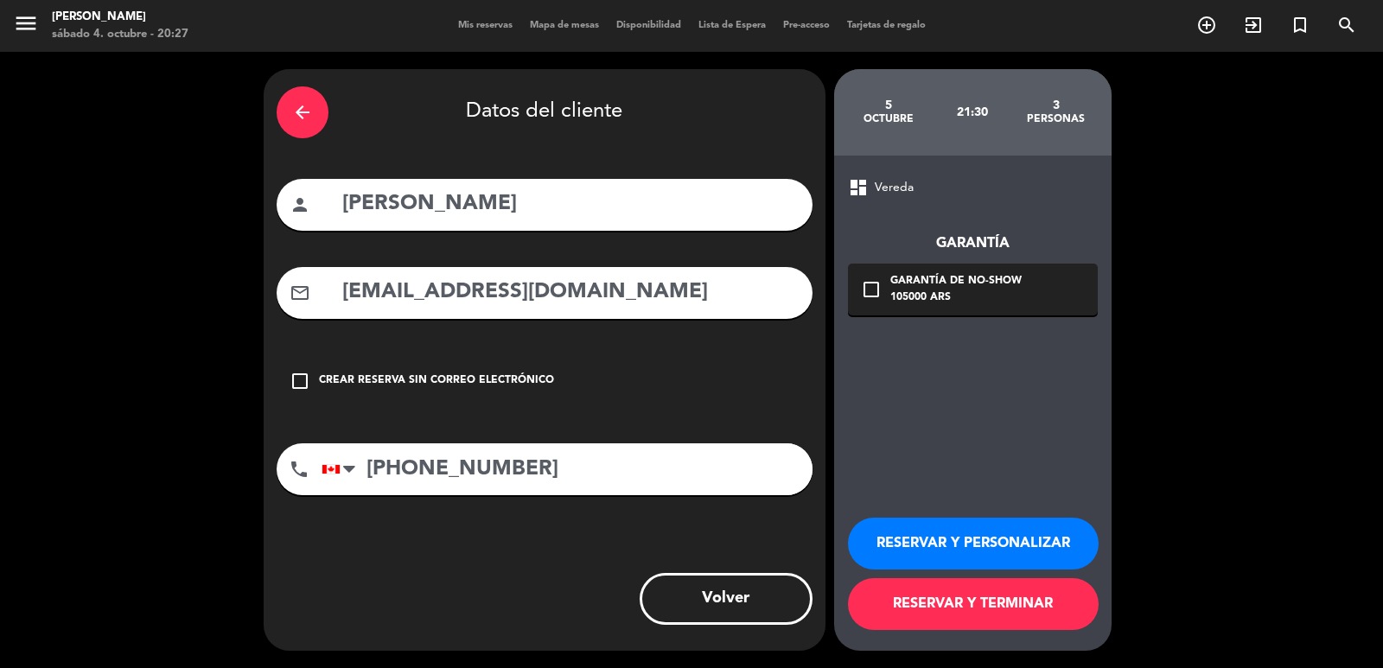
click at [501, 290] on input "[EMAIL_ADDRESS][DOMAIN_NAME]" at bounding box center [570, 292] width 459 height 35
type input "[EMAIL_ADDRESS][DOMAIN_NAME]"
click at [1001, 296] on div "105000 ARS" at bounding box center [955, 298] width 131 height 17
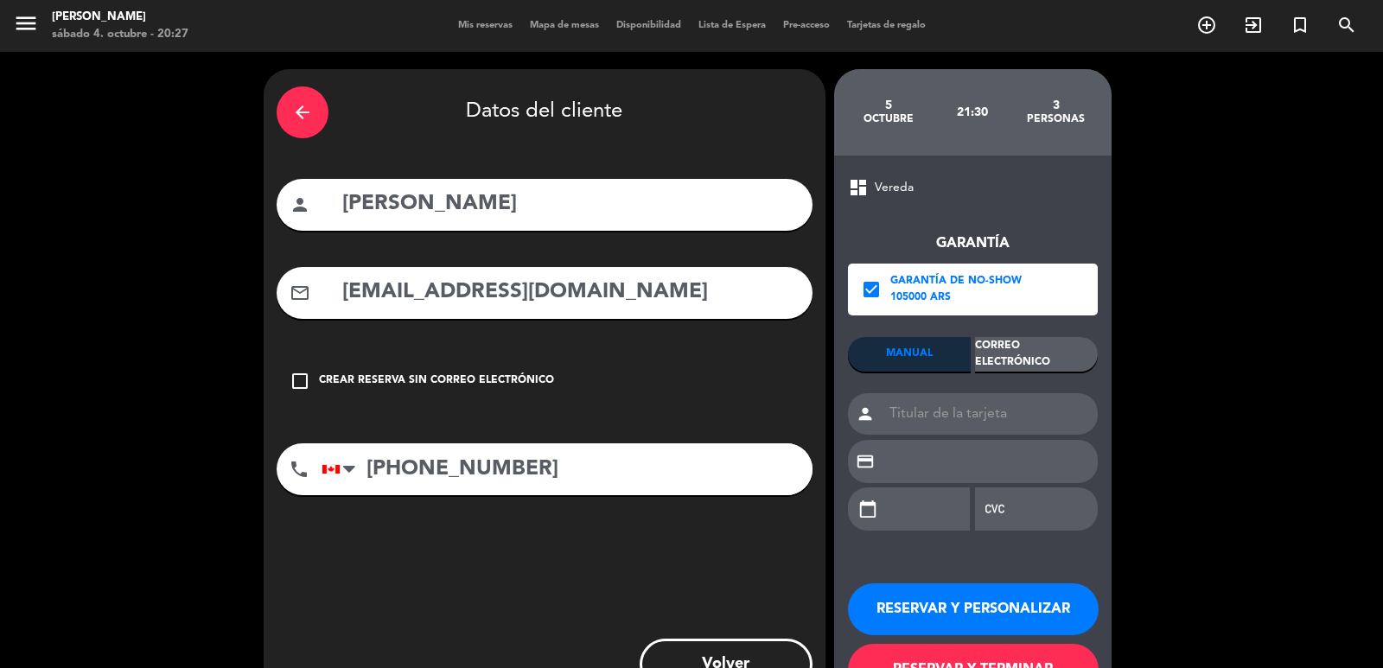
click at [1039, 353] on div "Correo Electrónico" at bounding box center [1036, 354] width 123 height 35
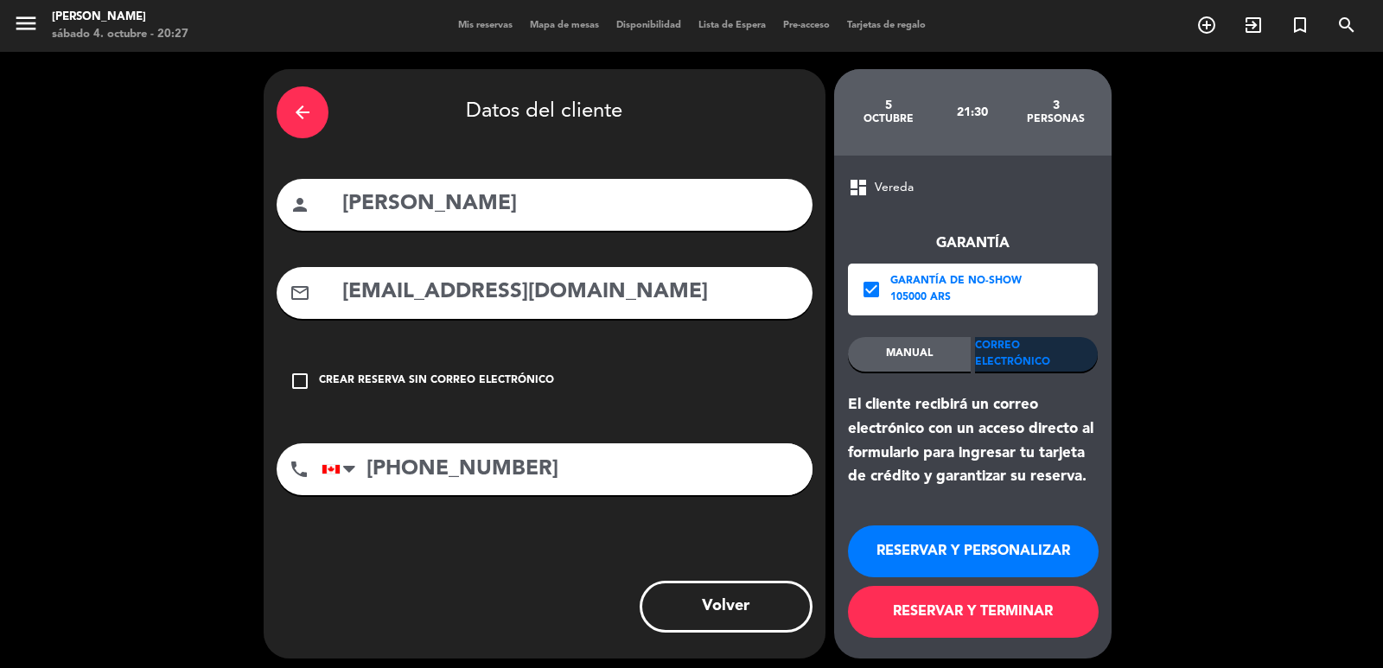
click at [1000, 559] on button "RESERVAR Y PERSONALIZAR" at bounding box center [973, 551] width 251 height 52
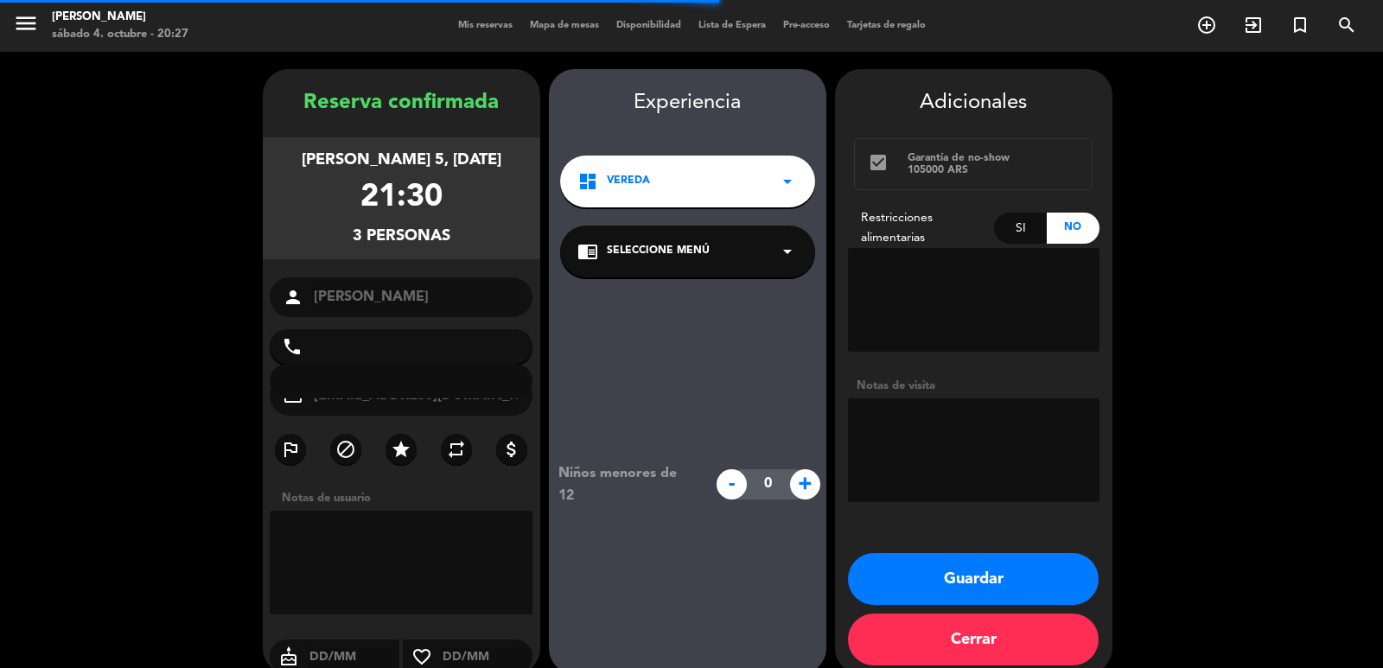
type input "+13376340"
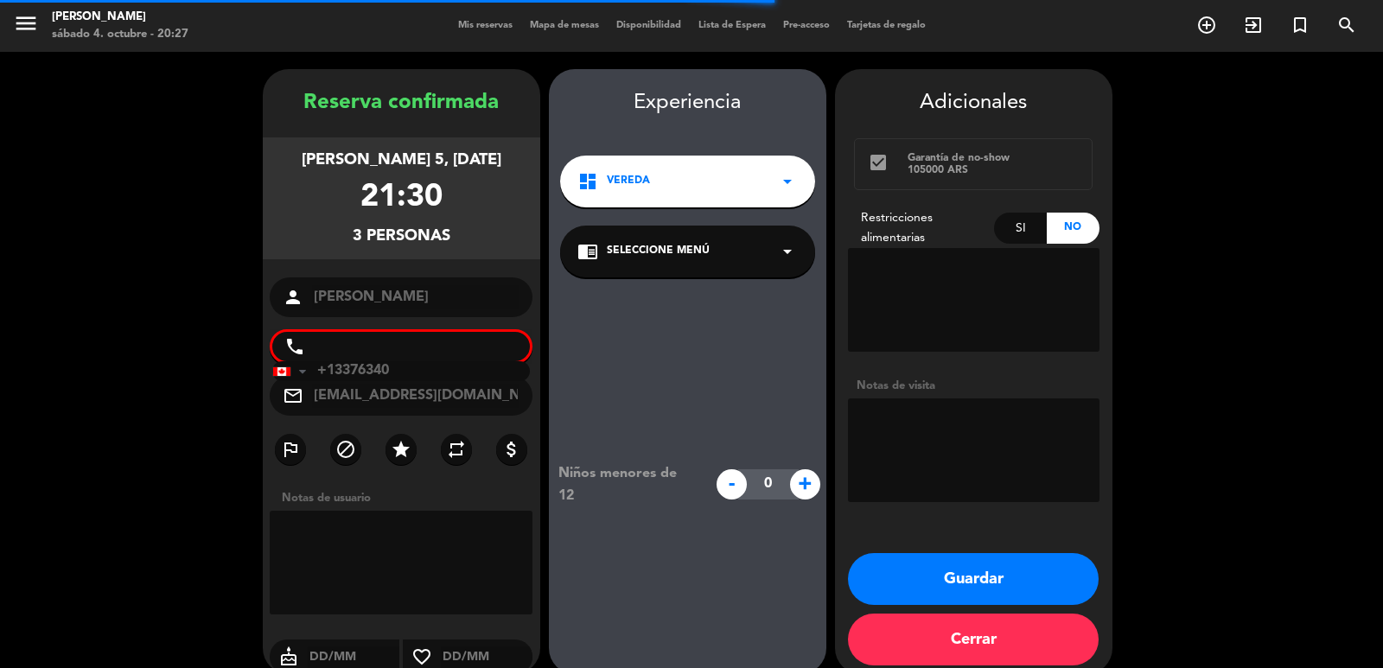
scroll to position [23, 0]
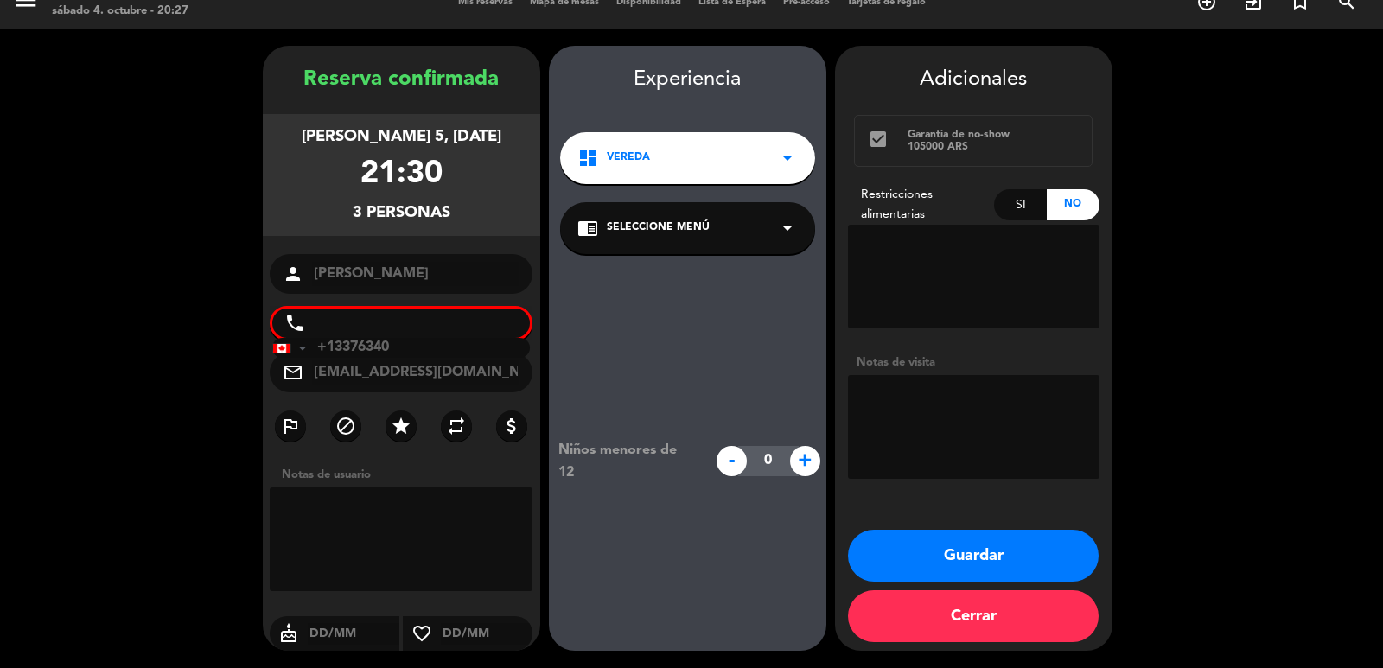
click at [681, 232] on span "Seleccione Menú" at bounding box center [658, 228] width 103 height 17
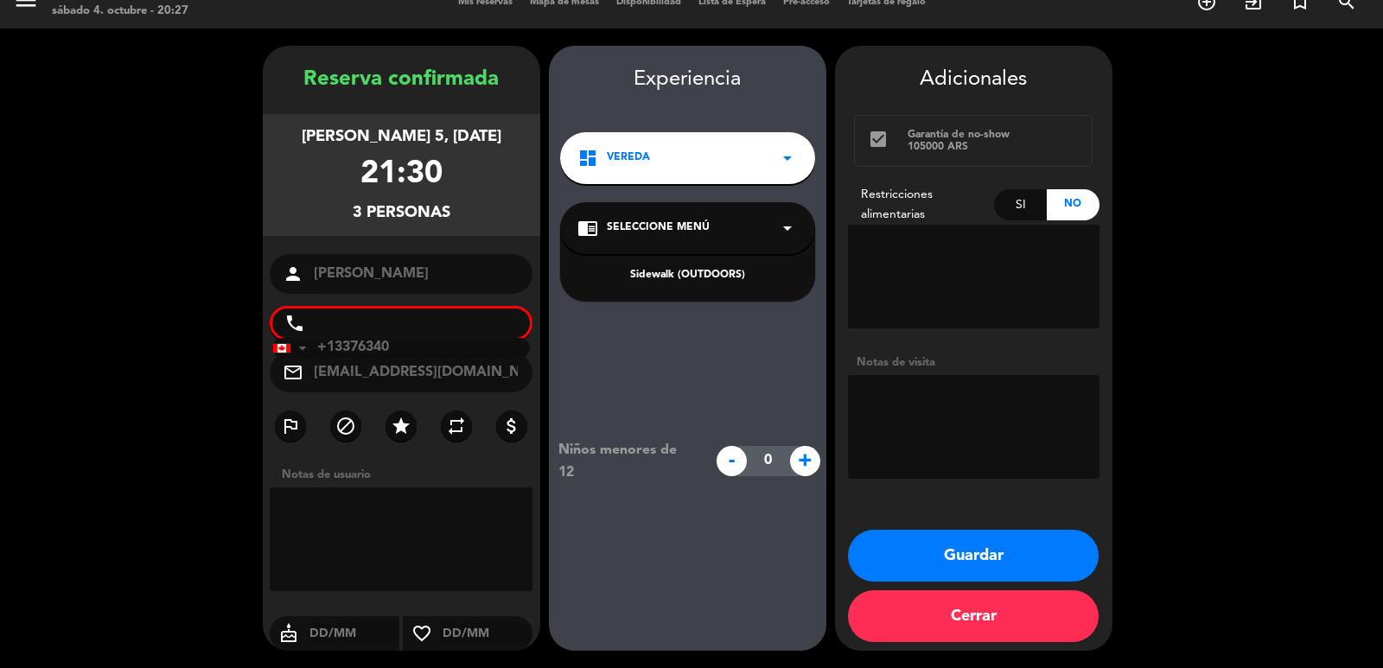
click at [694, 274] on div "Sidewalk (OUTDOORS)" at bounding box center [687, 275] width 220 height 17
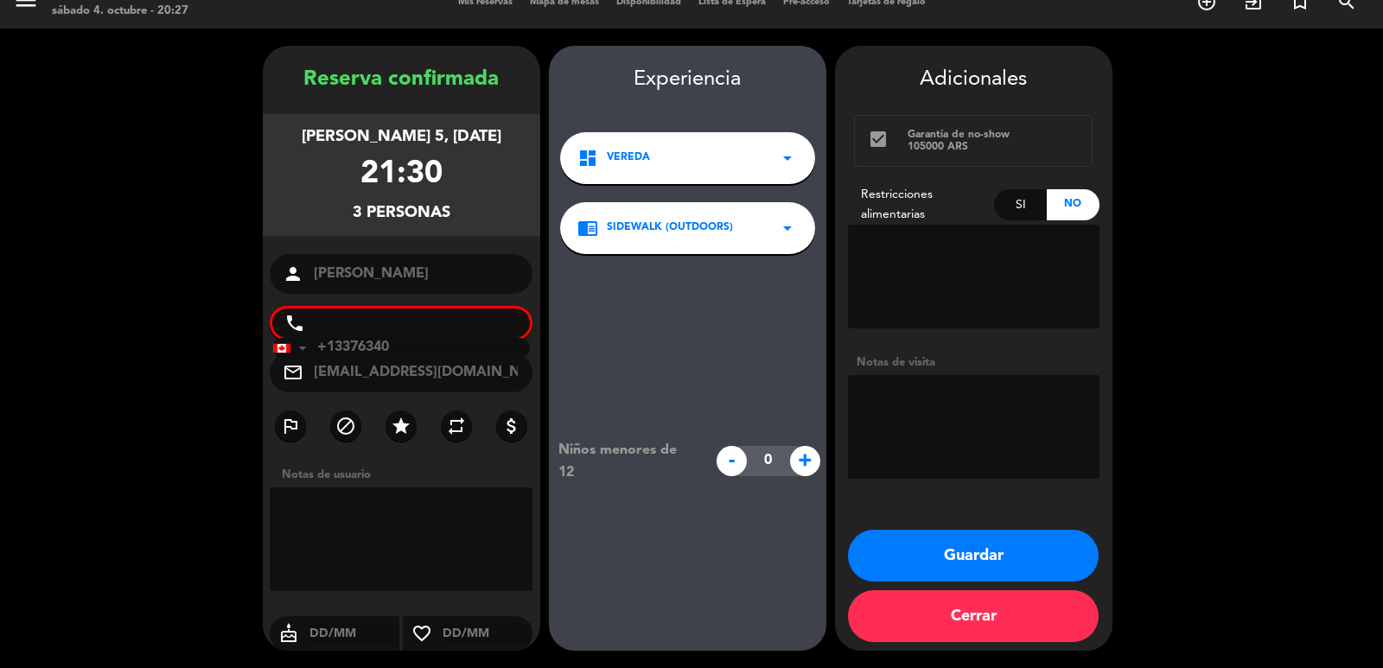
click at [895, 547] on button "Guardar" at bounding box center [973, 556] width 251 height 52
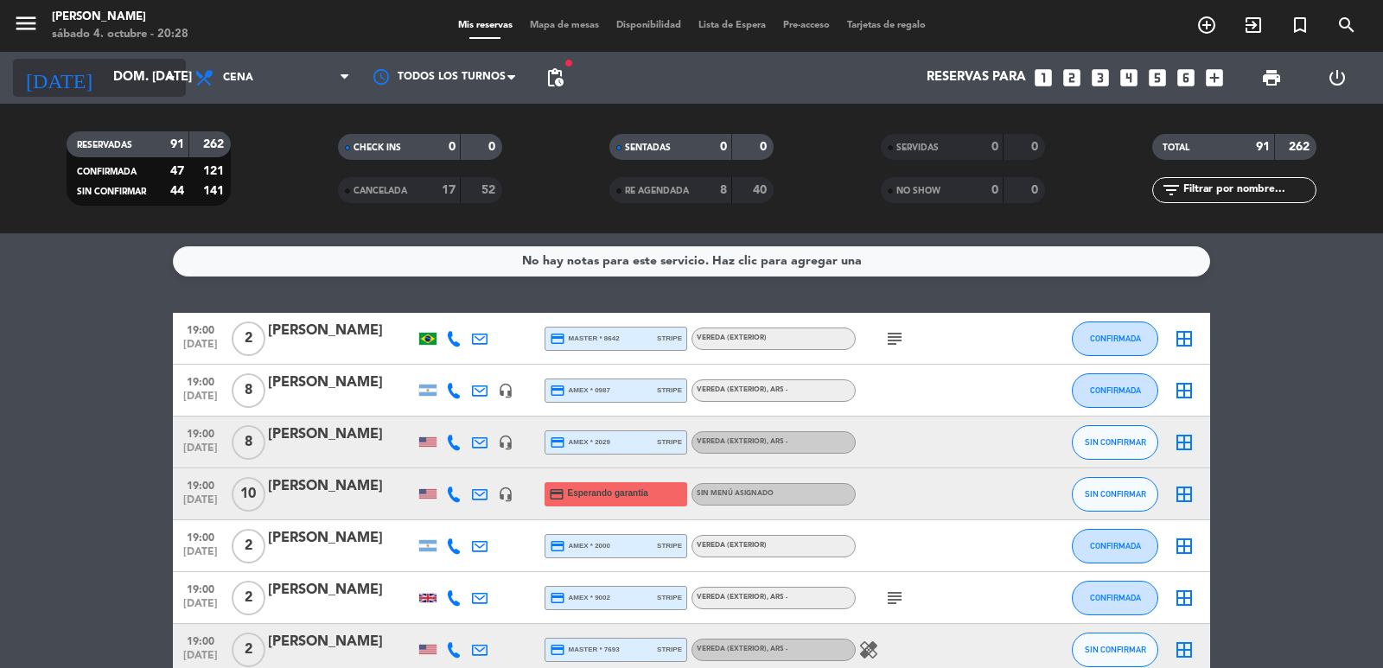
click at [150, 70] on input "dom. [DATE]" at bounding box center [188, 77] width 167 height 33
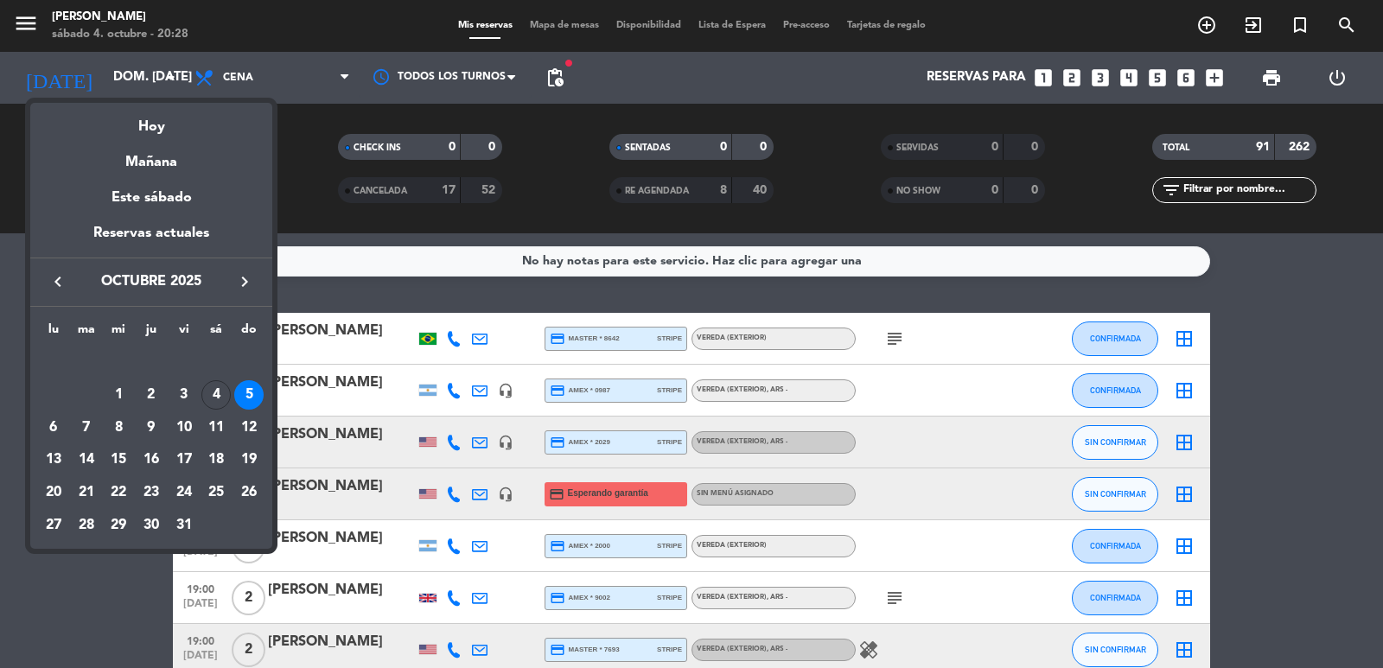
click at [250, 396] on div "5" at bounding box center [248, 394] width 29 height 29
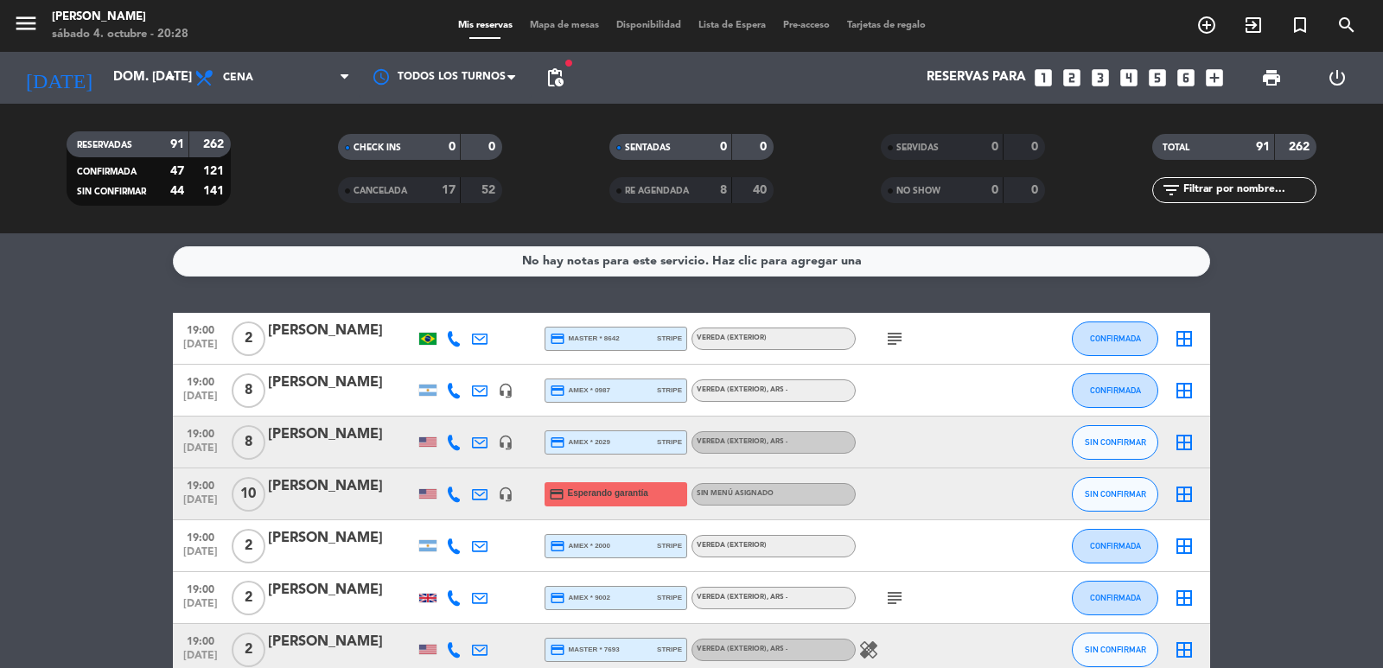
click at [244, 83] on span "Cena" at bounding box center [238, 78] width 30 height 12
click at [163, 87] on icon "arrow_drop_down" at bounding box center [171, 77] width 21 height 21
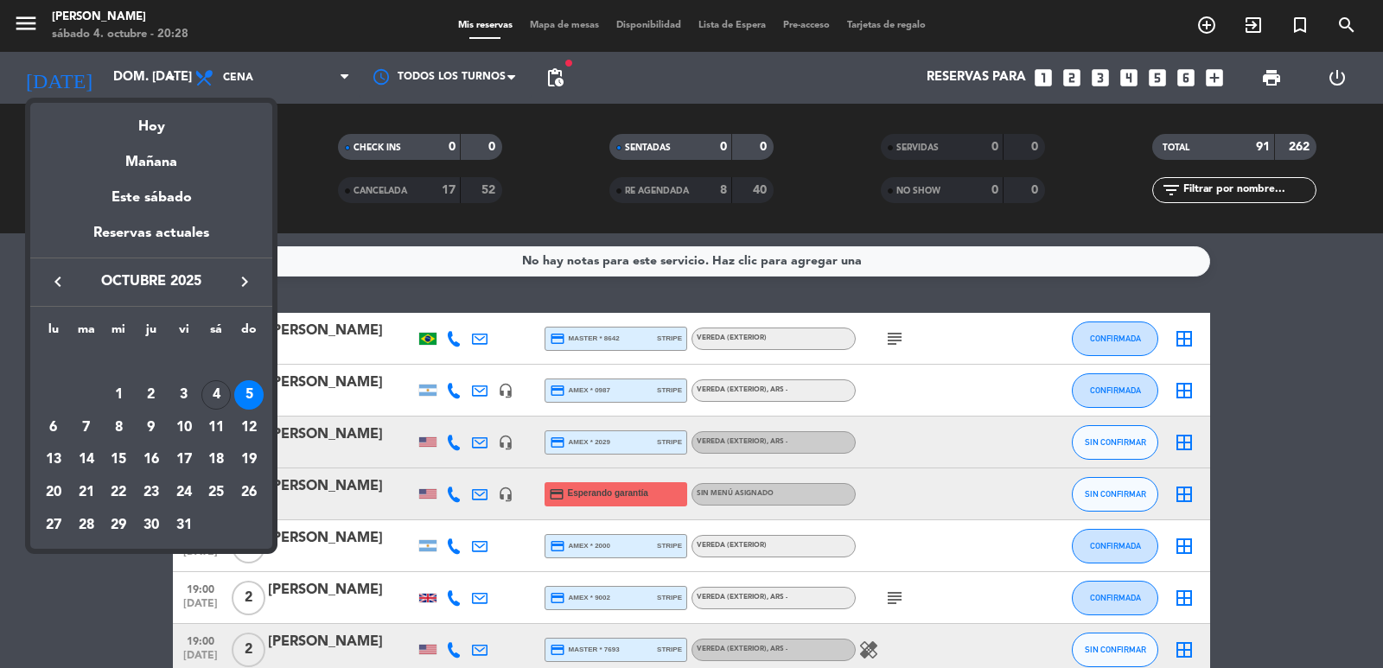
click at [252, 403] on div "5" at bounding box center [248, 394] width 29 height 29
